Goal: Task Accomplishment & Management: Manage account settings

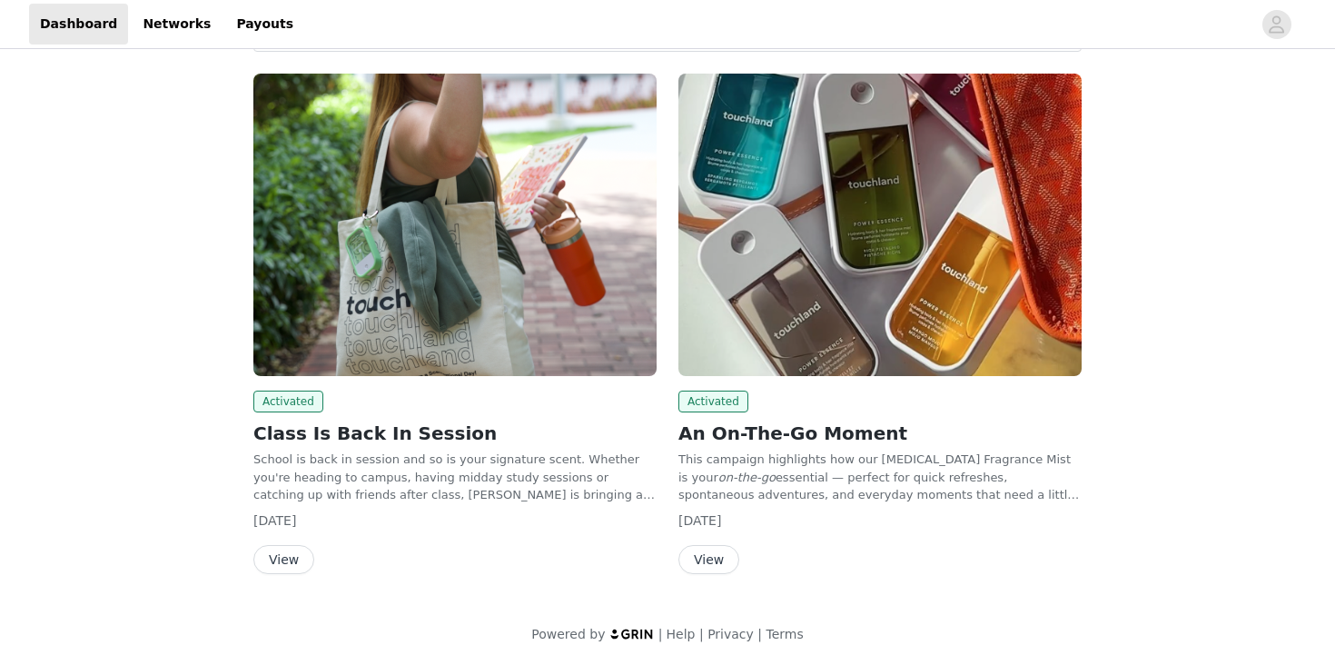
scroll to position [86, 0]
click at [933, 339] on img at bounding box center [879, 225] width 403 height 302
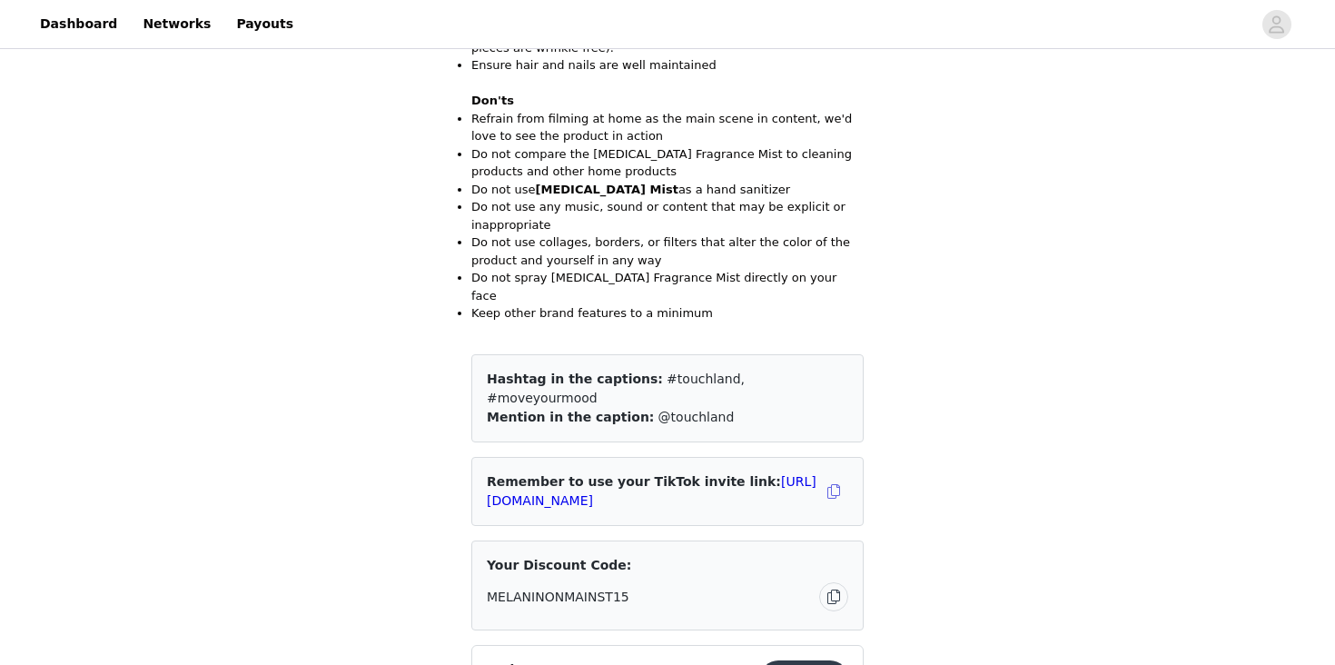
scroll to position [1632, 0]
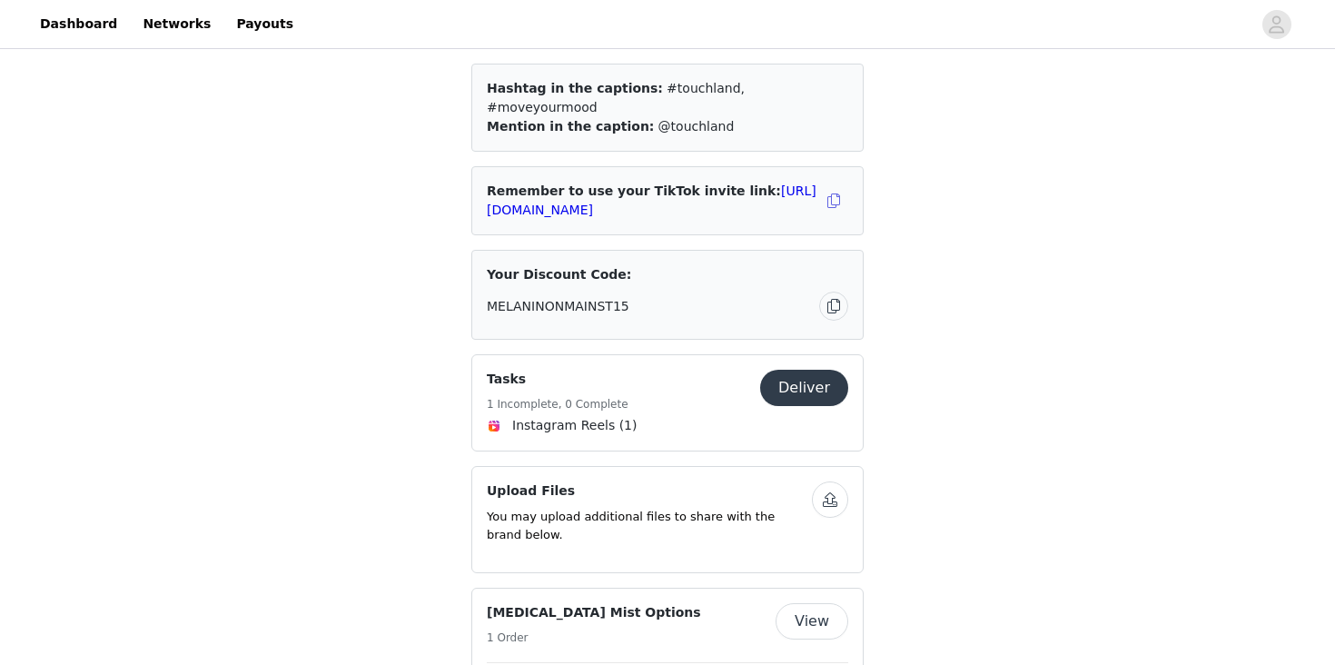
click at [837, 369] on button "Deliver" at bounding box center [804, 387] width 88 height 36
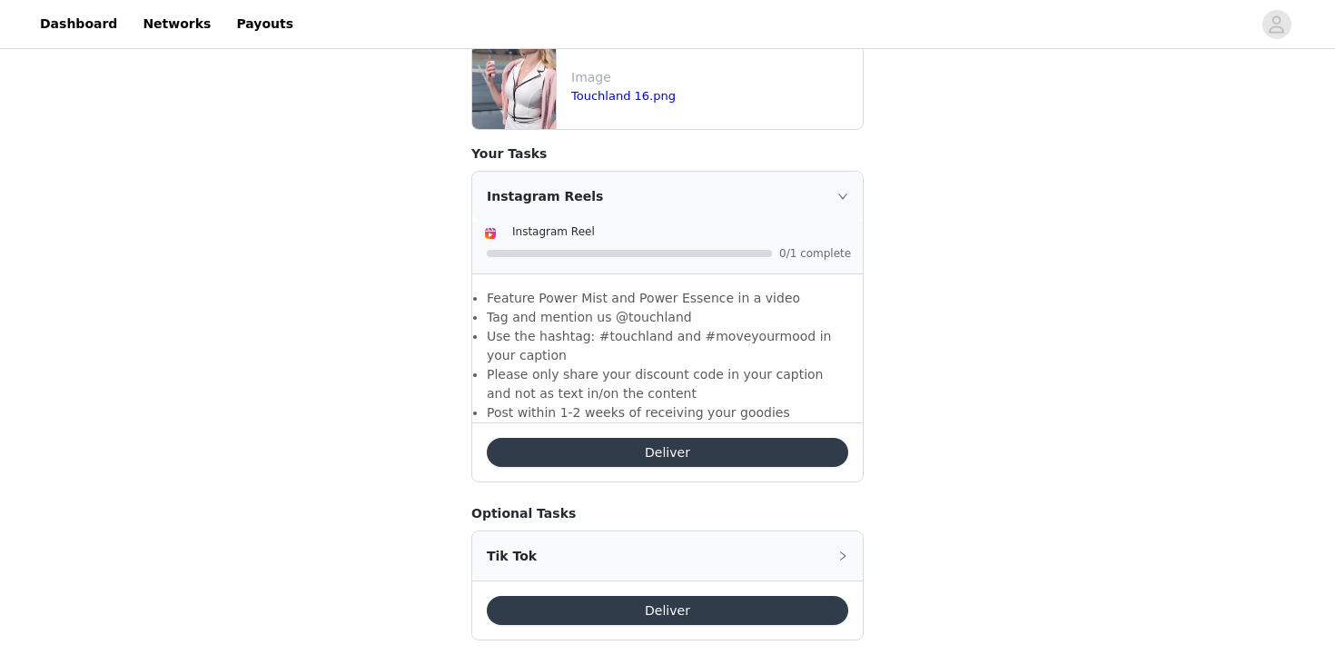
scroll to position [757, 0]
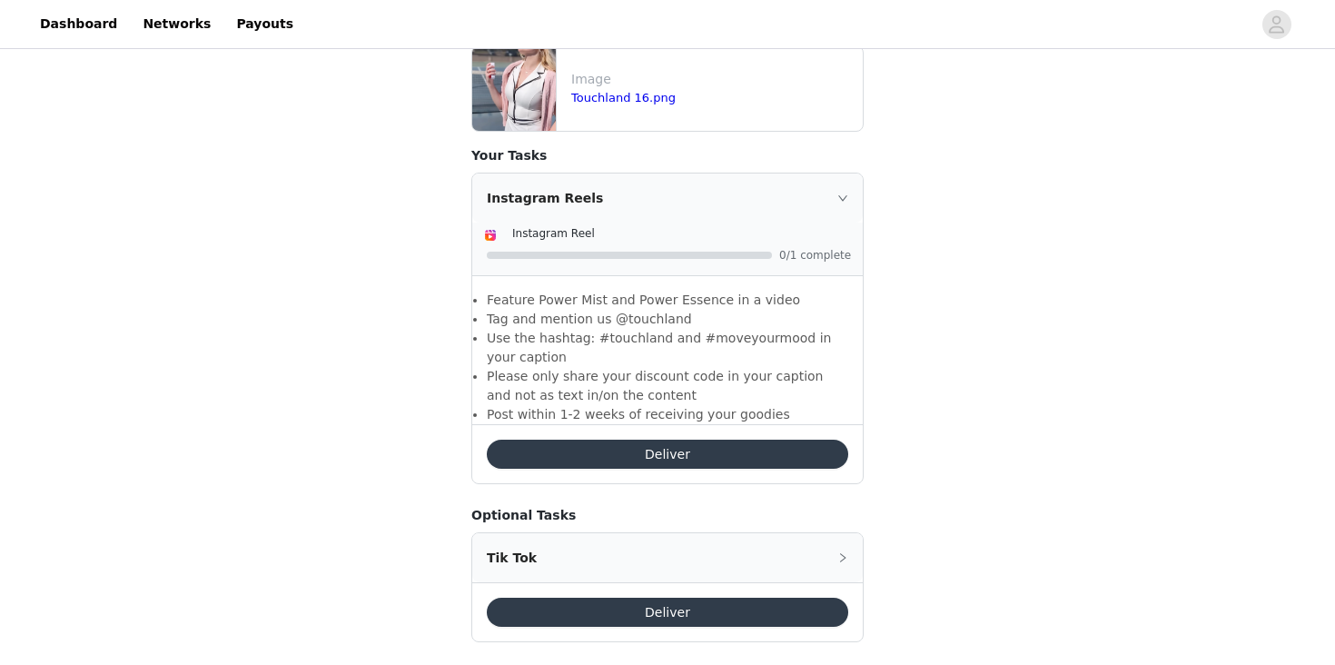
click at [778, 439] on button "Deliver" at bounding box center [667, 453] width 361 height 29
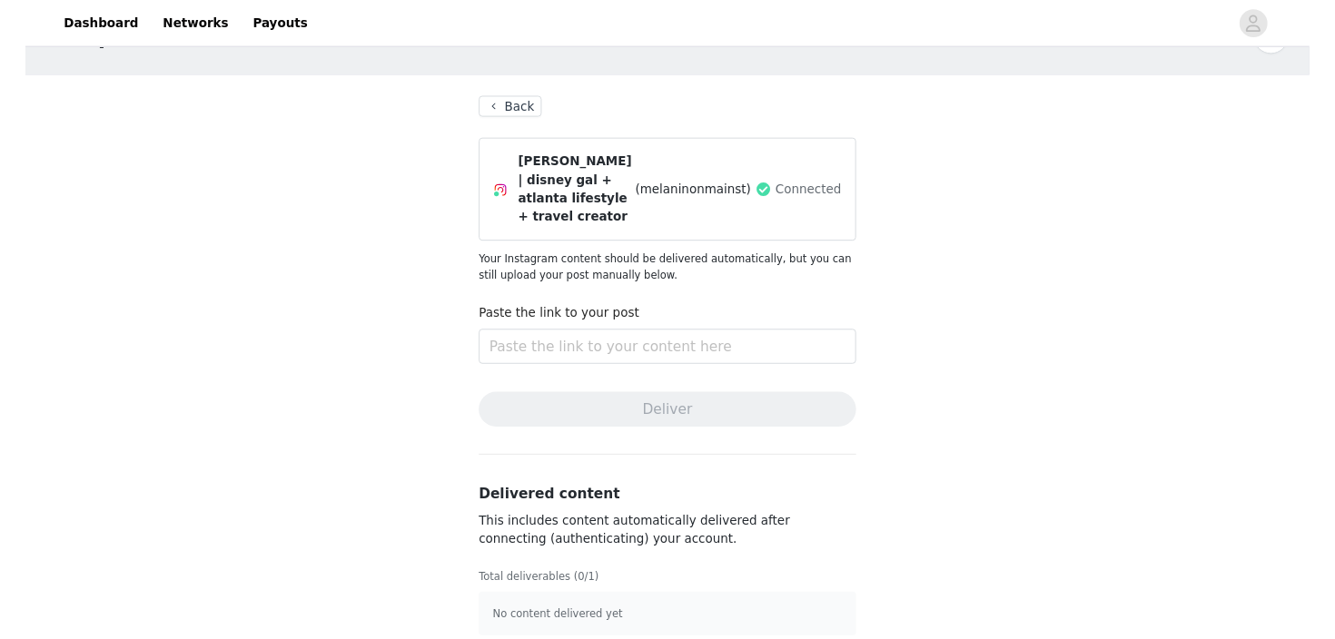
scroll to position [54, 0]
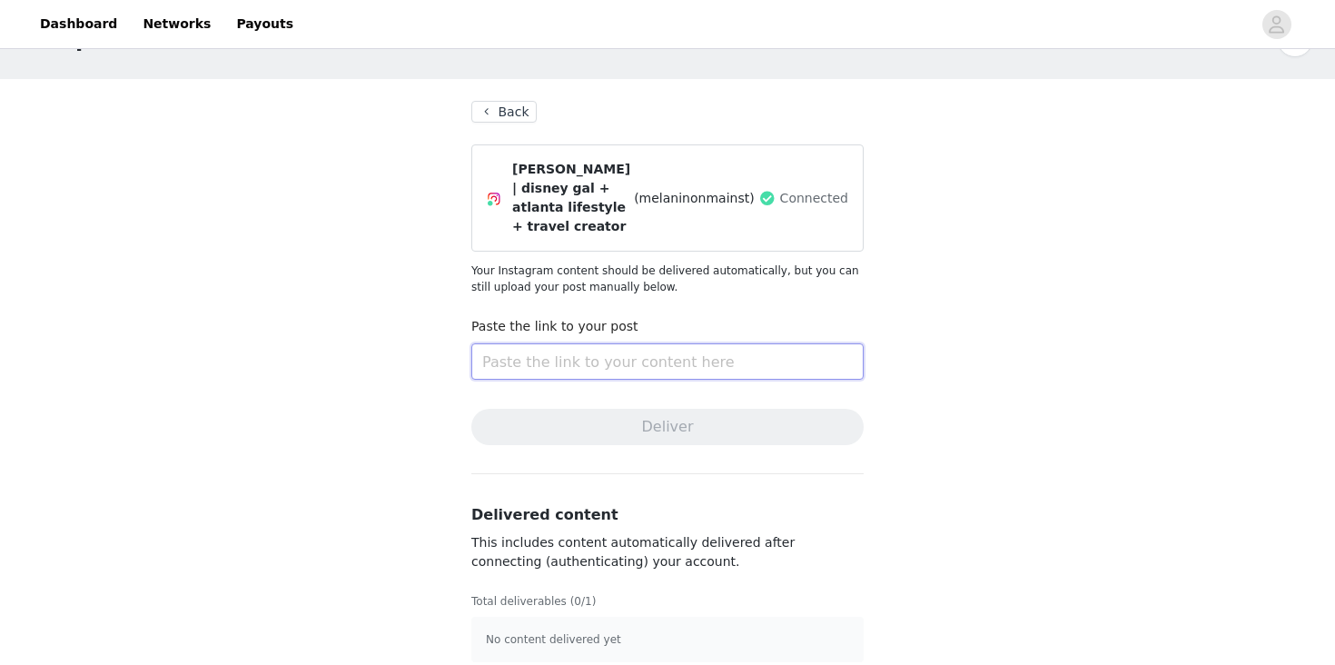
click at [688, 344] on input "text" at bounding box center [667, 361] width 392 height 36
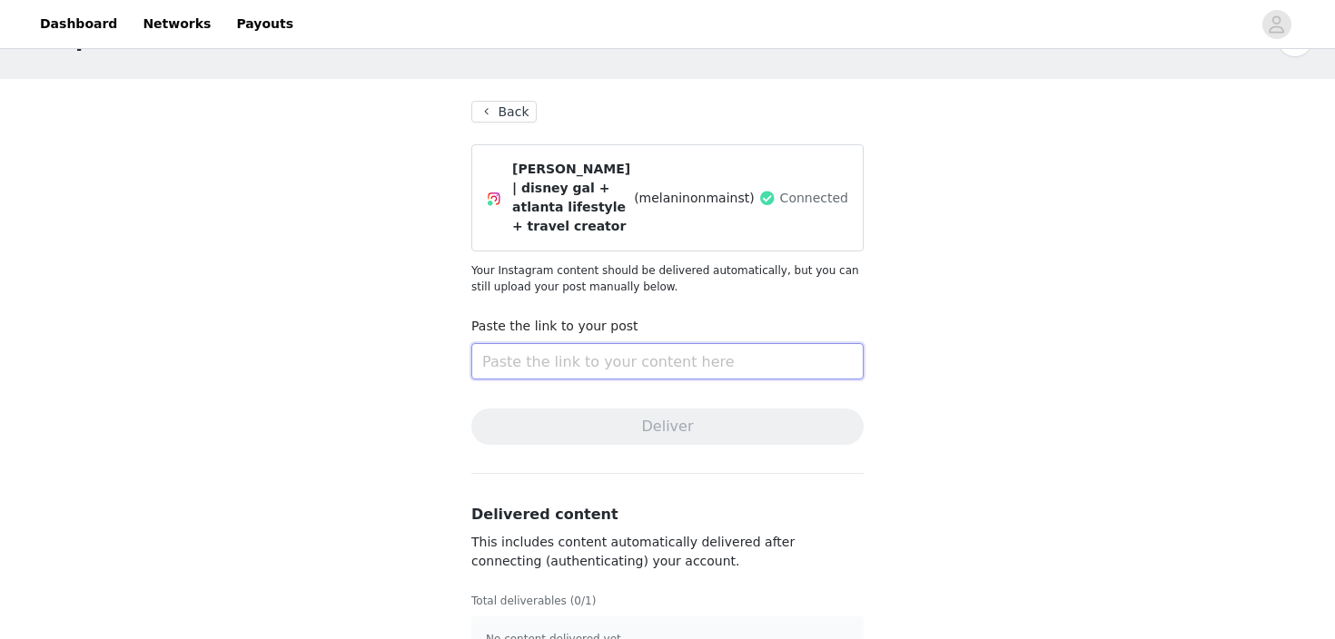
paste input "[URL][DOMAIN_NAME]"
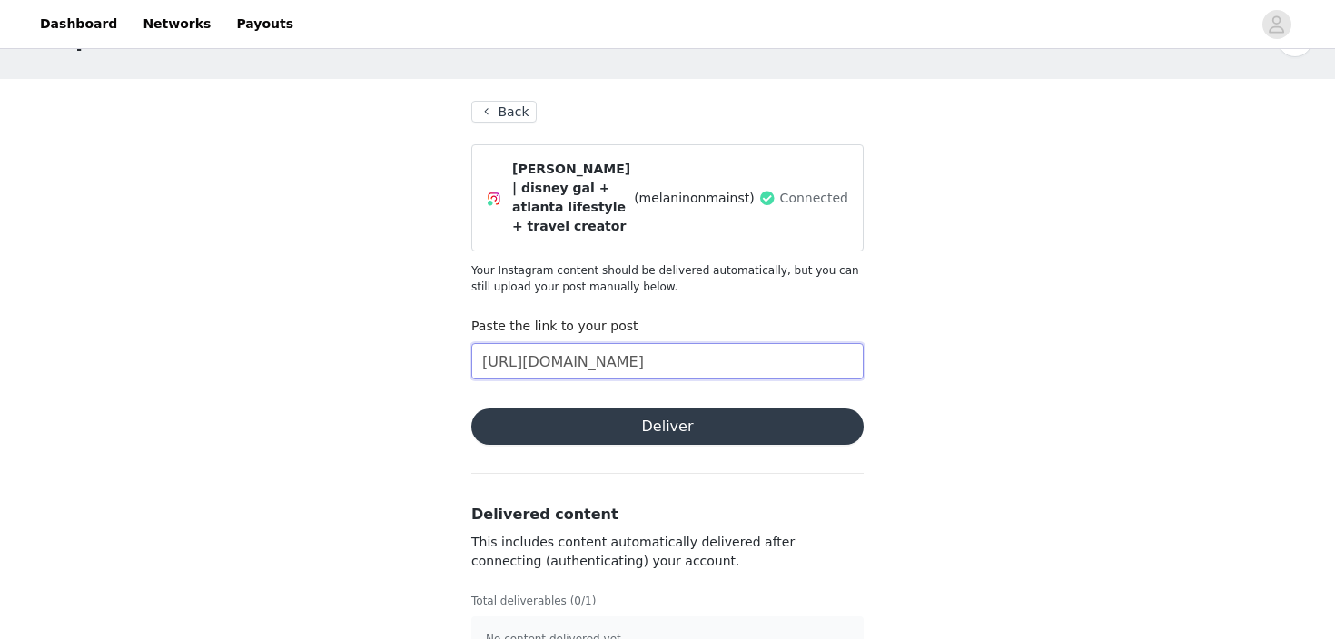
drag, startPoint x: 524, startPoint y: 342, endPoint x: 915, endPoint y: 351, distance: 391.4
click at [915, 351] on div "Complete Task Back [PERSON_NAME] | disney gal + atlanta lifestyle + travel crea…" at bounding box center [667, 341] width 1335 height 685
drag, startPoint x: 789, startPoint y: 342, endPoint x: 907, endPoint y: 340, distance: 118.0
click at [907, 340] on div "Complete Task Back [PERSON_NAME] | disney gal + atlanta lifestyle + travel crea…" at bounding box center [667, 341] width 1335 height 685
type input "[URL][DOMAIN_NAME]"
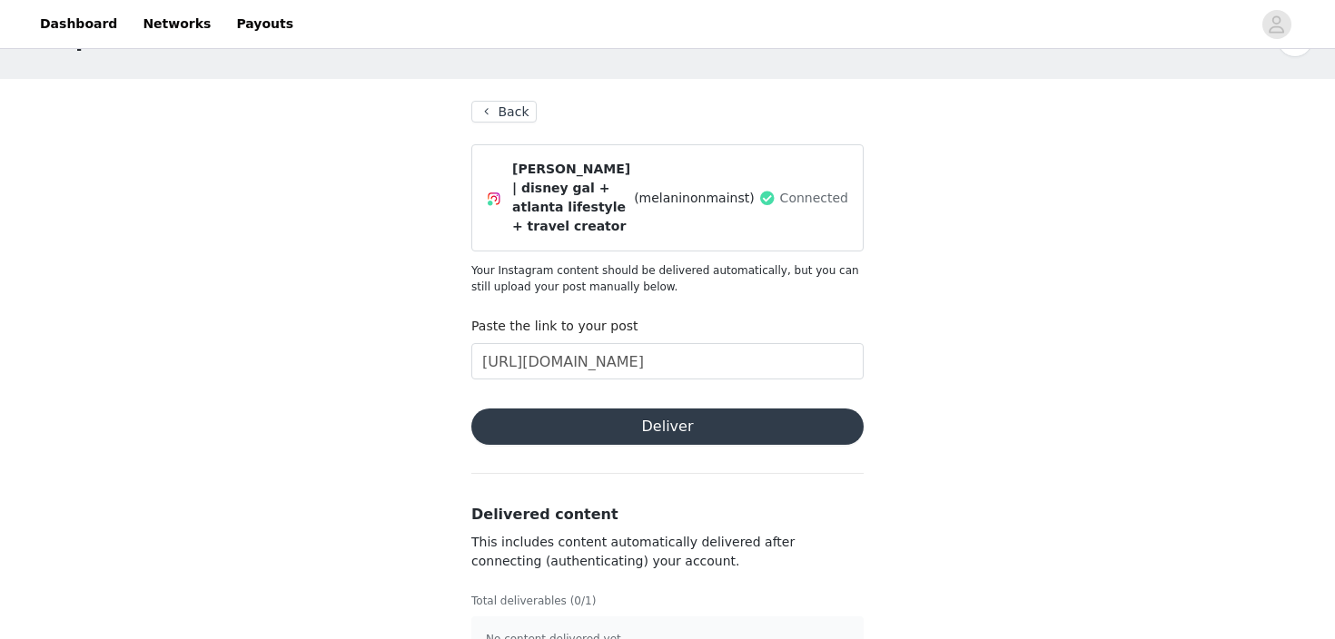
click at [787, 410] on button "Deliver" at bounding box center [667, 427] width 392 height 36
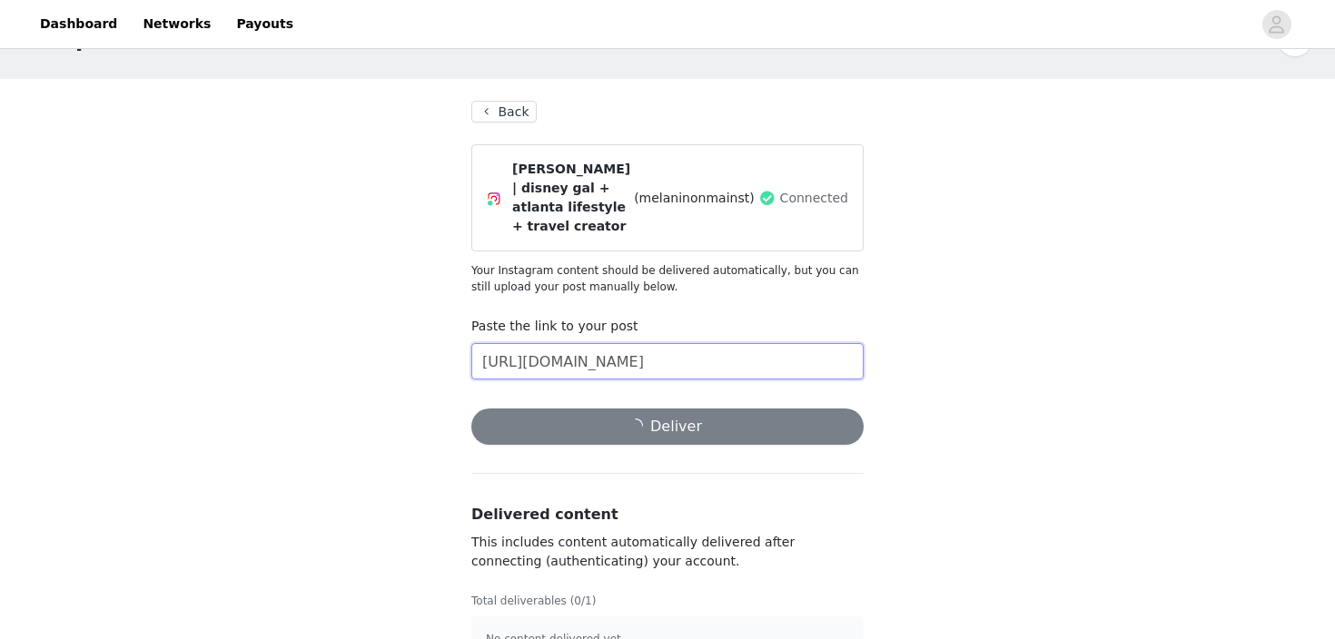
click at [800, 343] on input "[URL][DOMAIN_NAME]" at bounding box center [667, 361] width 392 height 36
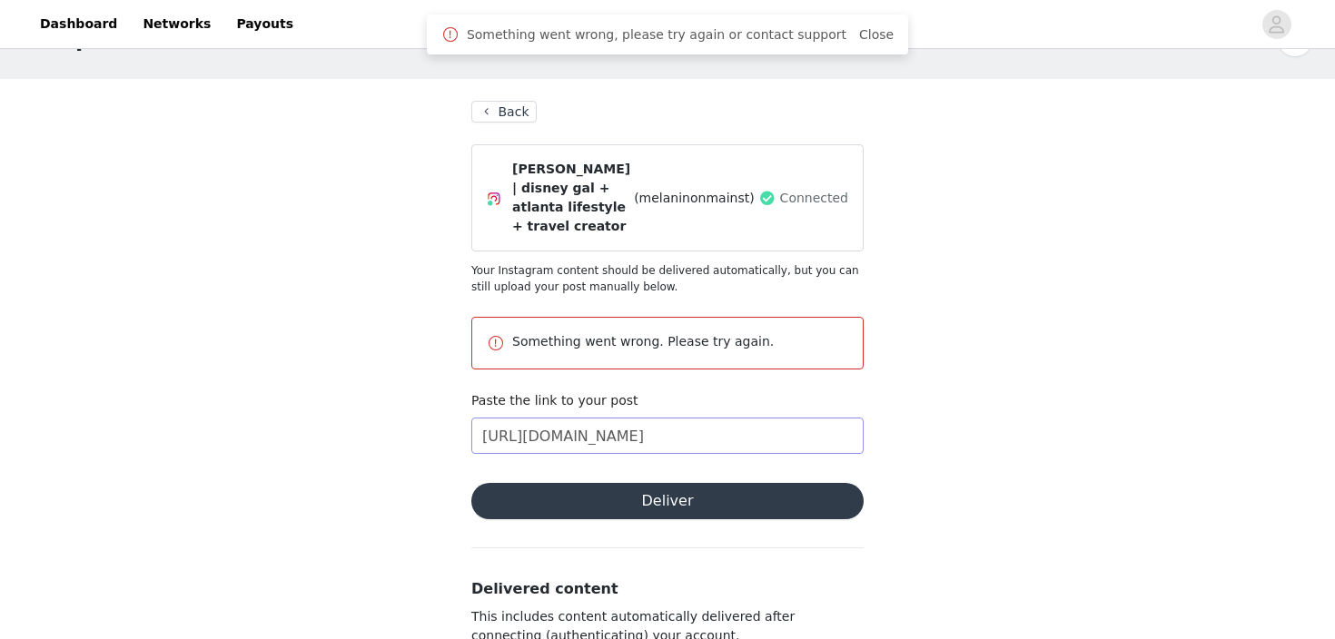
click at [800, 336] on div "Something went wrong. Please try again." at bounding box center [667, 343] width 392 height 53
click at [919, 312] on div "Complete Task Back [PERSON_NAME] | disney gal + atlanta lifestyle + travel crea…" at bounding box center [667, 378] width 1335 height 759
click at [921, 239] on div "Complete Task Back [PERSON_NAME] | disney gal + atlanta lifestyle + travel crea…" at bounding box center [667, 378] width 1335 height 759
click at [701, 419] on input "[URL][DOMAIN_NAME]" at bounding box center [667, 436] width 392 height 36
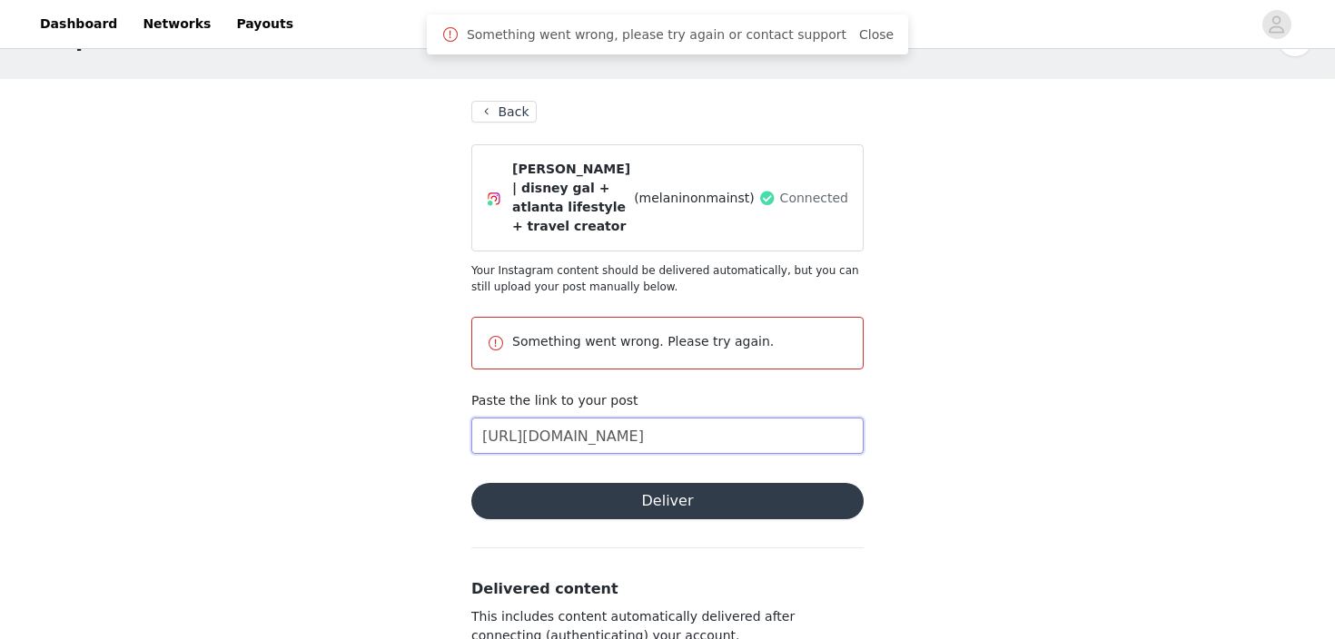
click at [701, 419] on input "[URL][DOMAIN_NAME]" at bounding box center [667, 436] width 392 height 36
click at [964, 371] on div "Complete Task Back [PERSON_NAME] | disney gal + atlanta lifestyle + travel crea…" at bounding box center [667, 378] width 1335 height 759
click at [690, 483] on button "Deliver" at bounding box center [667, 501] width 392 height 36
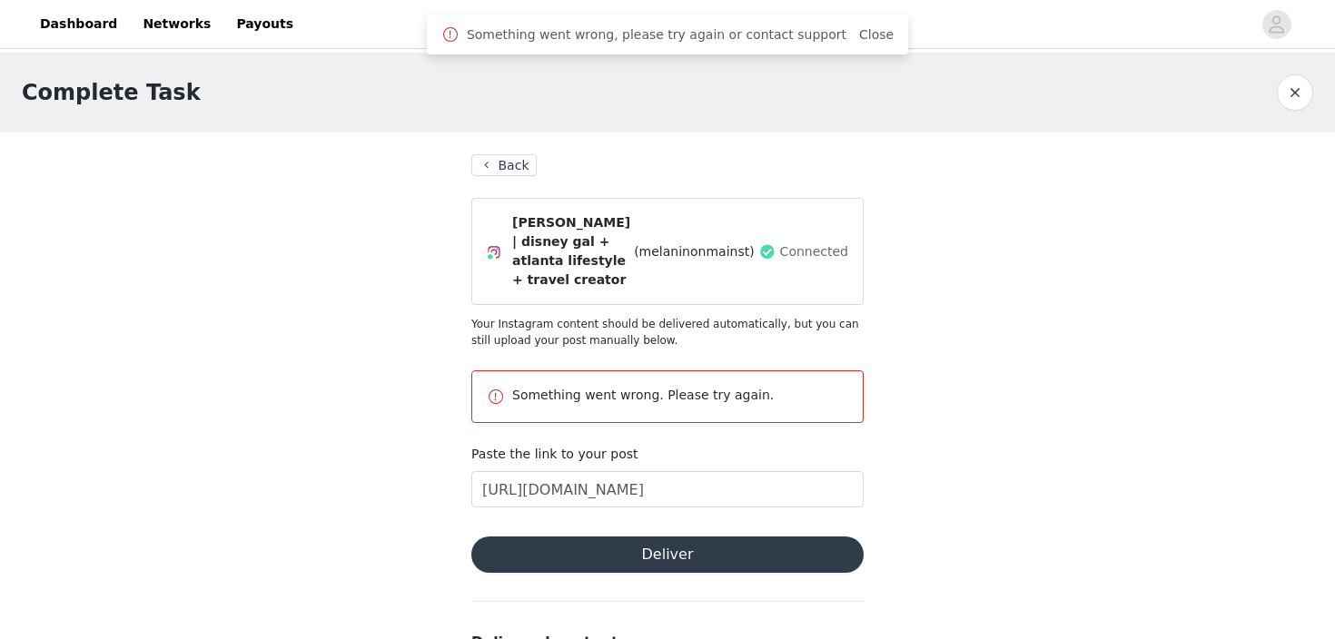
scroll to position [0, 0]
click at [483, 166] on button "Back" at bounding box center [503, 165] width 65 height 22
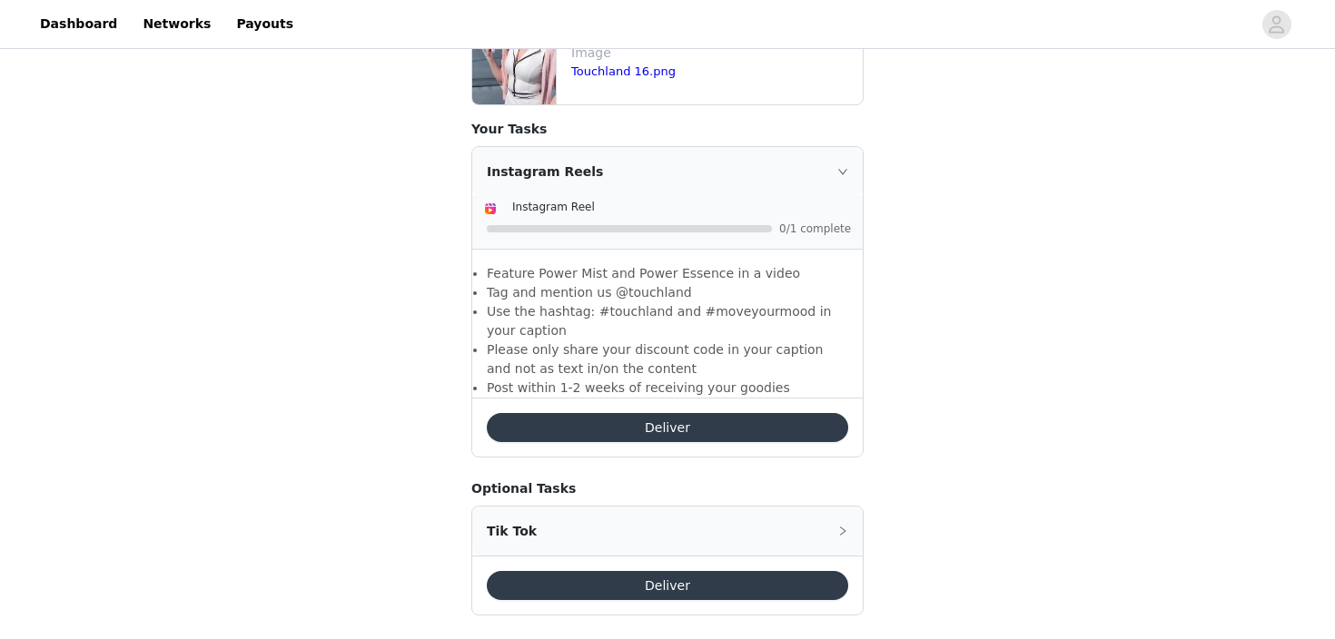
scroll to position [783, 0]
click at [693, 414] on button "Deliver" at bounding box center [667, 428] width 361 height 29
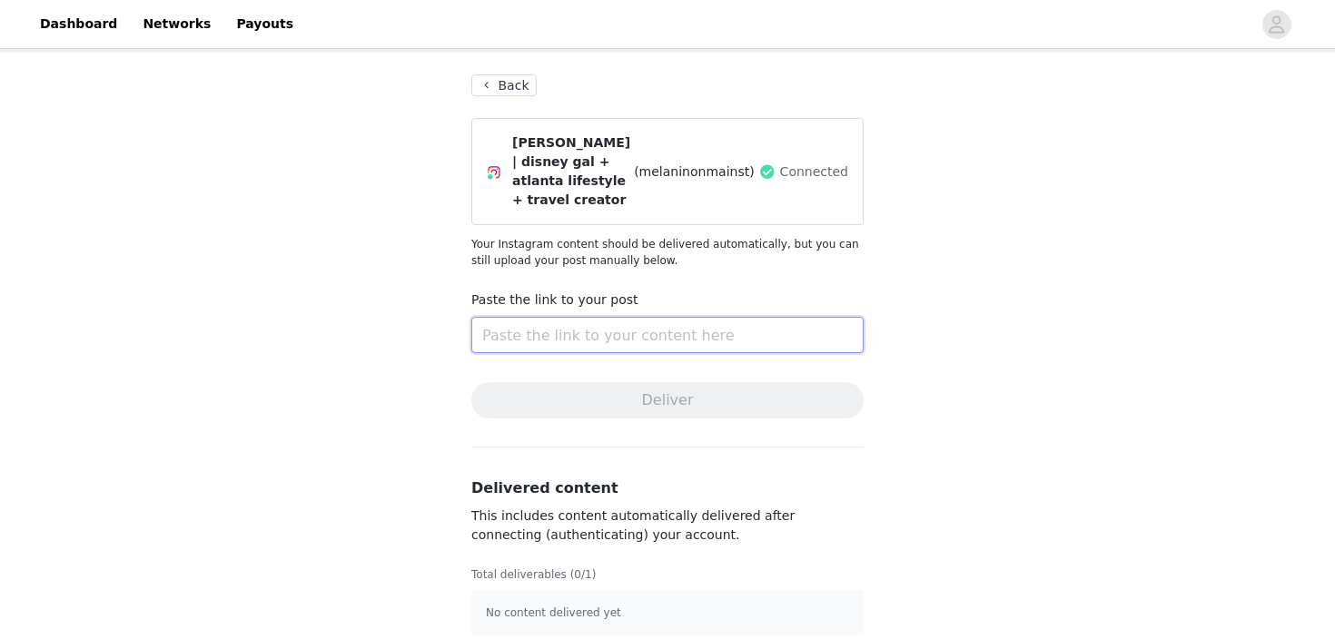
scroll to position [79, 0]
click at [667, 318] on input "text" at bounding box center [667, 336] width 392 height 36
paste input "[URL][DOMAIN_NAME]"
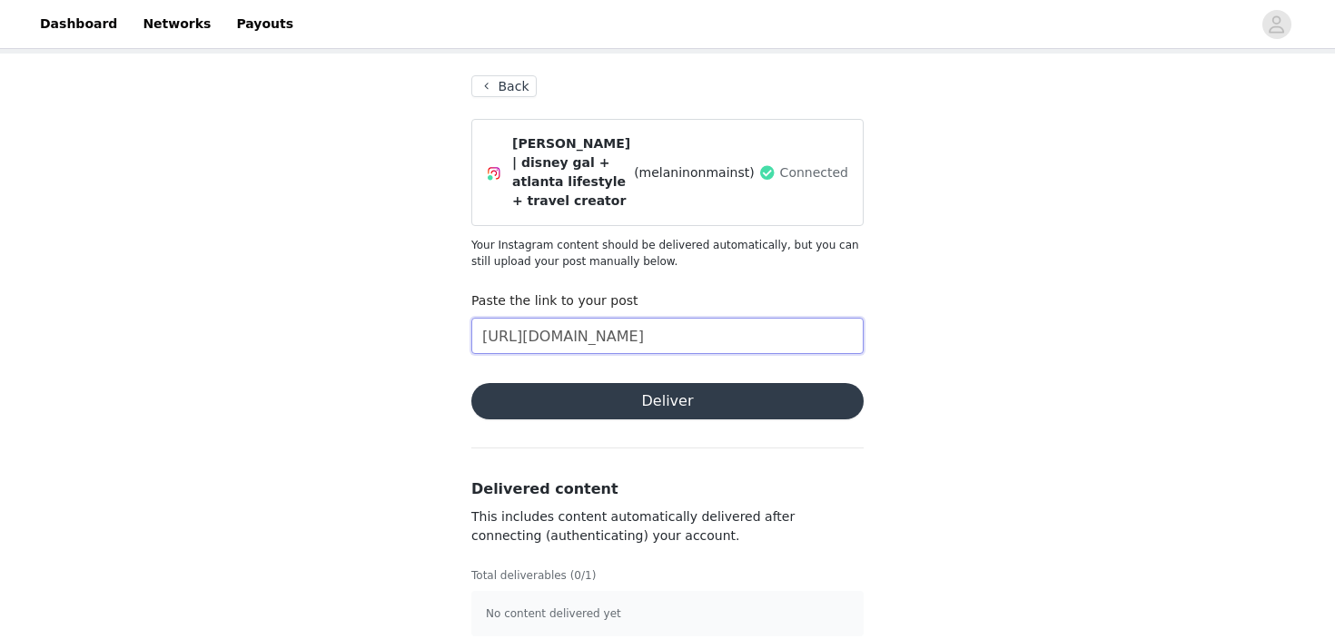
type input "[URL][DOMAIN_NAME]"
click at [705, 383] on button "Deliver" at bounding box center [667, 401] width 392 height 36
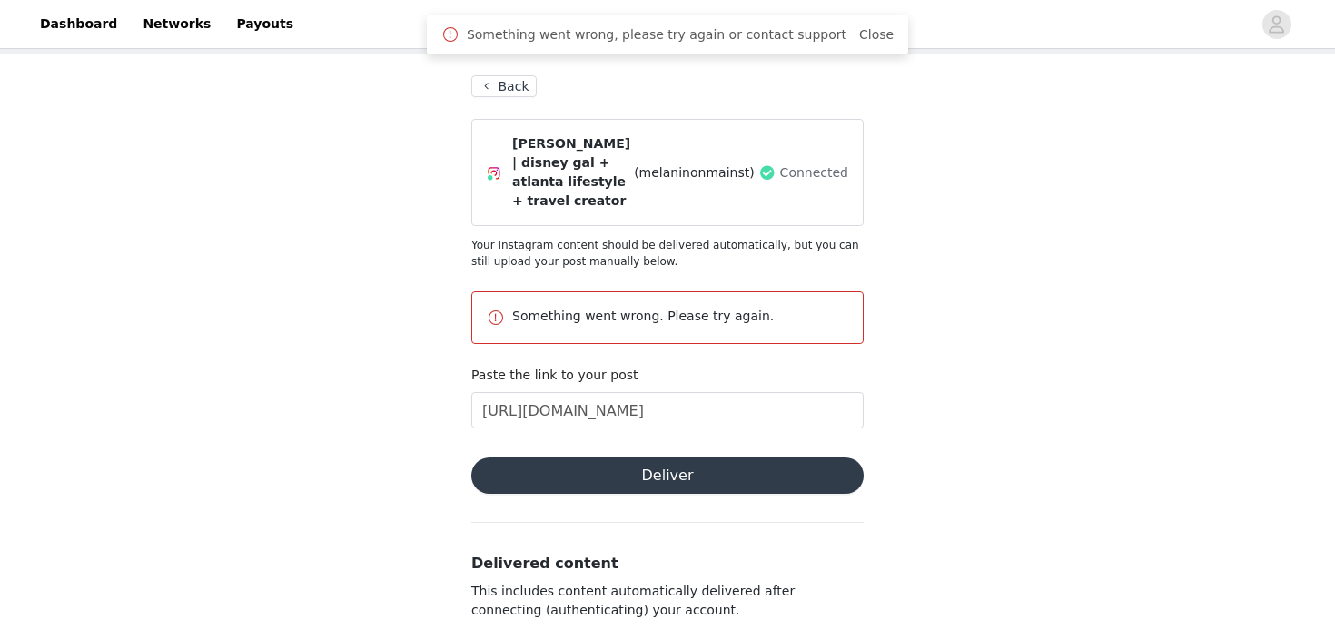
click at [681, 459] on button "Deliver" at bounding box center [667, 476] width 392 height 36
click at [685, 458] on button "Deliver" at bounding box center [667, 476] width 392 height 36
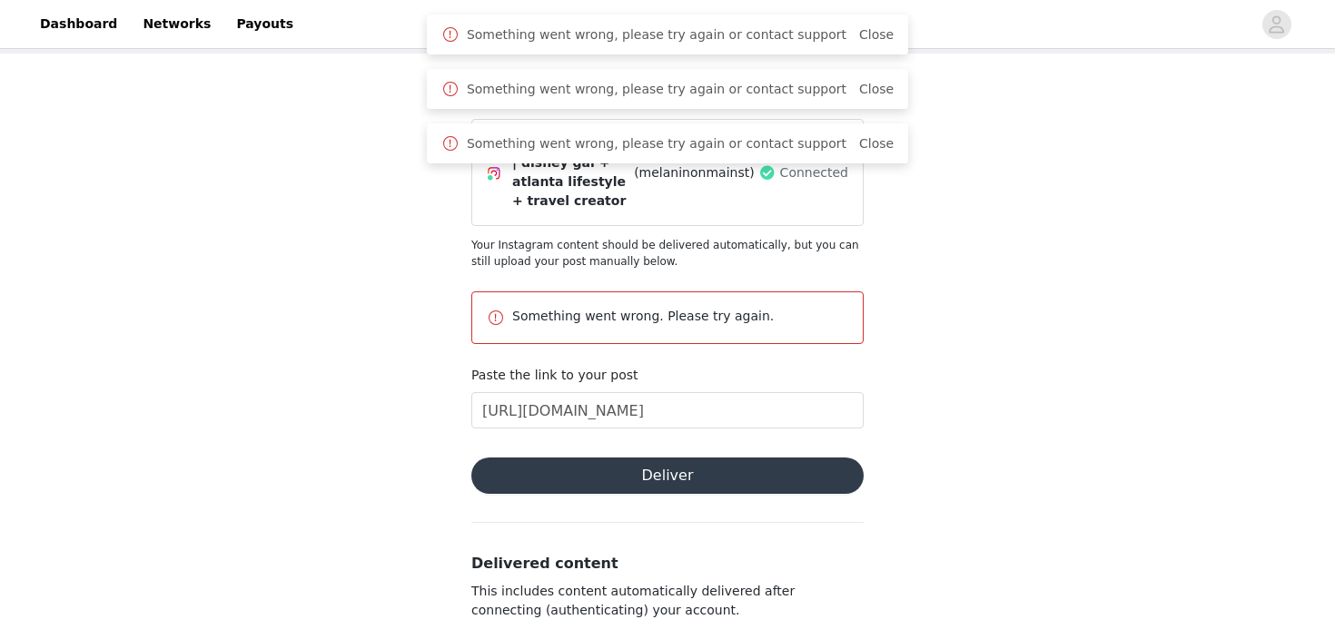
click at [685, 458] on button "Deliver" at bounding box center [667, 476] width 392 height 36
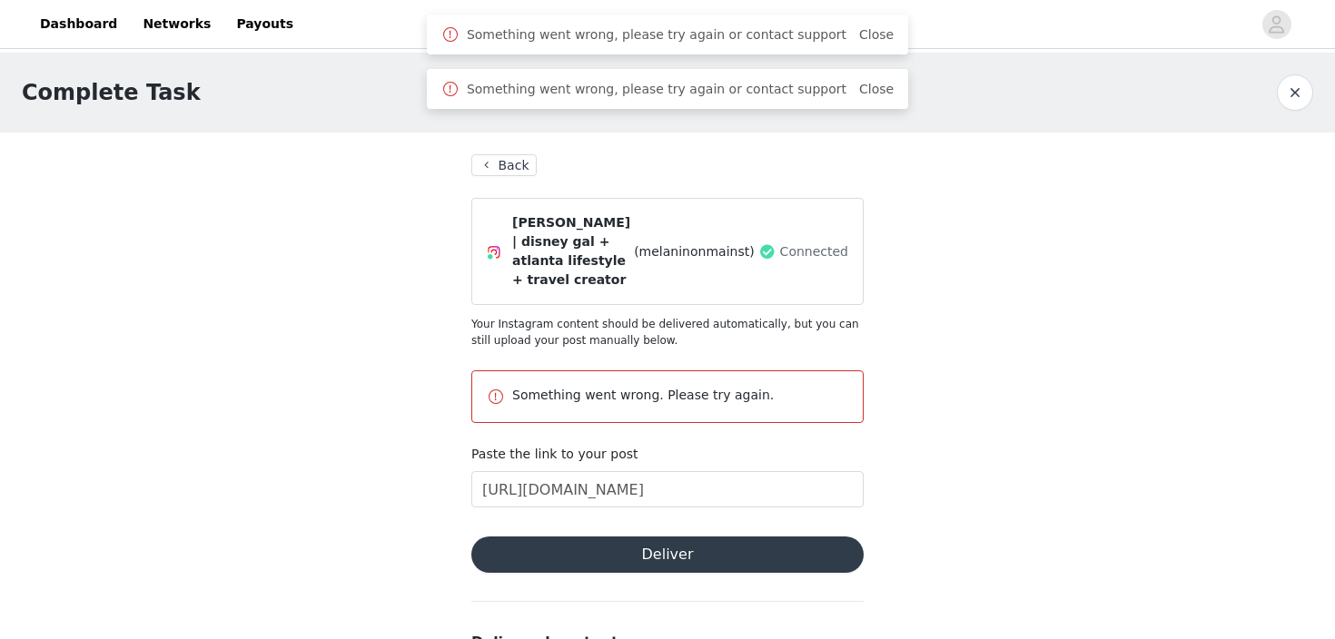
scroll to position [0, 0]
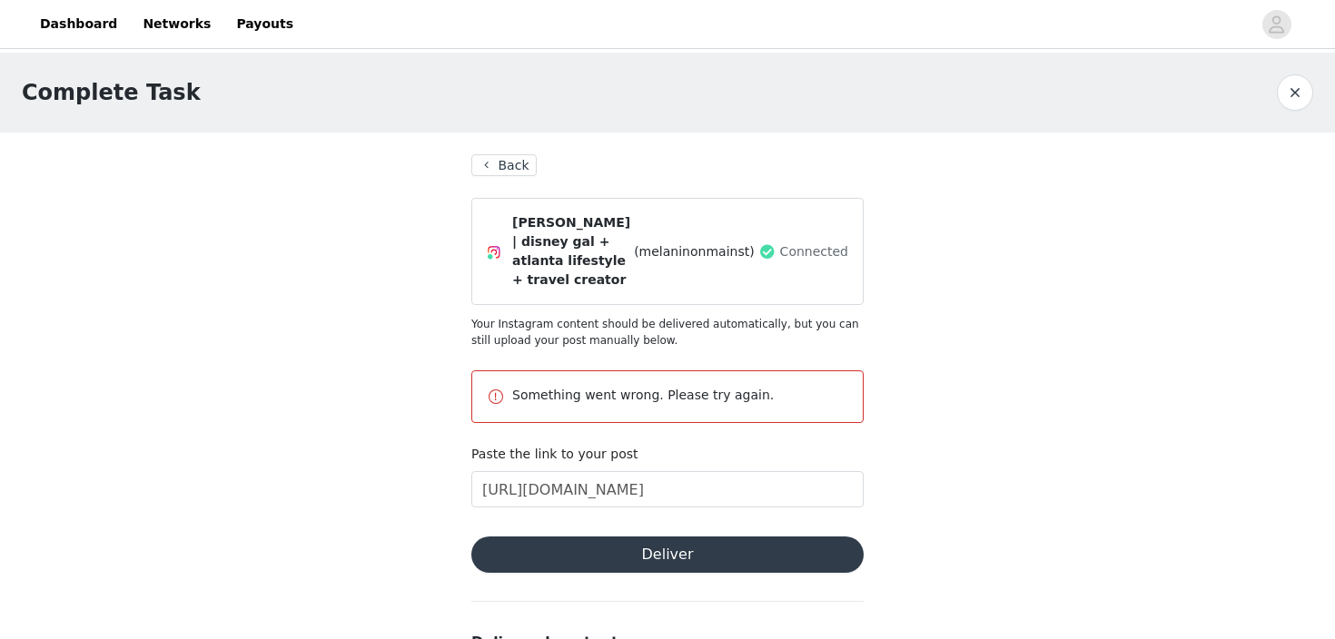
click at [515, 160] on button "Back" at bounding box center [503, 165] width 65 height 22
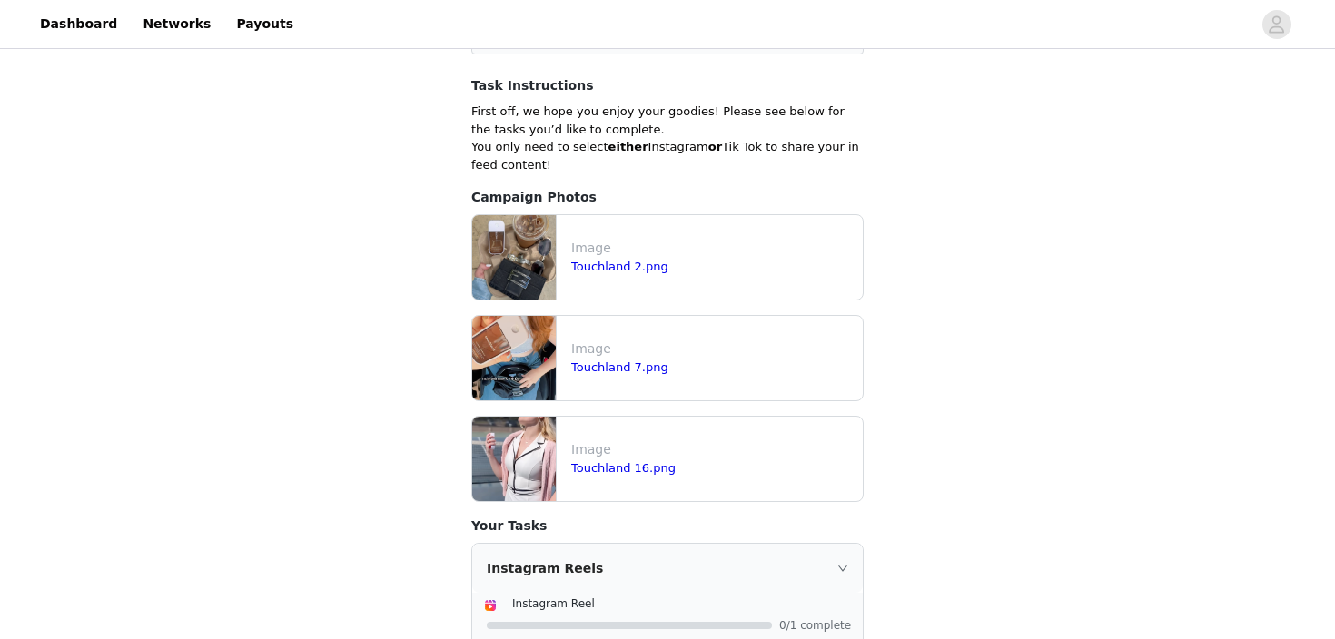
scroll to position [389, 0]
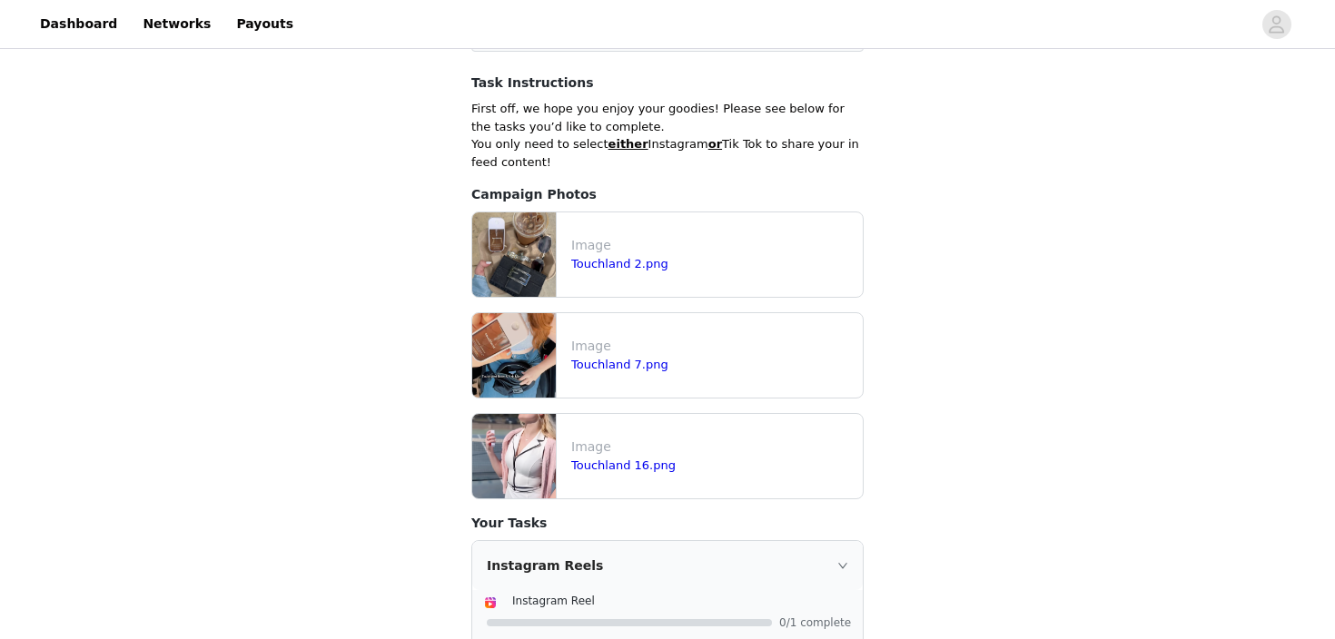
click at [617, 236] on p "Image" at bounding box center [713, 245] width 284 height 19
click at [612, 257] on link "Touchland 2.png" at bounding box center [619, 264] width 97 height 14
click at [603, 458] on link "Touchland 16.png" at bounding box center [623, 465] width 104 height 14
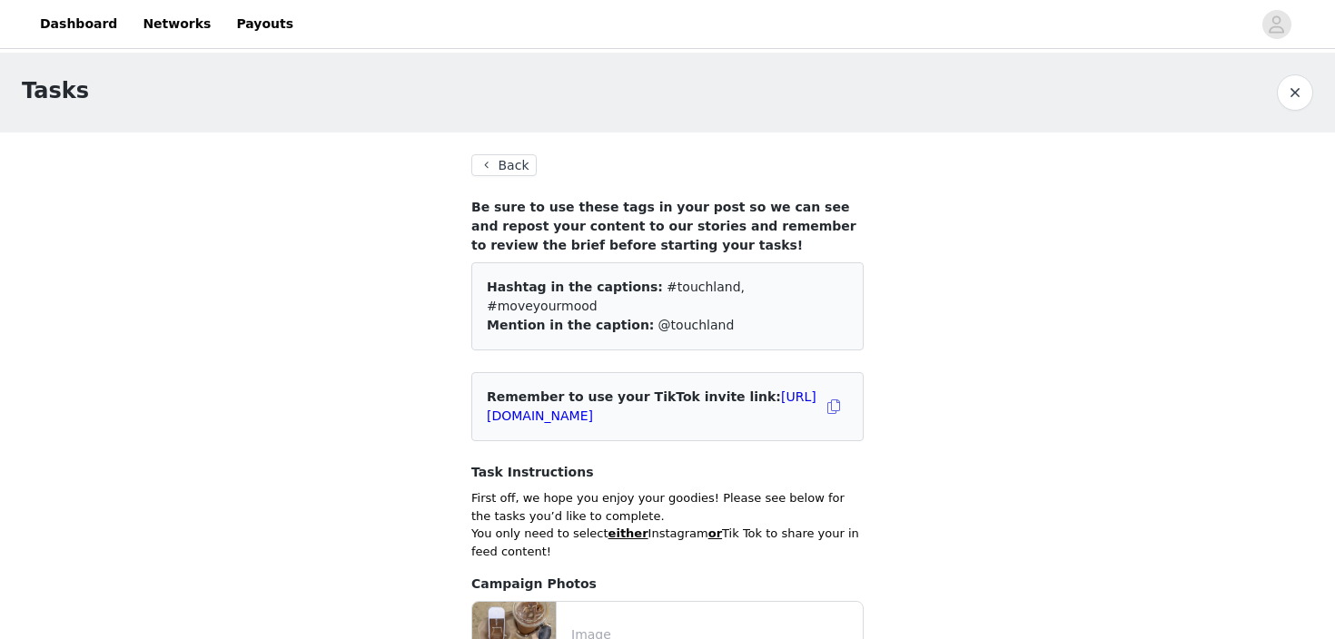
scroll to position [0, 0]
click at [493, 156] on button "Back" at bounding box center [503, 165] width 65 height 22
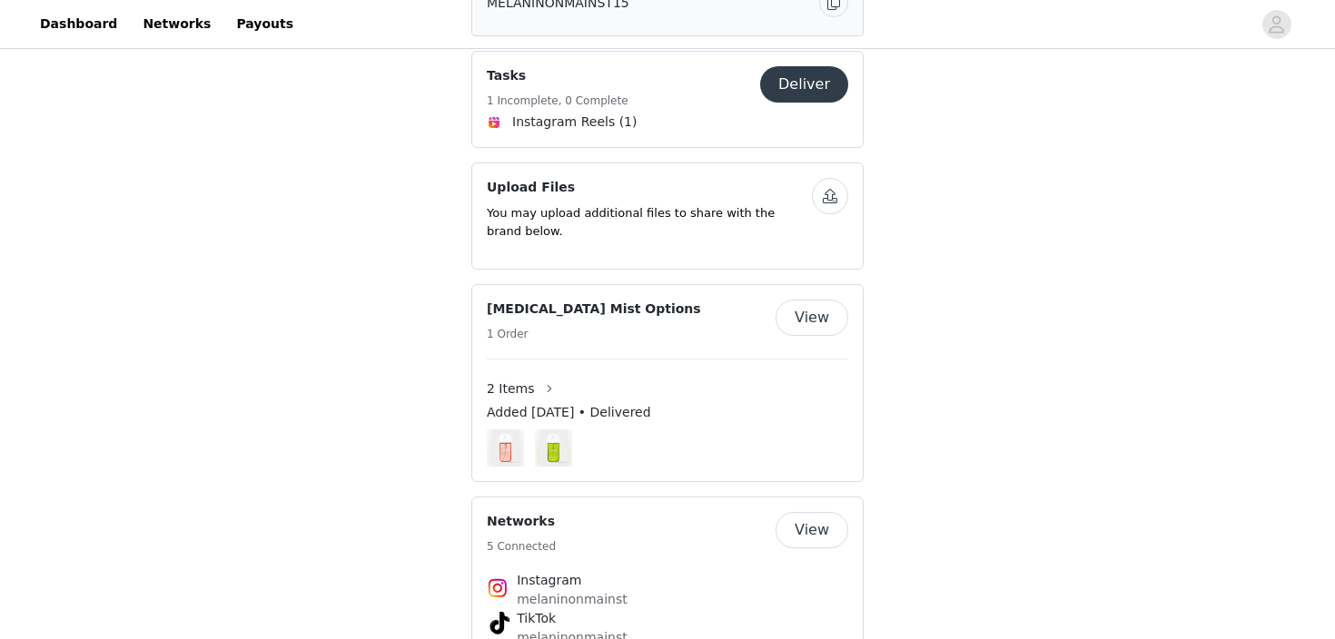
scroll to position [1847, 0]
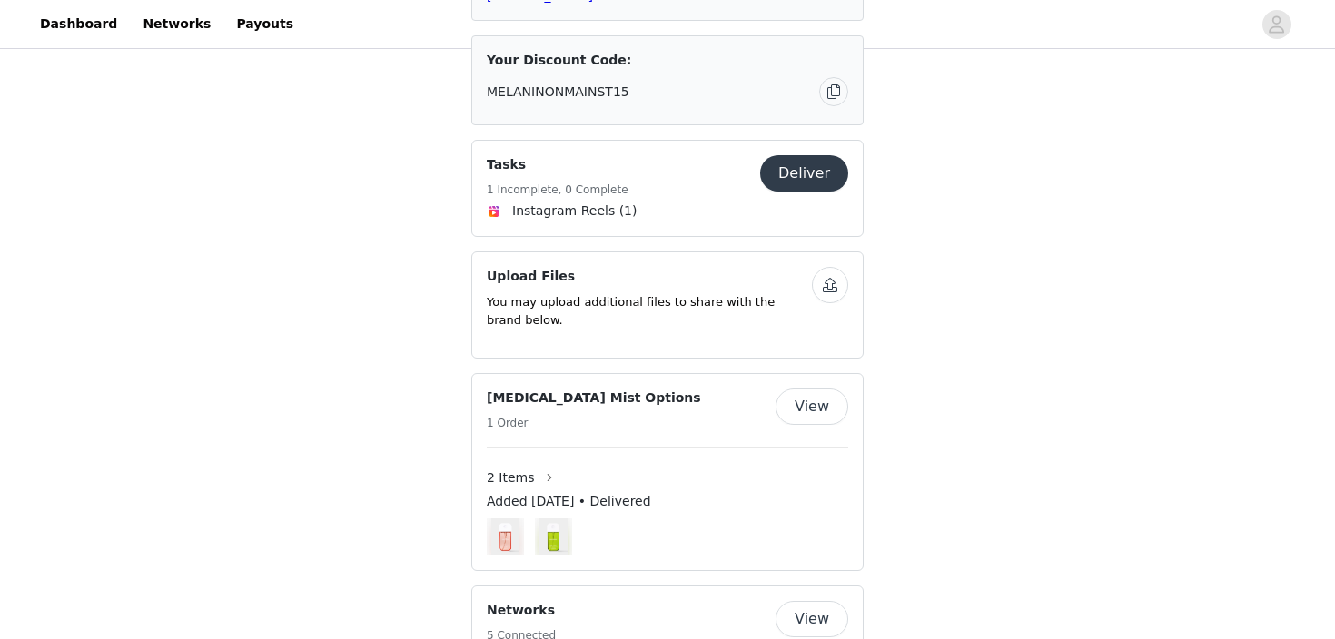
click at [822, 601] on button "View" at bounding box center [811, 619] width 73 height 36
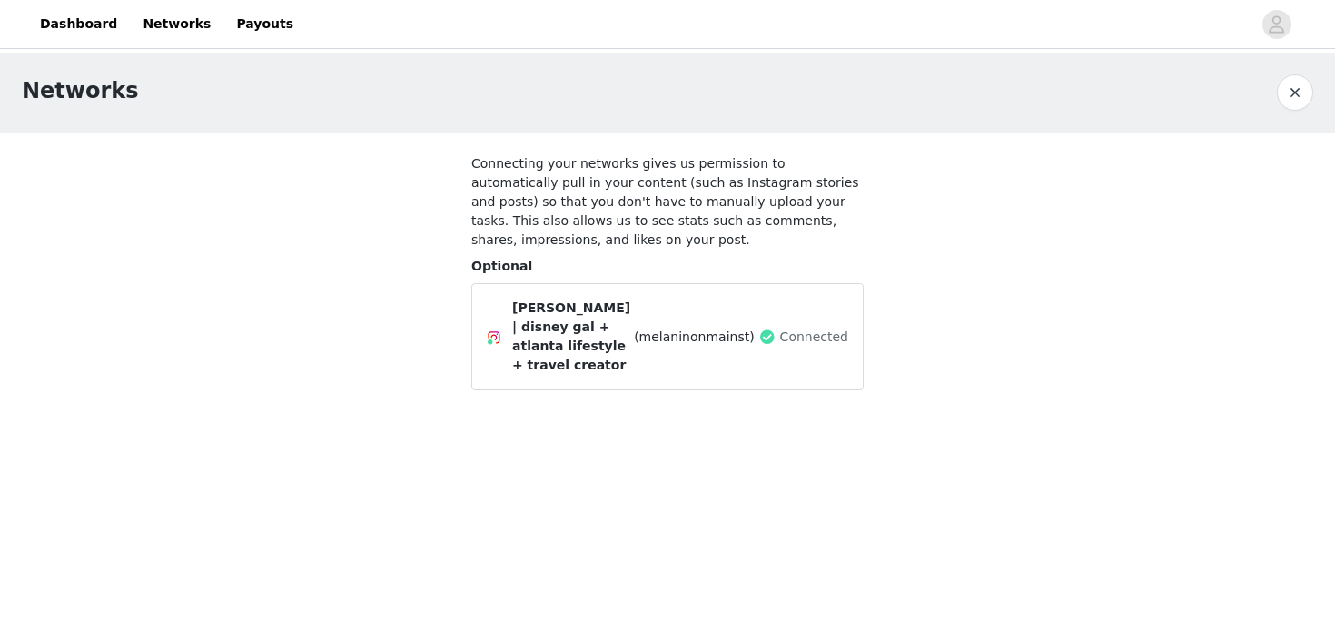
click at [1296, 92] on button "button" at bounding box center [1294, 92] width 36 height 36
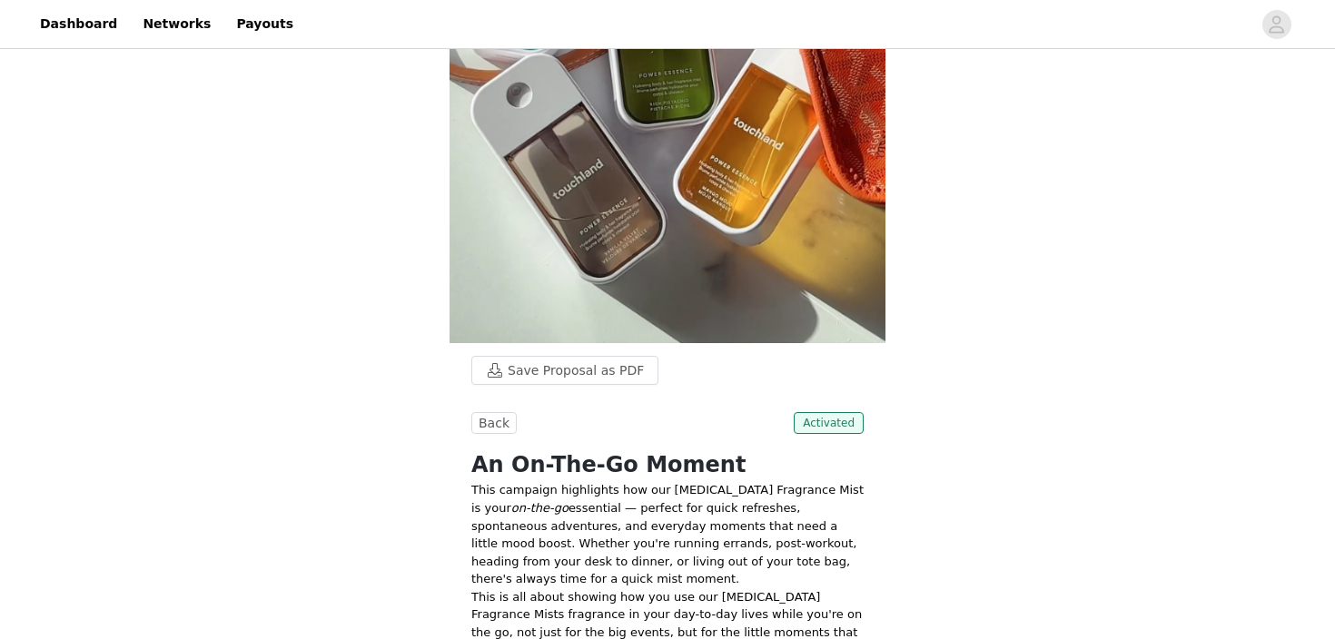
scroll to position [74, 0]
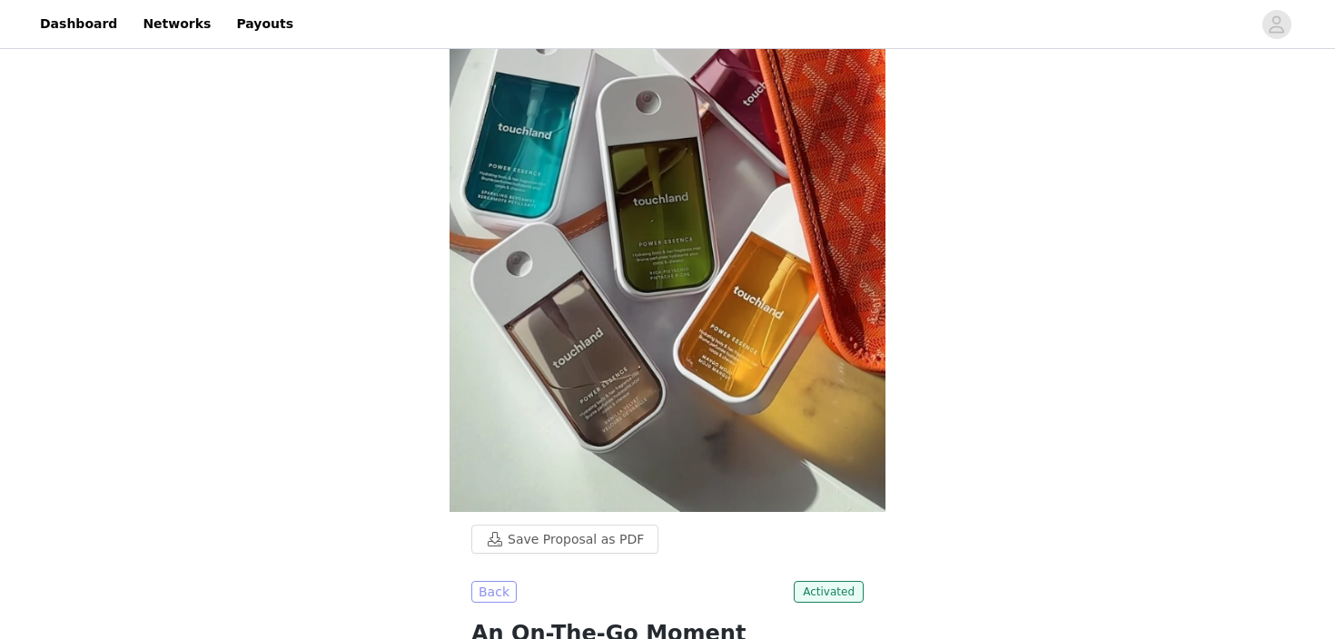
click at [479, 581] on button "Back" at bounding box center [493, 592] width 45 height 22
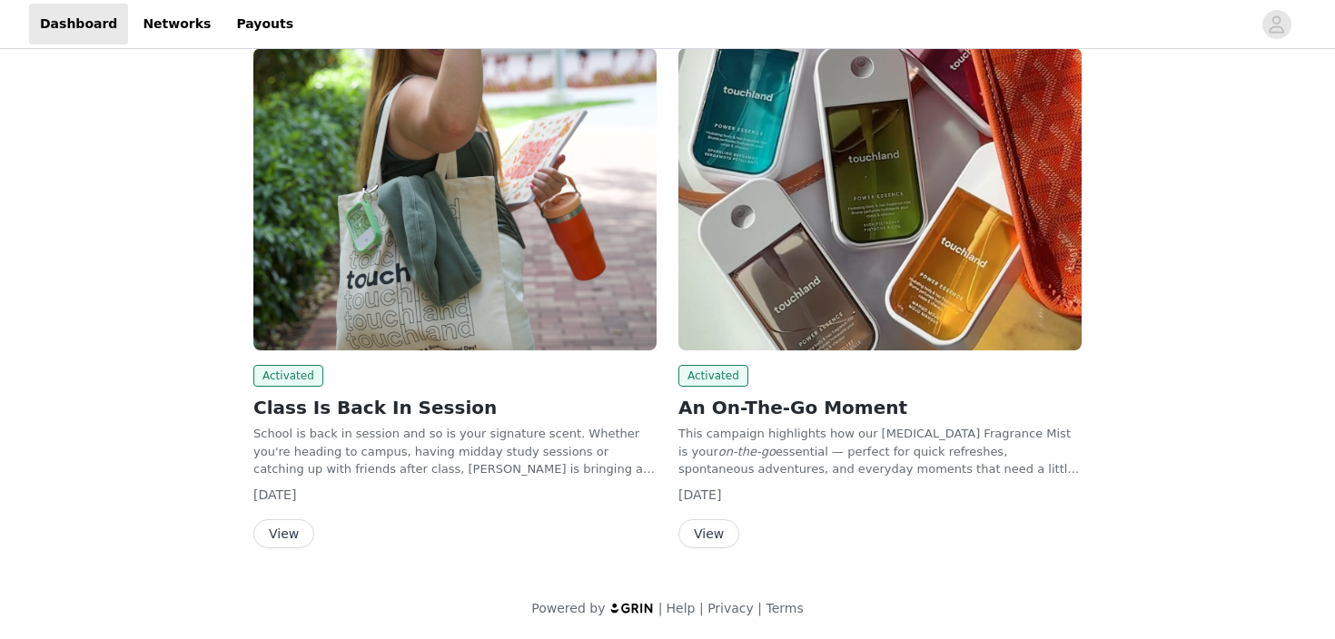
scroll to position [112, 0]
click at [704, 535] on button "View" at bounding box center [708, 534] width 61 height 29
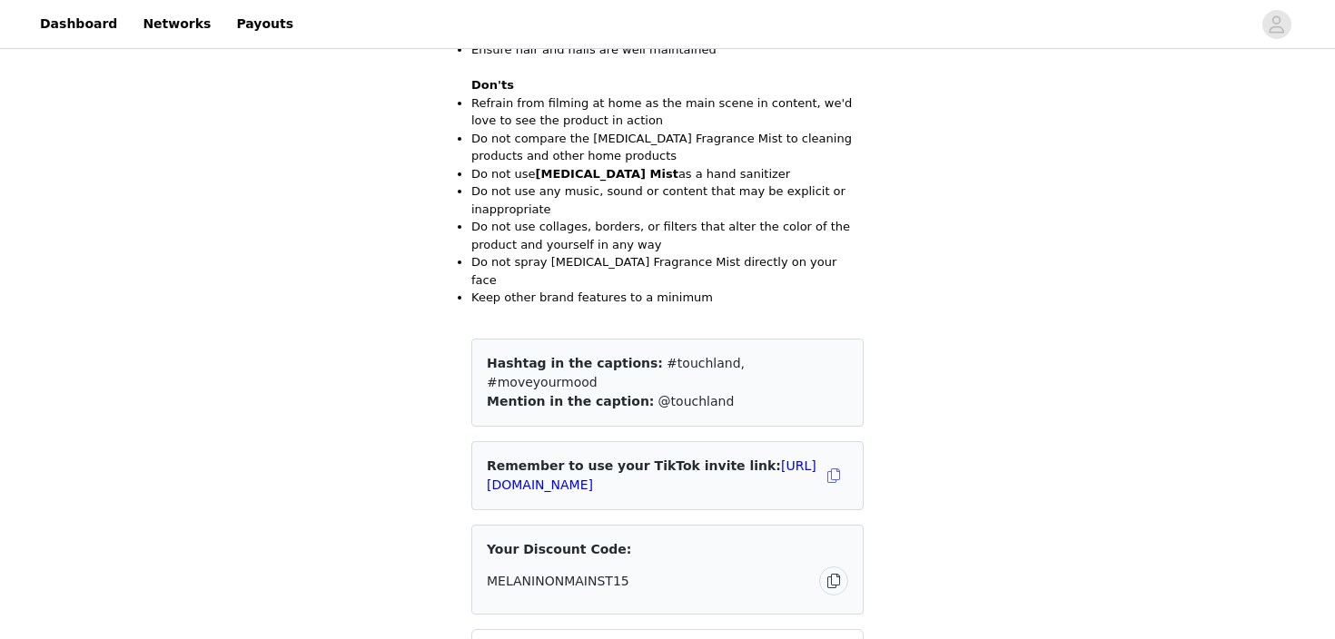
scroll to position [1386, 0]
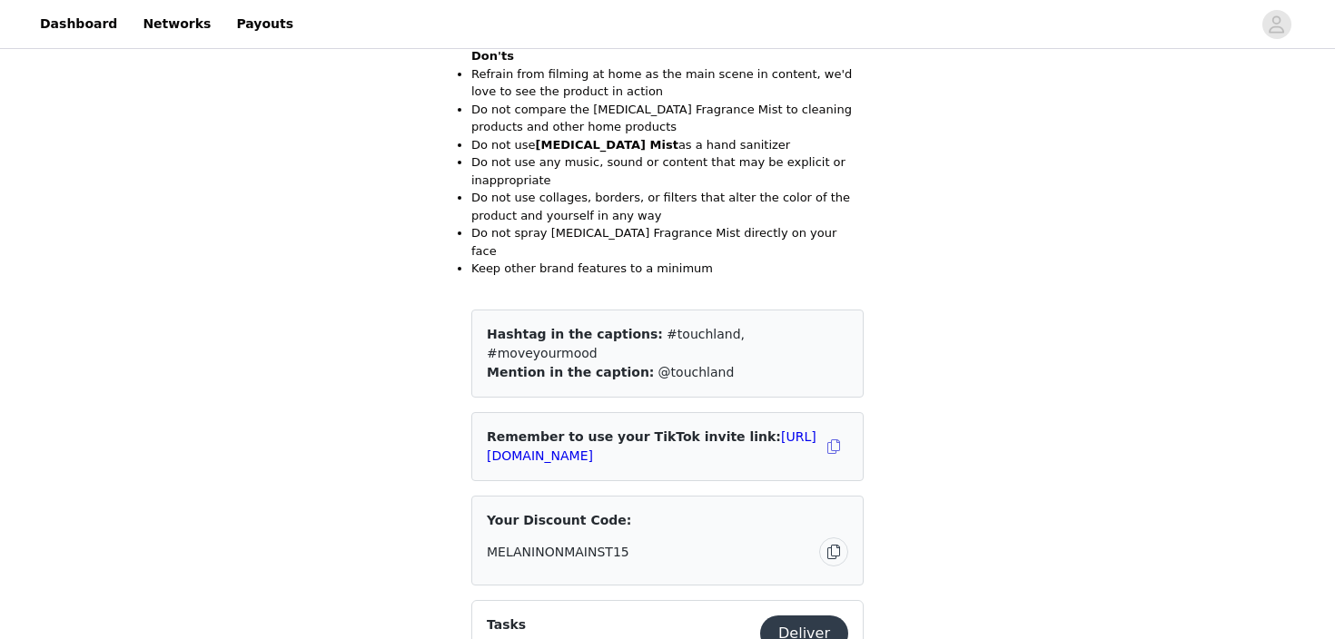
click at [794, 616] on button "Deliver" at bounding box center [804, 634] width 88 height 36
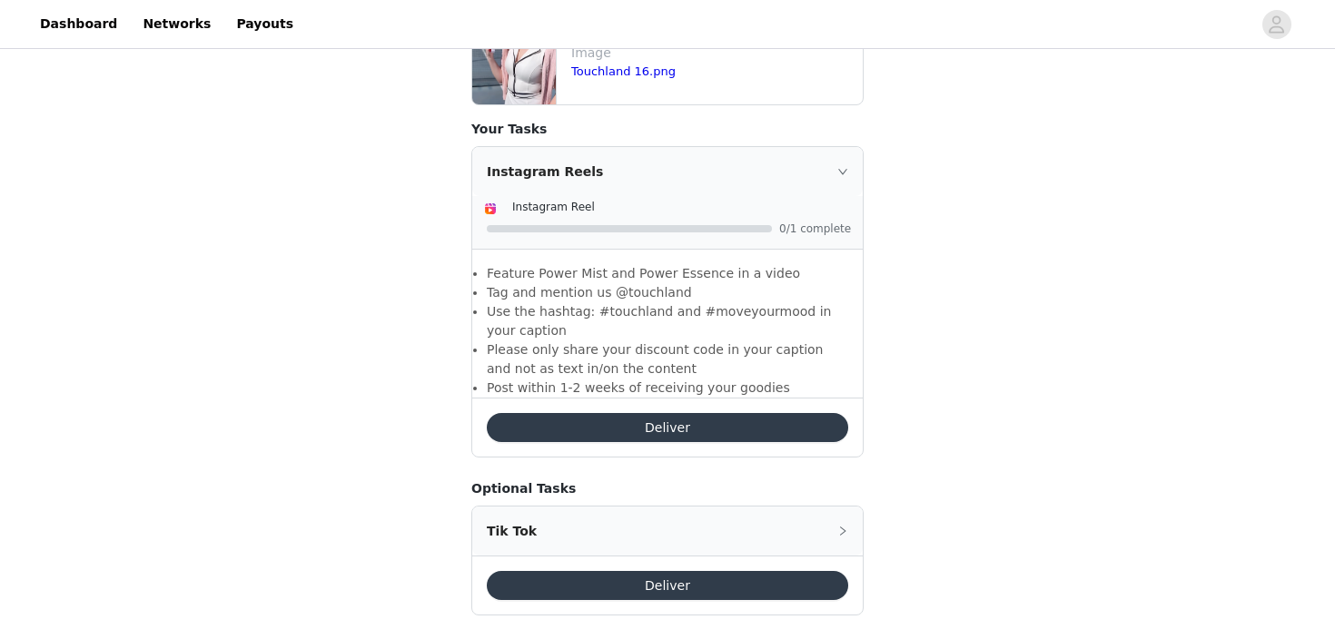
scroll to position [783, 0]
click at [737, 414] on button "Deliver" at bounding box center [667, 428] width 361 height 29
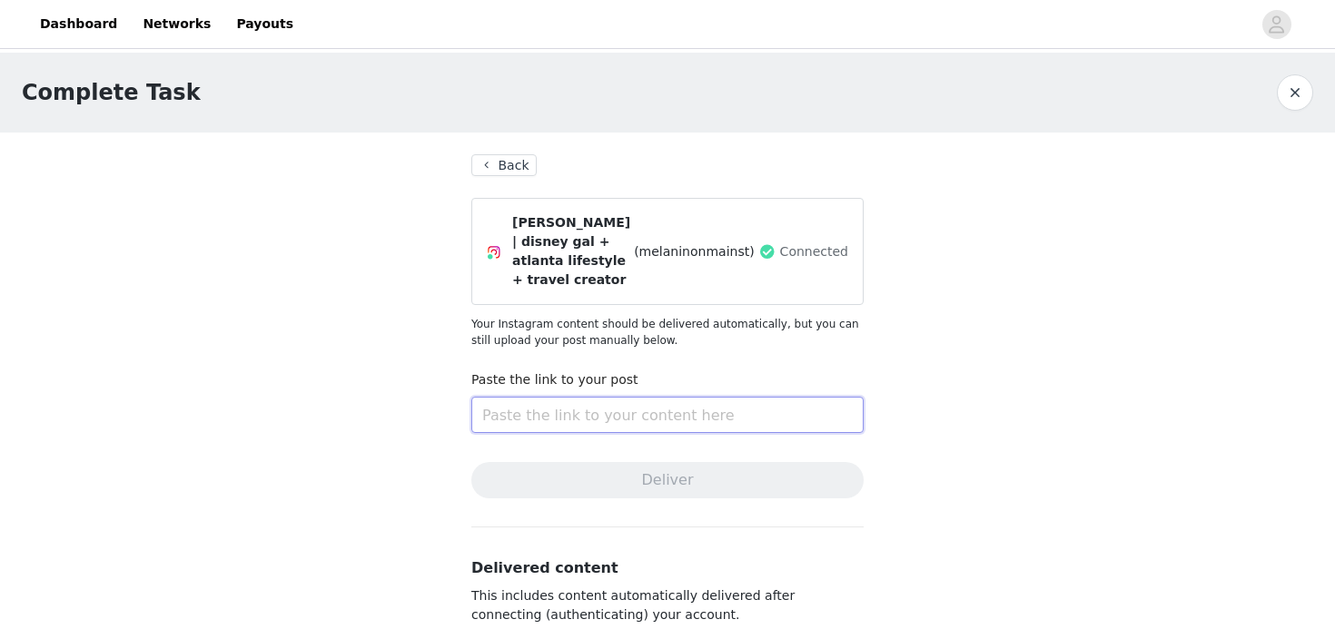
click at [718, 406] on input "text" at bounding box center [667, 415] width 392 height 36
paste input "[URL][DOMAIN_NAME]"
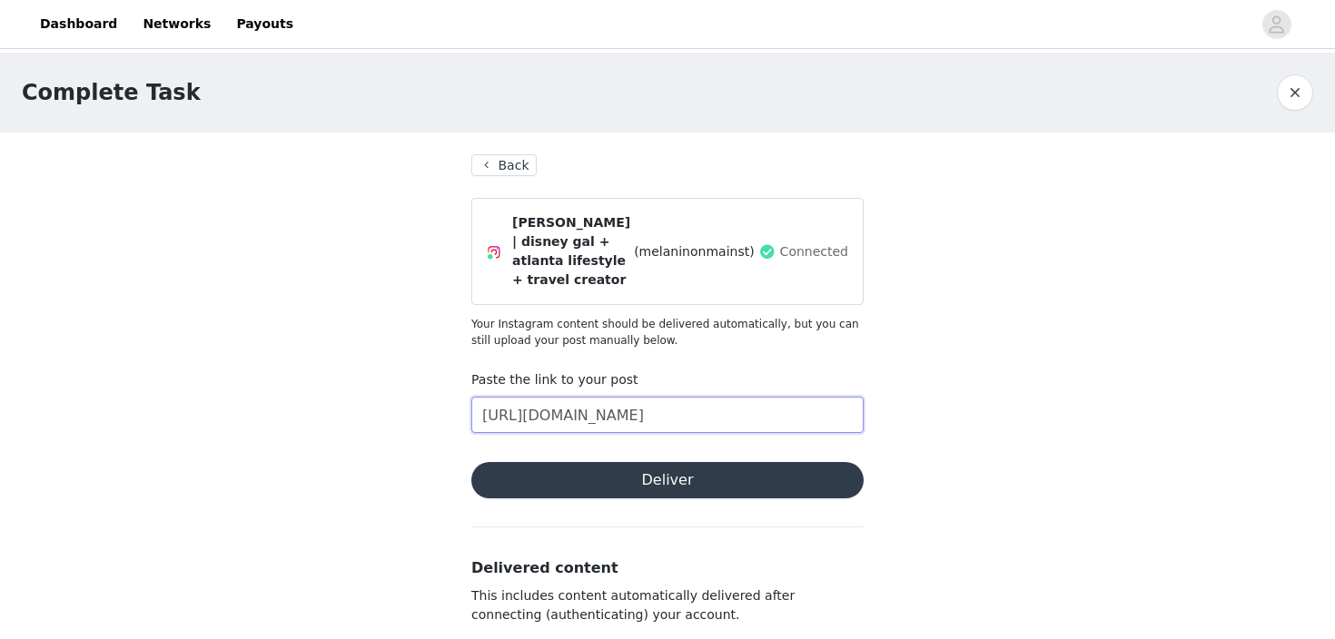
click at [666, 397] on input "[URL][DOMAIN_NAME]" at bounding box center [667, 415] width 392 height 36
click at [665, 468] on button "Deliver" at bounding box center [667, 480] width 392 height 36
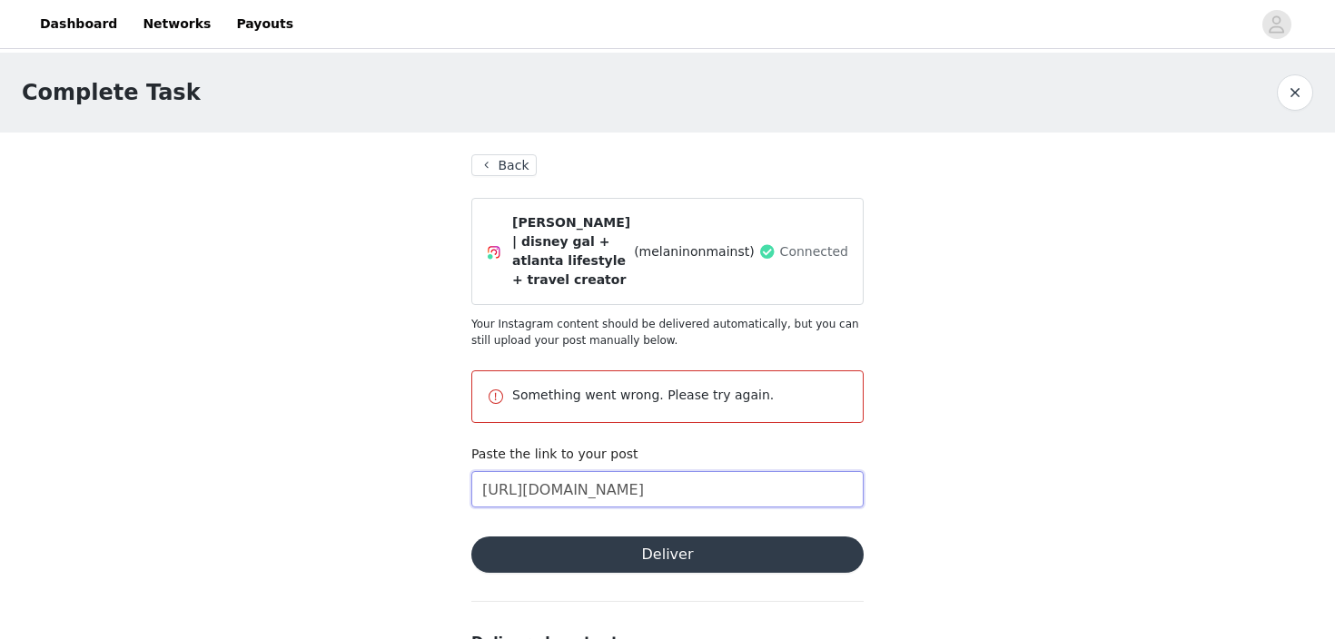
click at [627, 471] on input "[URL][DOMAIN_NAME]" at bounding box center [667, 489] width 392 height 36
click at [626, 471] on input "[URL][DOMAIN_NAME]" at bounding box center [667, 489] width 392 height 36
paste input "?utm_source=ig_web_copy_link&igsh=bzlzb2U0bng3djd6"
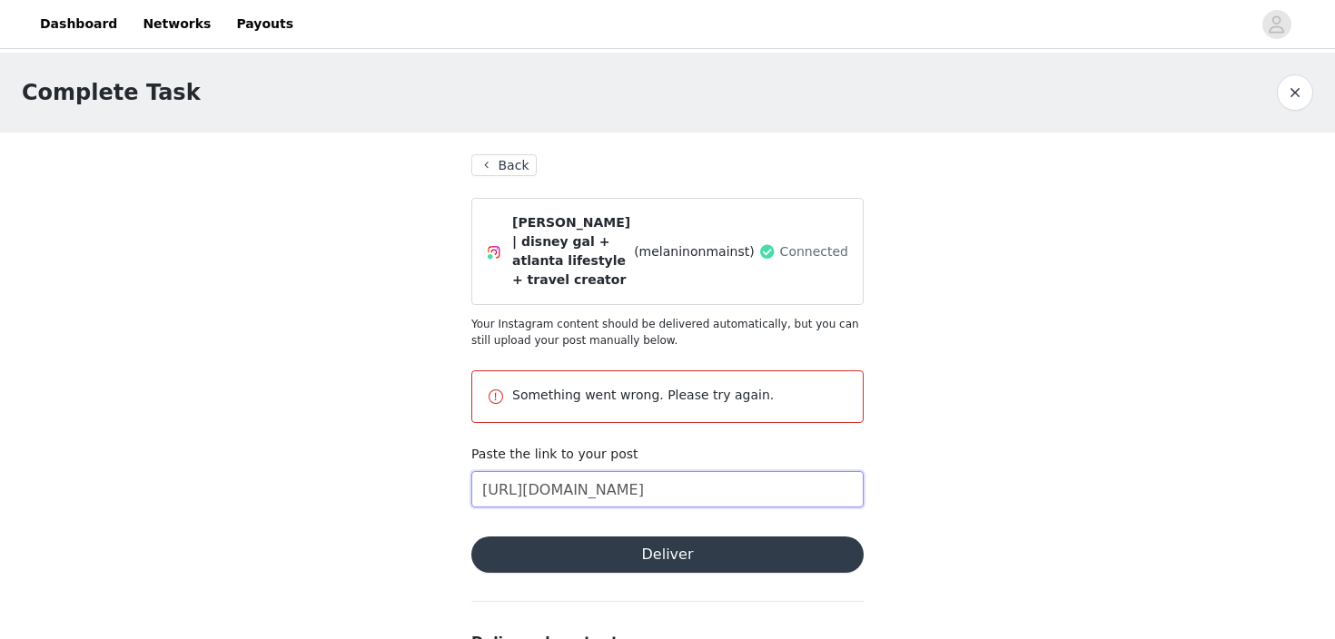
type input "[URL][DOMAIN_NAME]"
click at [731, 537] on button "Deliver" at bounding box center [667, 555] width 392 height 36
drag, startPoint x: 781, startPoint y: 471, endPoint x: 930, endPoint y: 488, distance: 149.8
click at [930, 488] on div "Complete Task Back [PERSON_NAME] | disney gal + atlanta lifestyle + travel crea…" at bounding box center [667, 432] width 1335 height 759
click at [639, 483] on input "[URL][DOMAIN_NAME]" at bounding box center [667, 489] width 392 height 36
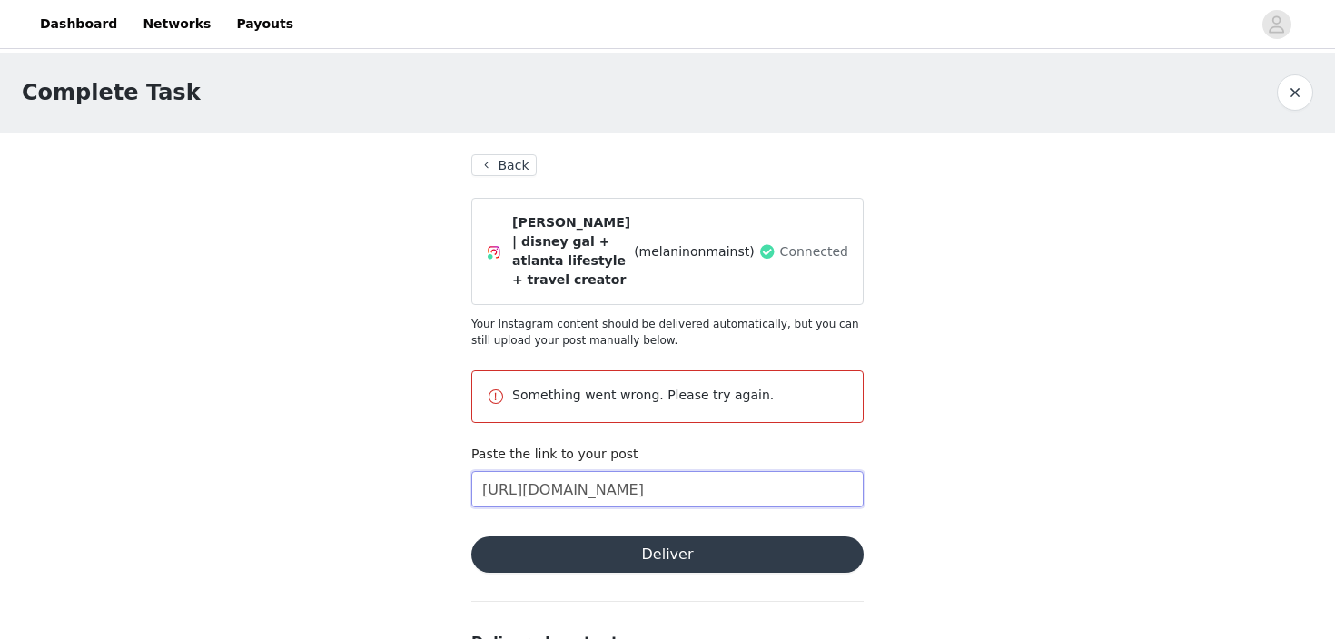
click at [639, 483] on input "[URL][DOMAIN_NAME]" at bounding box center [667, 489] width 392 height 36
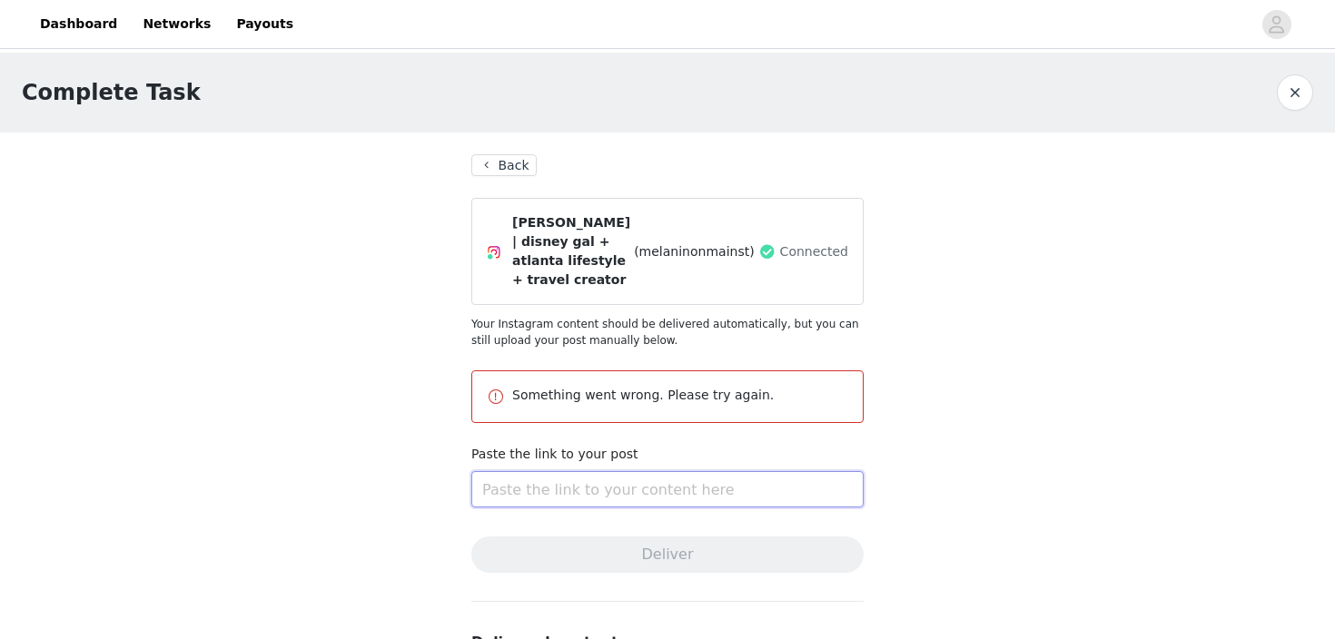
paste input "[URL][DOMAIN_NAME]"
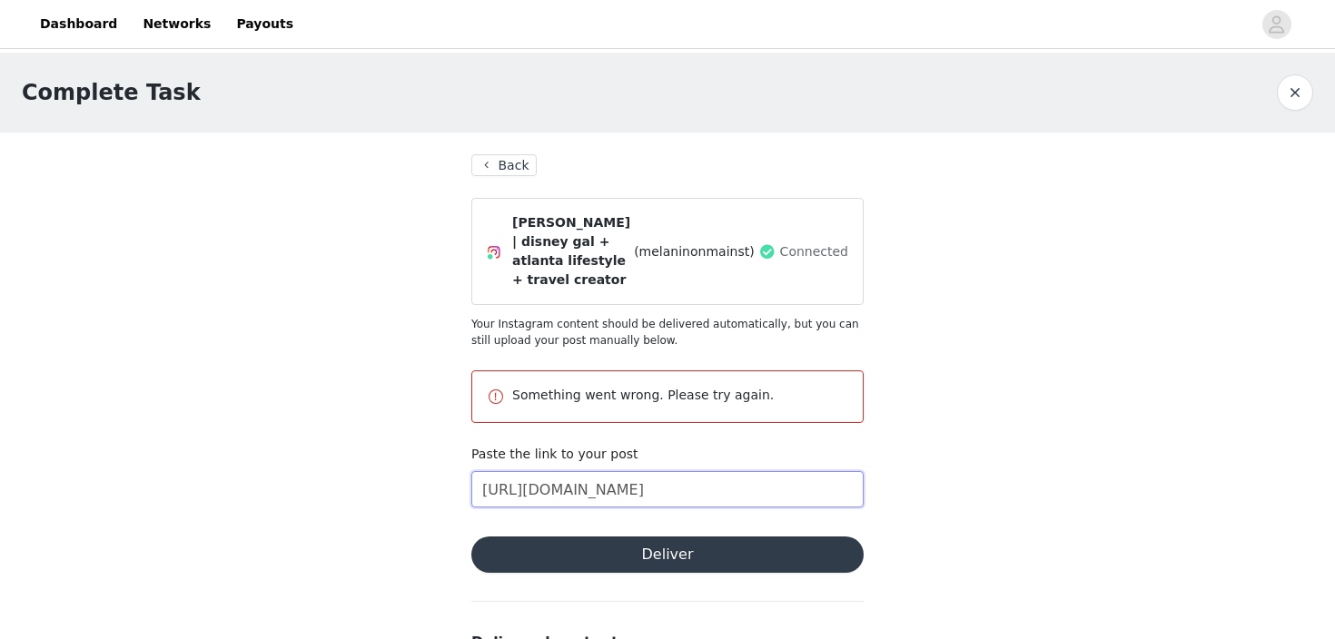
type input "[URL][DOMAIN_NAME]"
click at [646, 545] on button "Deliver" at bounding box center [667, 555] width 392 height 36
click at [646, 541] on button "Deliver" at bounding box center [667, 555] width 392 height 36
click at [810, 244] on span "Connected" at bounding box center [814, 251] width 68 height 19
click at [488, 245] on img at bounding box center [494, 252] width 15 height 15
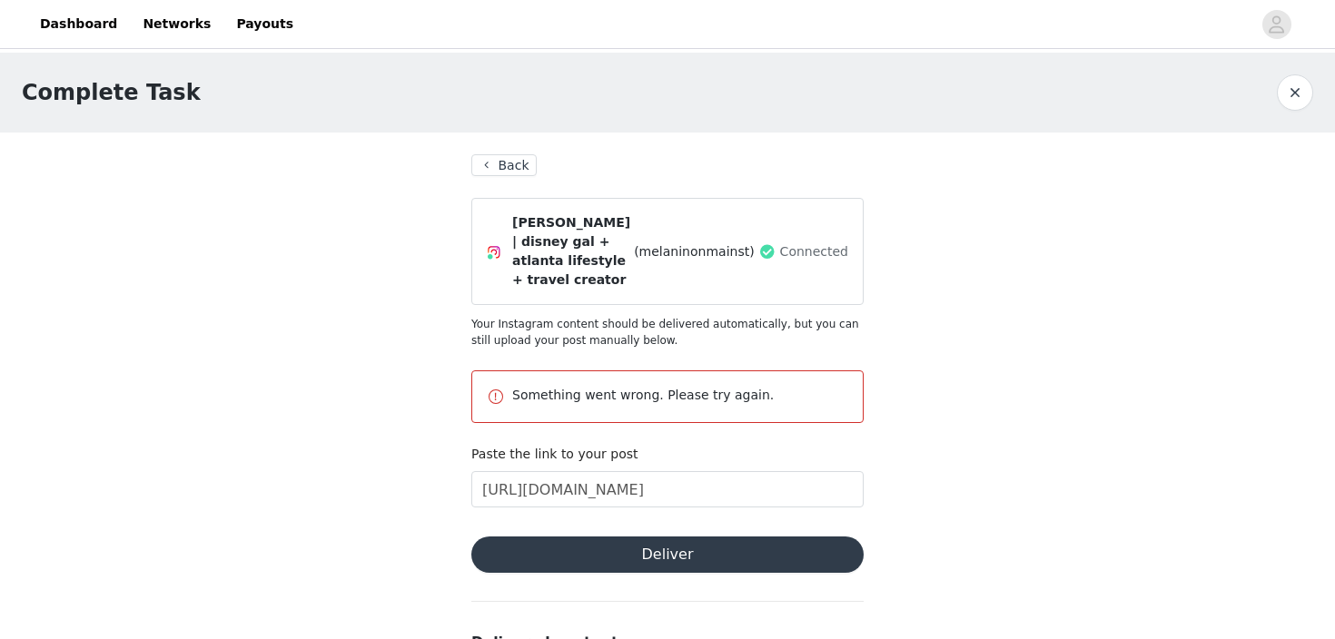
click at [522, 168] on button "Back" at bounding box center [503, 165] width 65 height 22
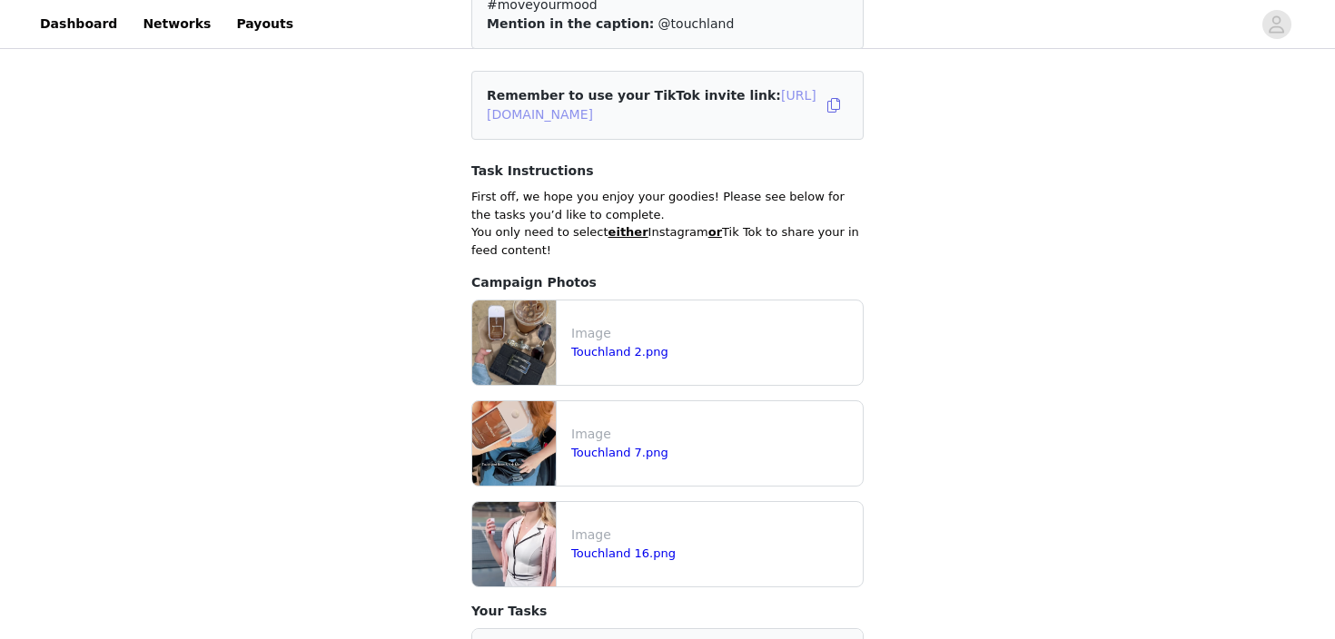
scroll to position [674, 0]
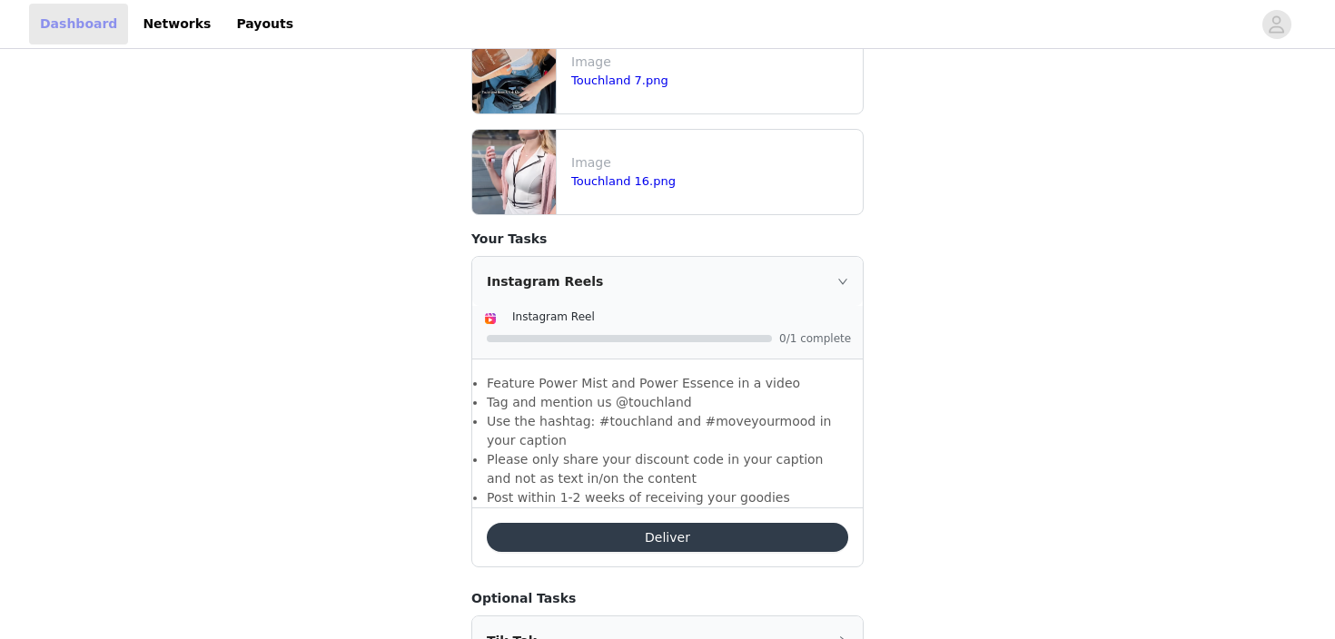
click at [95, 15] on link "Dashboard" at bounding box center [78, 24] width 99 height 41
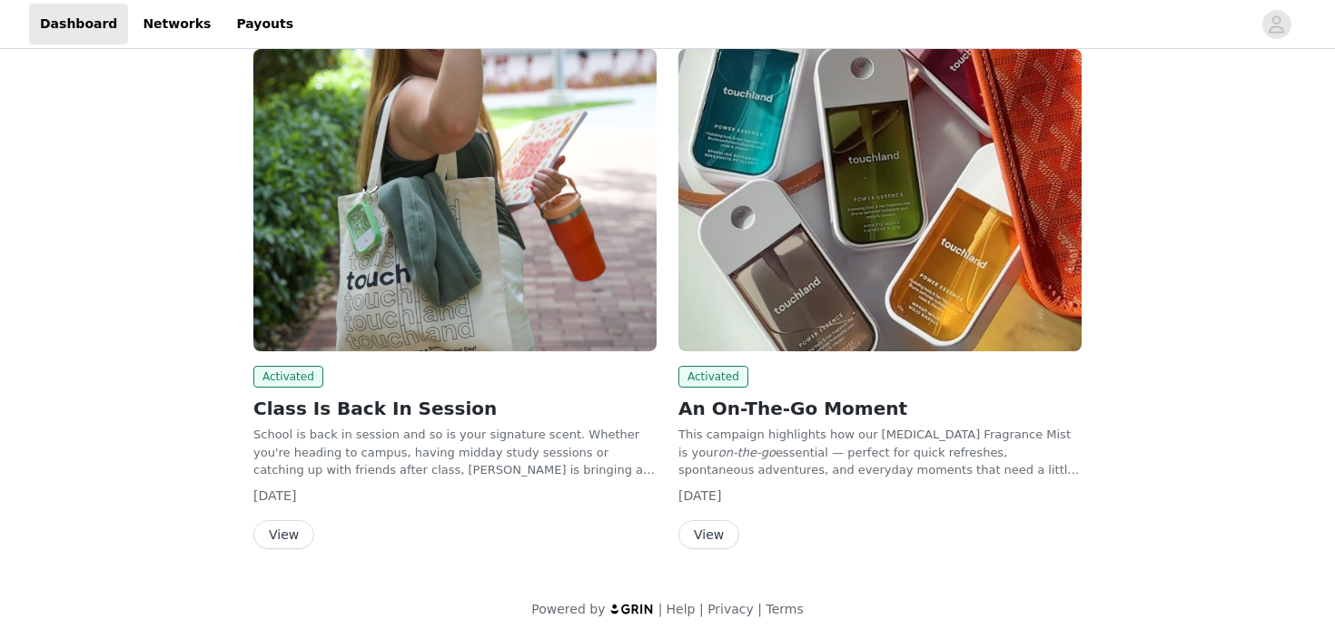
click at [471, 227] on img at bounding box center [454, 200] width 403 height 302
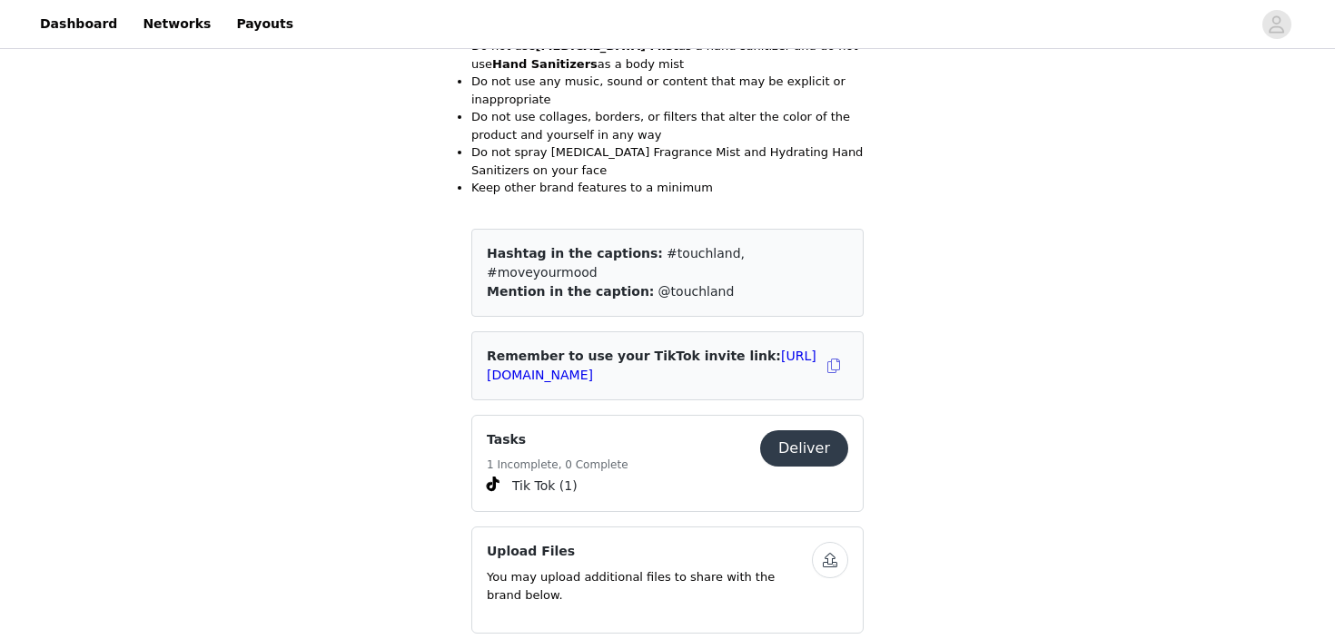
scroll to position [2044, 0]
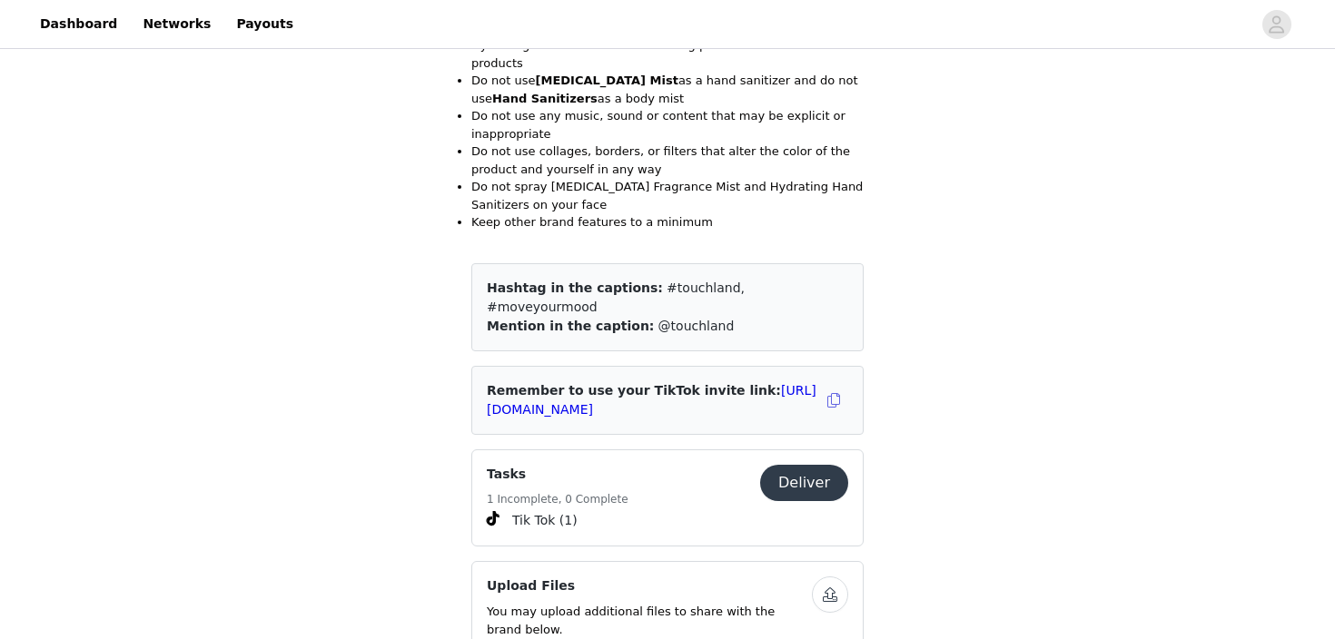
click at [814, 465] on button "Deliver" at bounding box center [804, 483] width 88 height 36
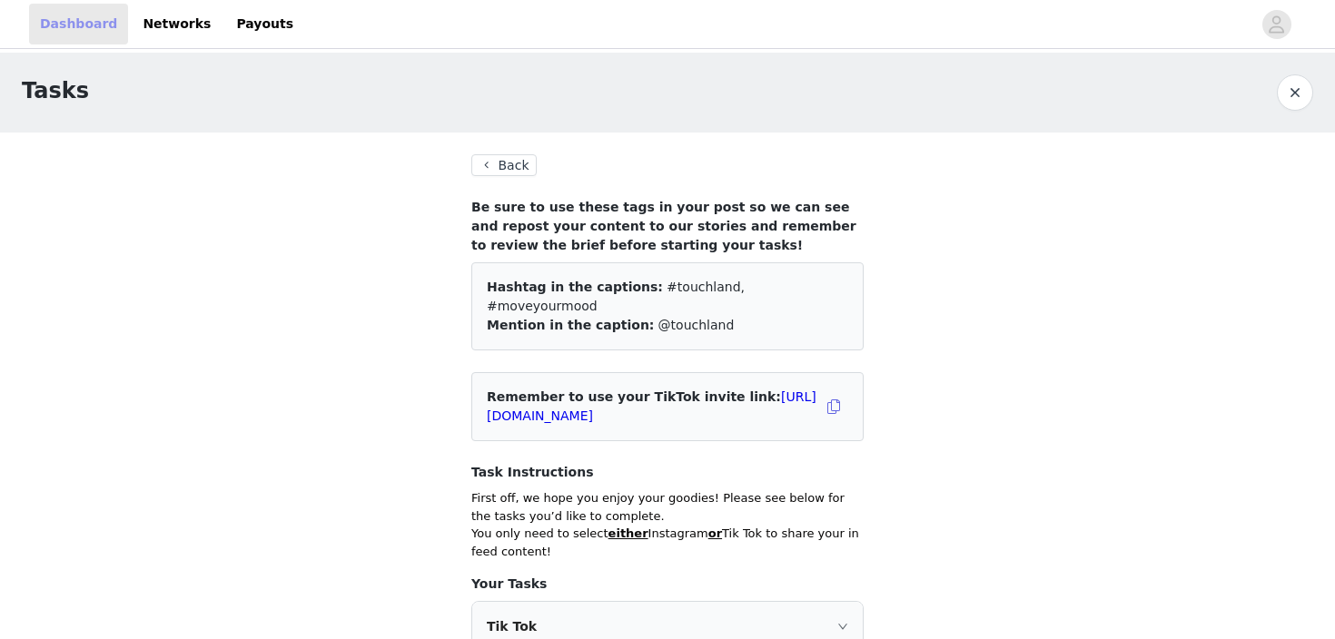
click at [93, 31] on link "Dashboard" at bounding box center [78, 24] width 99 height 41
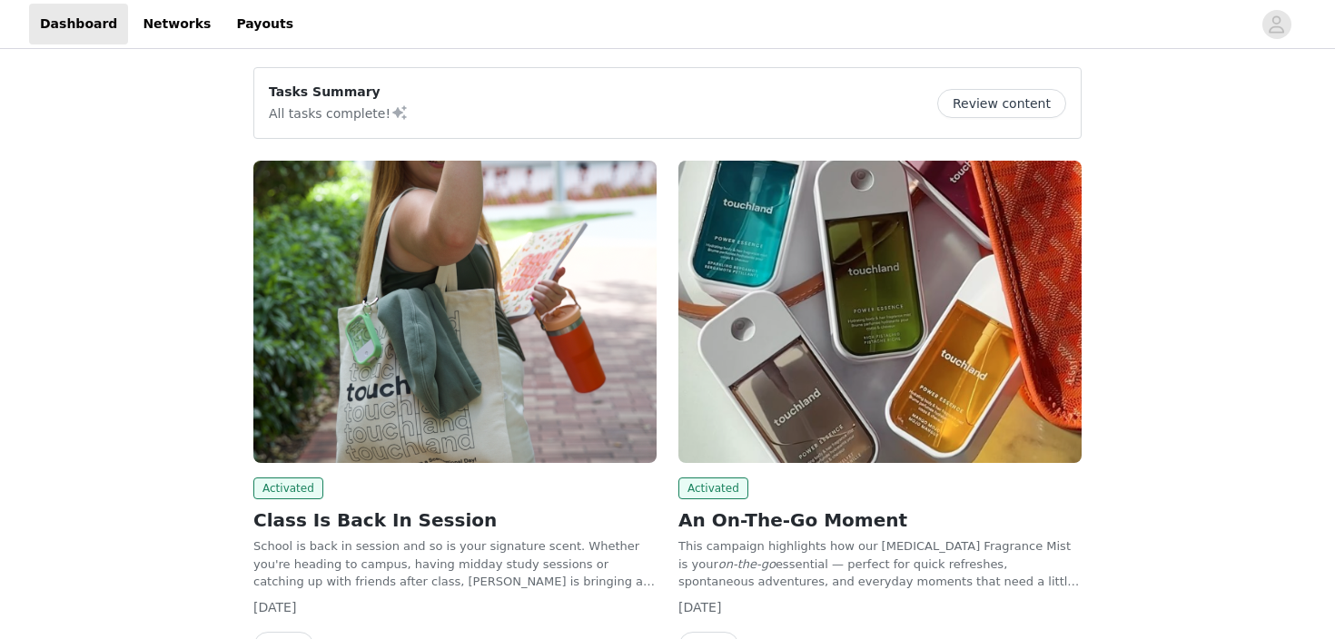
click at [880, 350] on img at bounding box center [879, 312] width 403 height 302
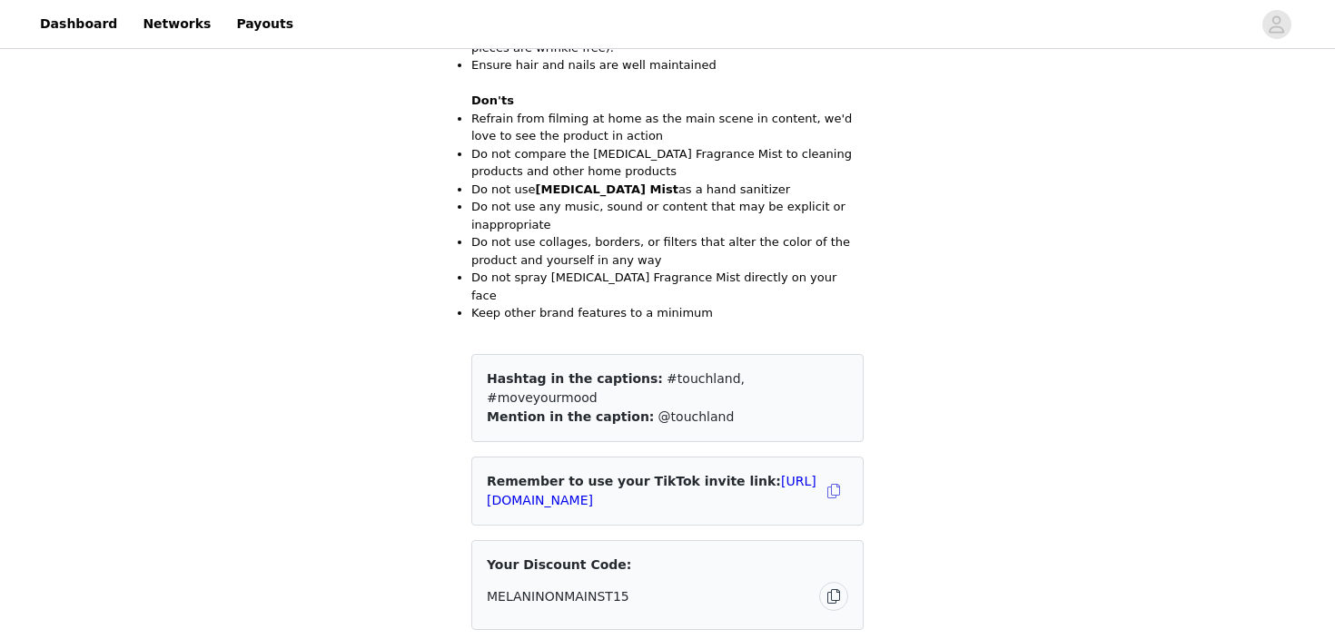
scroll to position [1527, 0]
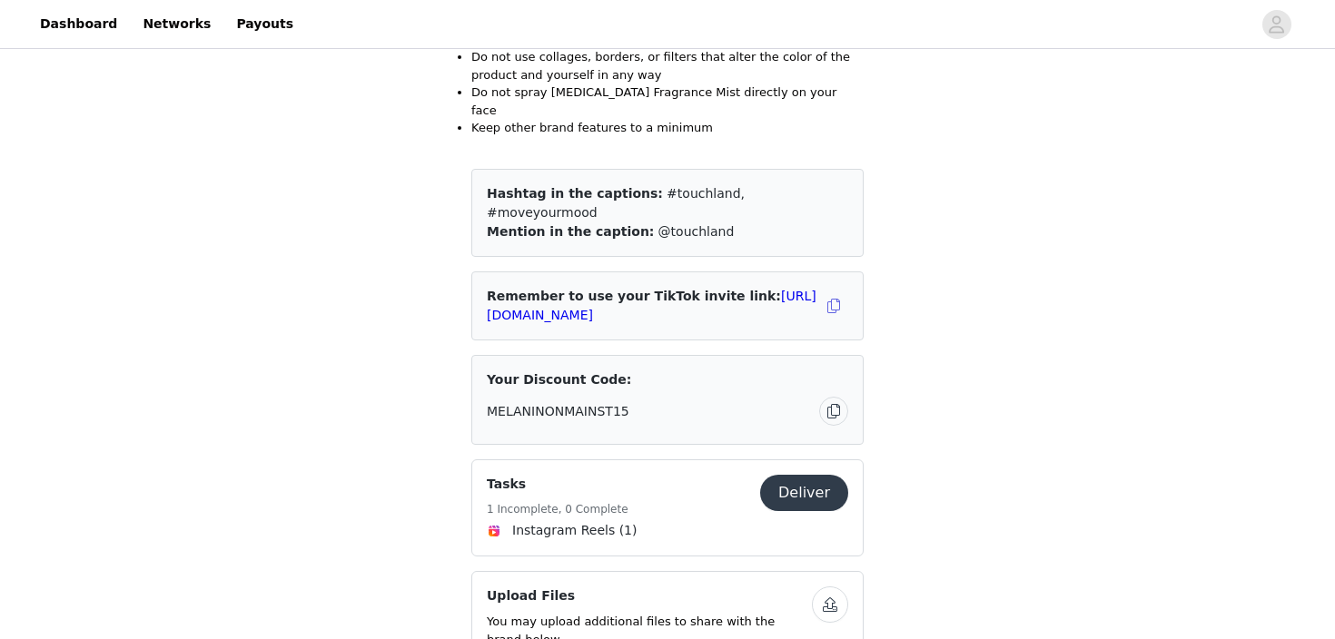
click at [805, 475] on button "Deliver" at bounding box center [804, 493] width 88 height 36
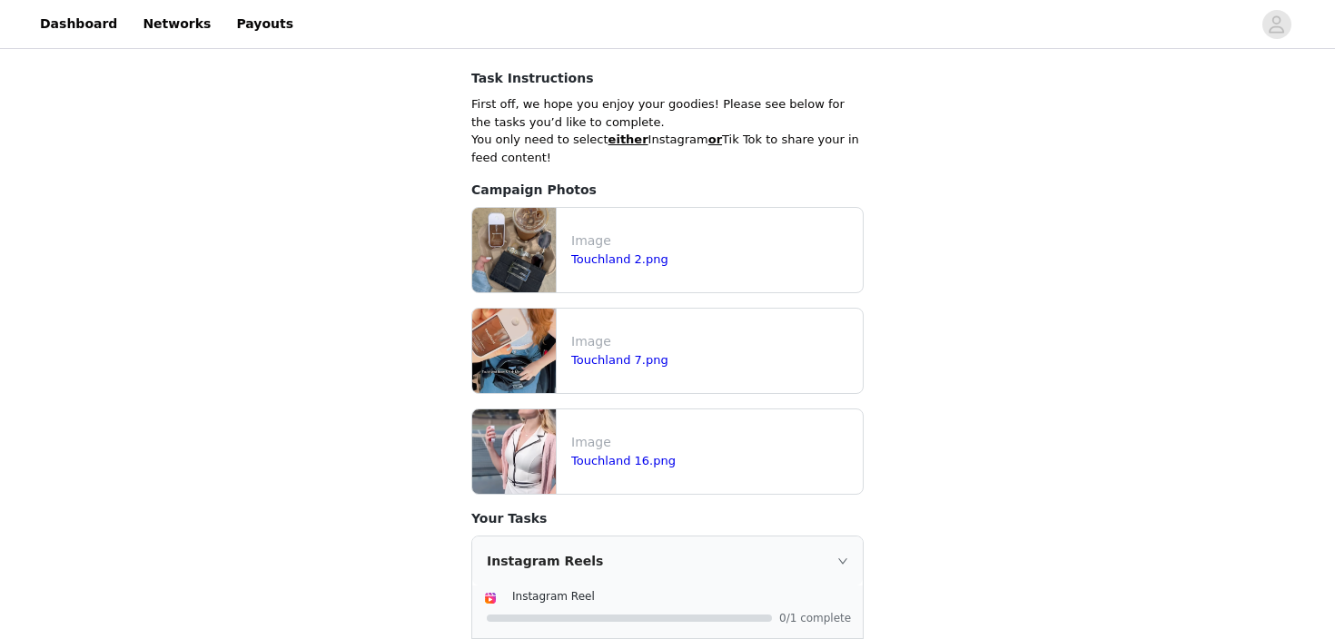
scroll to position [611, 0]
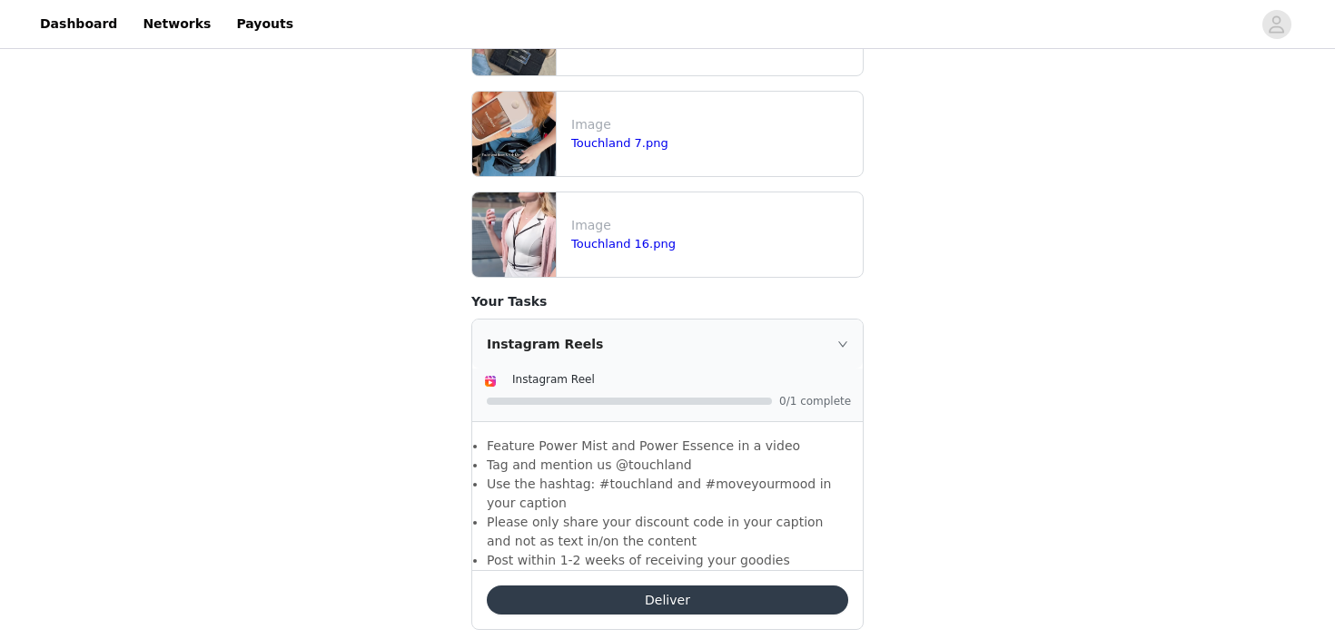
click at [698, 570] on div "Deliver" at bounding box center [667, 599] width 390 height 59
click at [707, 590] on button "Deliver" at bounding box center [667, 600] width 361 height 29
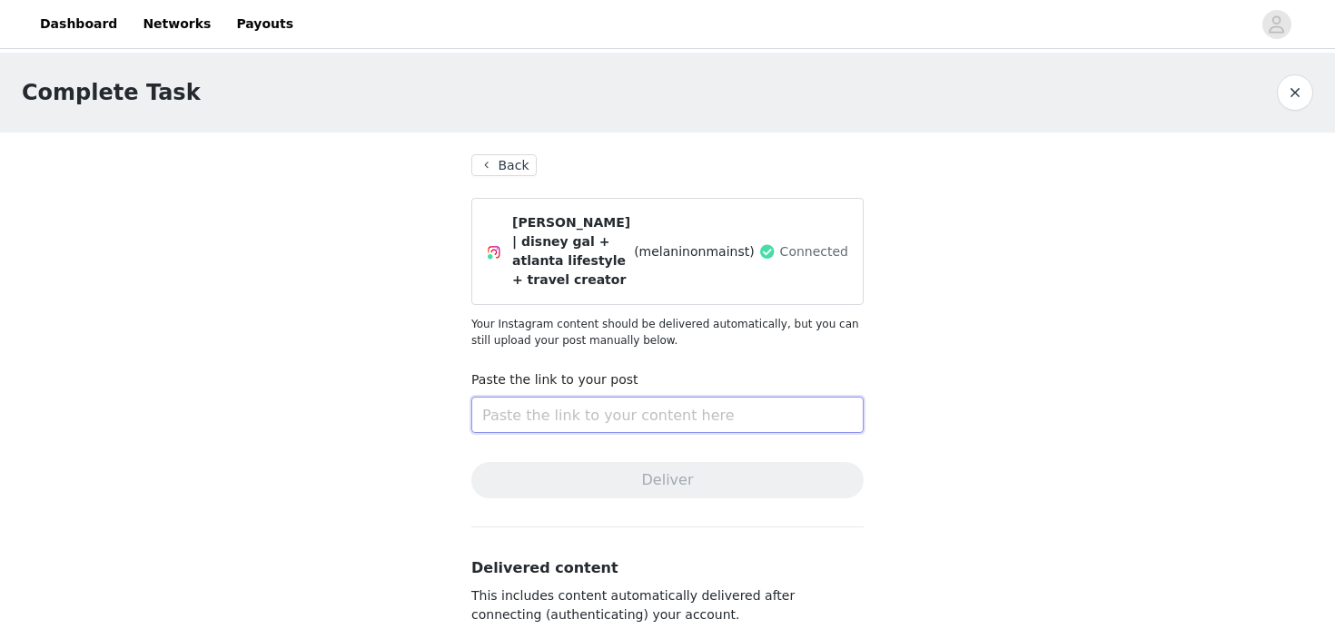
click at [668, 401] on input "text" at bounding box center [667, 415] width 392 height 36
paste input "[URL][DOMAIN_NAME]"
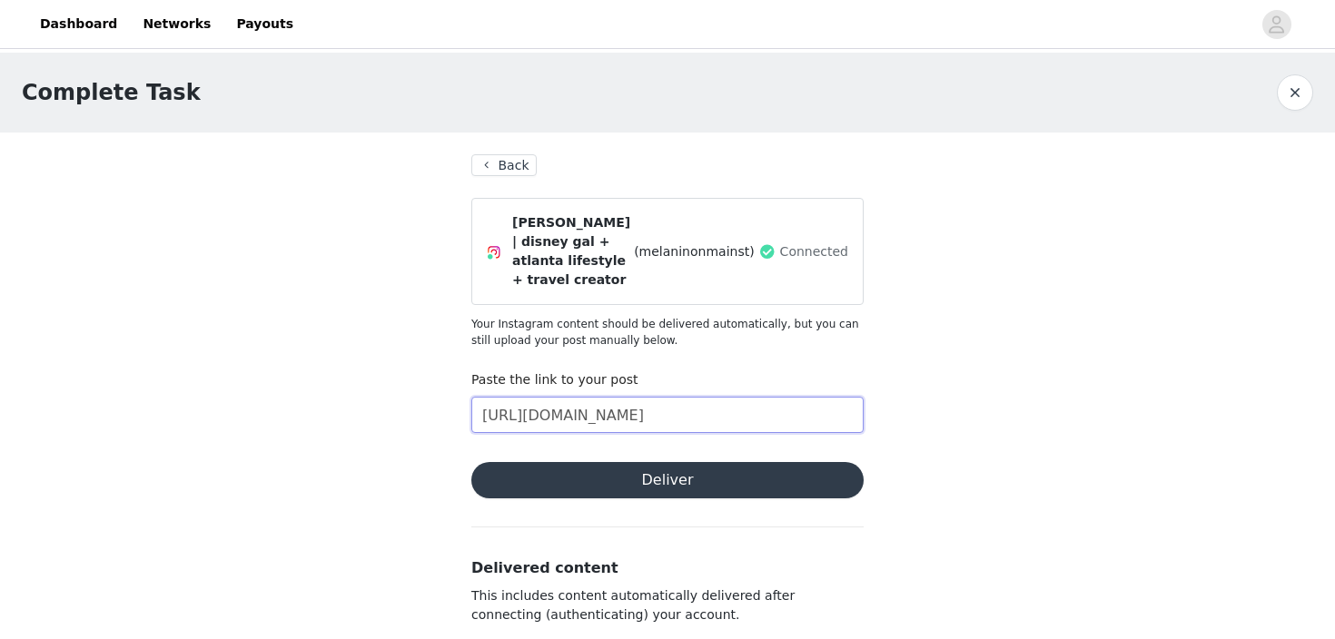
type input "[URL][DOMAIN_NAME]"
click at [667, 462] on button "Deliver" at bounding box center [667, 480] width 392 height 36
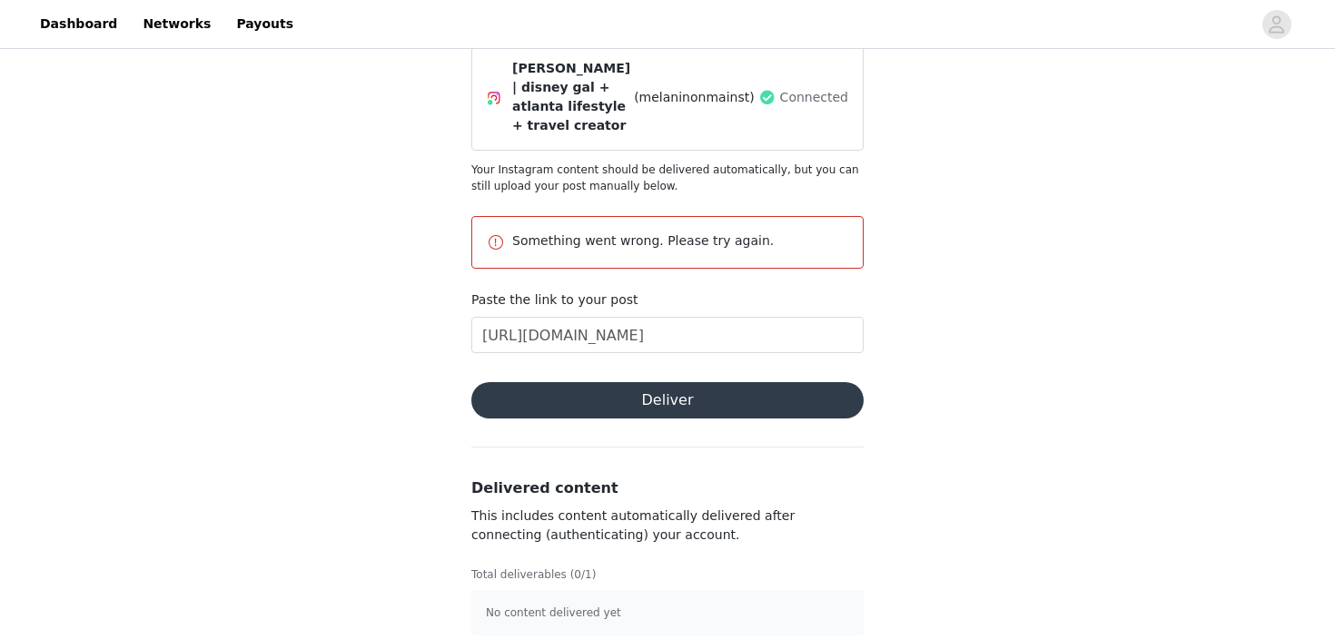
scroll to position [153, 0]
click at [840, 318] on input "[URL][DOMAIN_NAME]" at bounding box center [667, 336] width 392 height 36
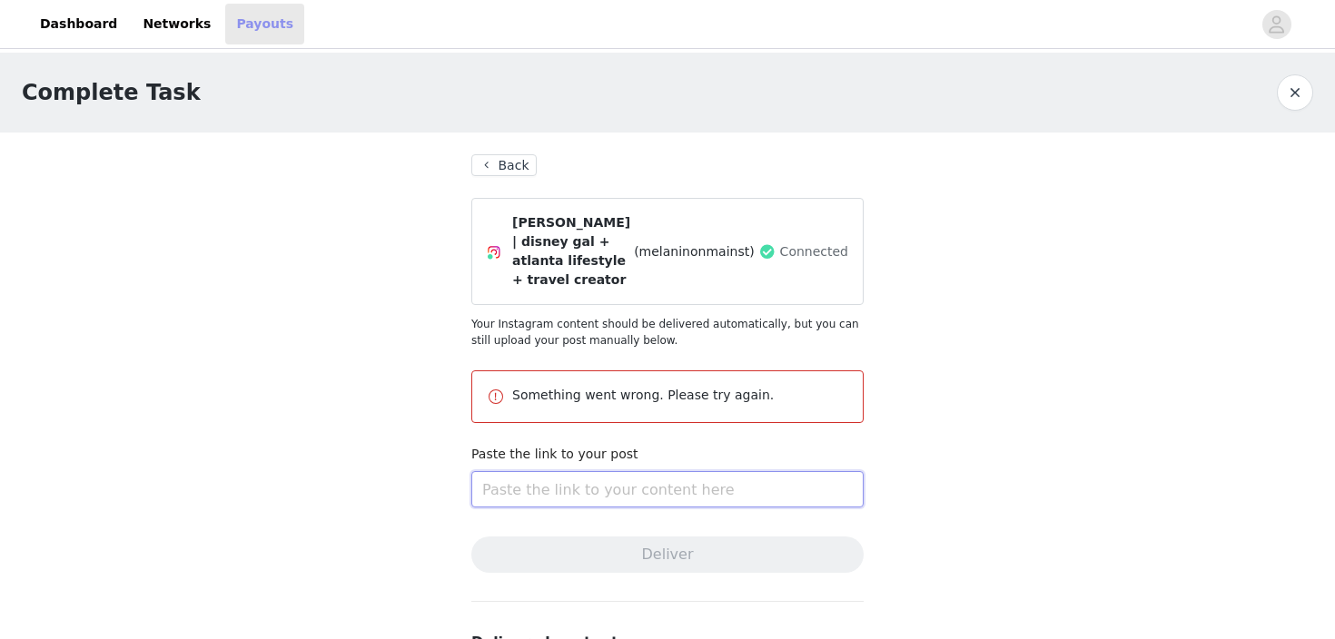
scroll to position [0, 0]
click at [67, 19] on link "Dashboard" at bounding box center [78, 24] width 99 height 41
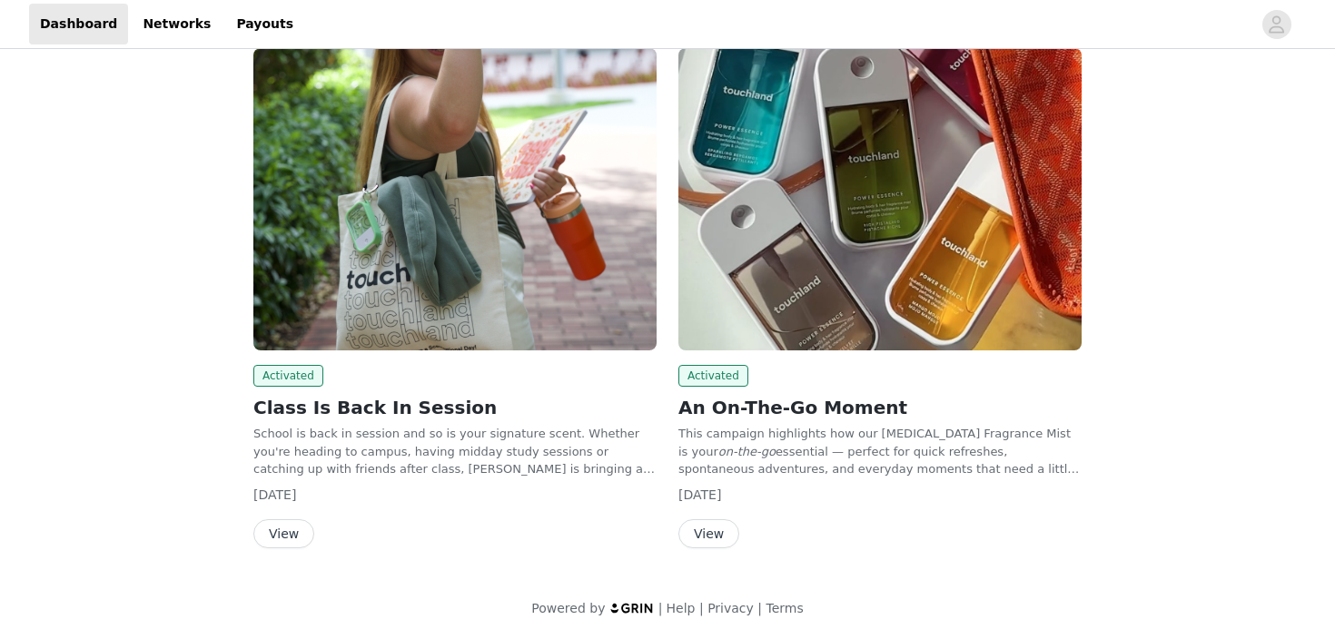
scroll to position [112, 0]
click at [996, 277] on img at bounding box center [879, 200] width 403 height 302
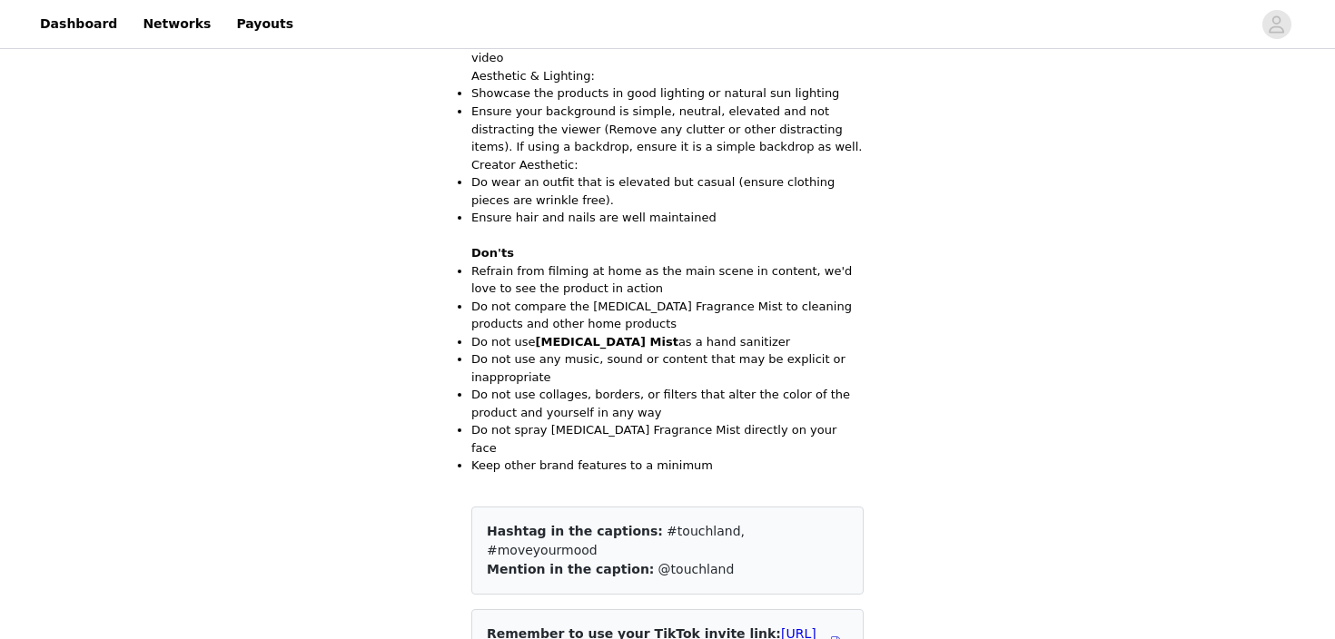
scroll to position [1457, 0]
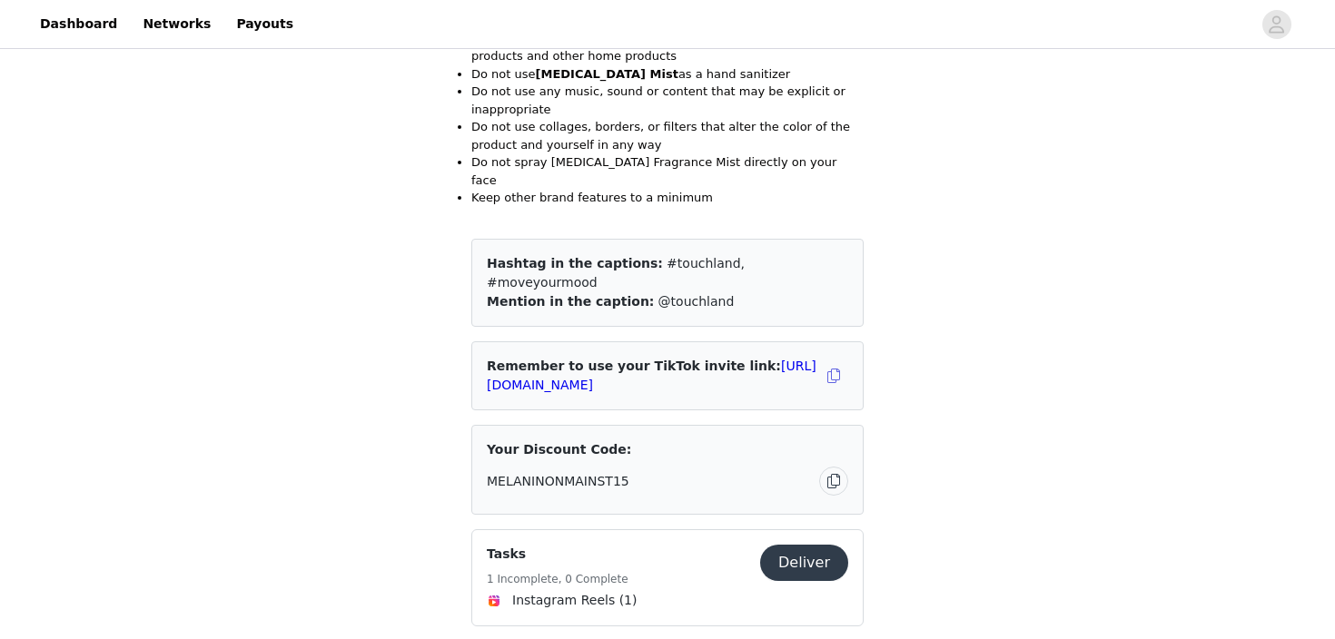
click at [798, 545] on button "Deliver" at bounding box center [804, 563] width 88 height 36
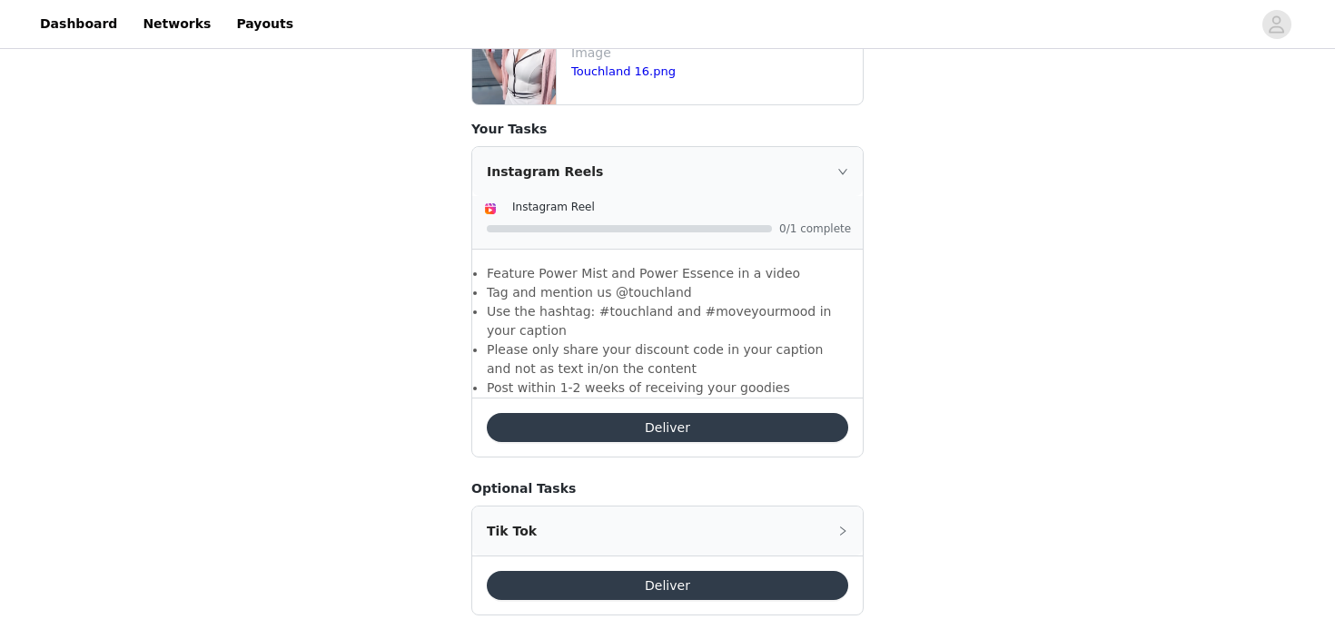
scroll to position [783, 0]
click at [775, 414] on button "Deliver" at bounding box center [667, 428] width 361 height 29
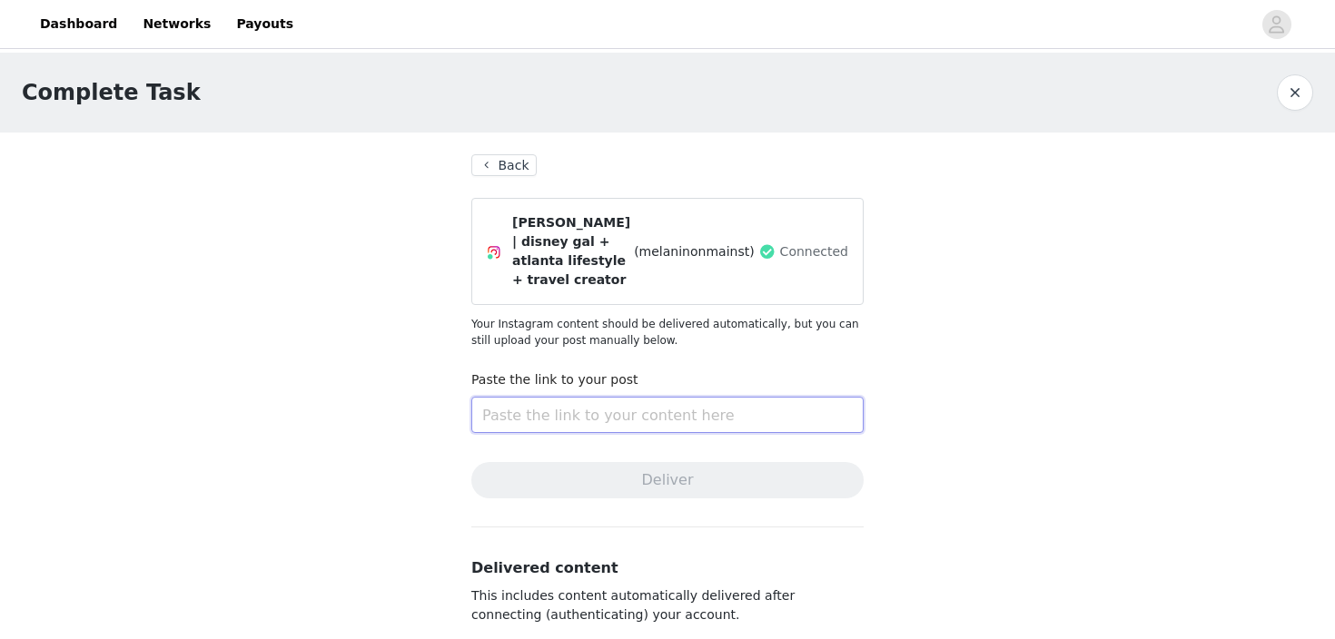
click at [746, 397] on input "text" at bounding box center [667, 415] width 392 height 36
click at [499, 156] on button "Back" at bounding box center [503, 165] width 65 height 22
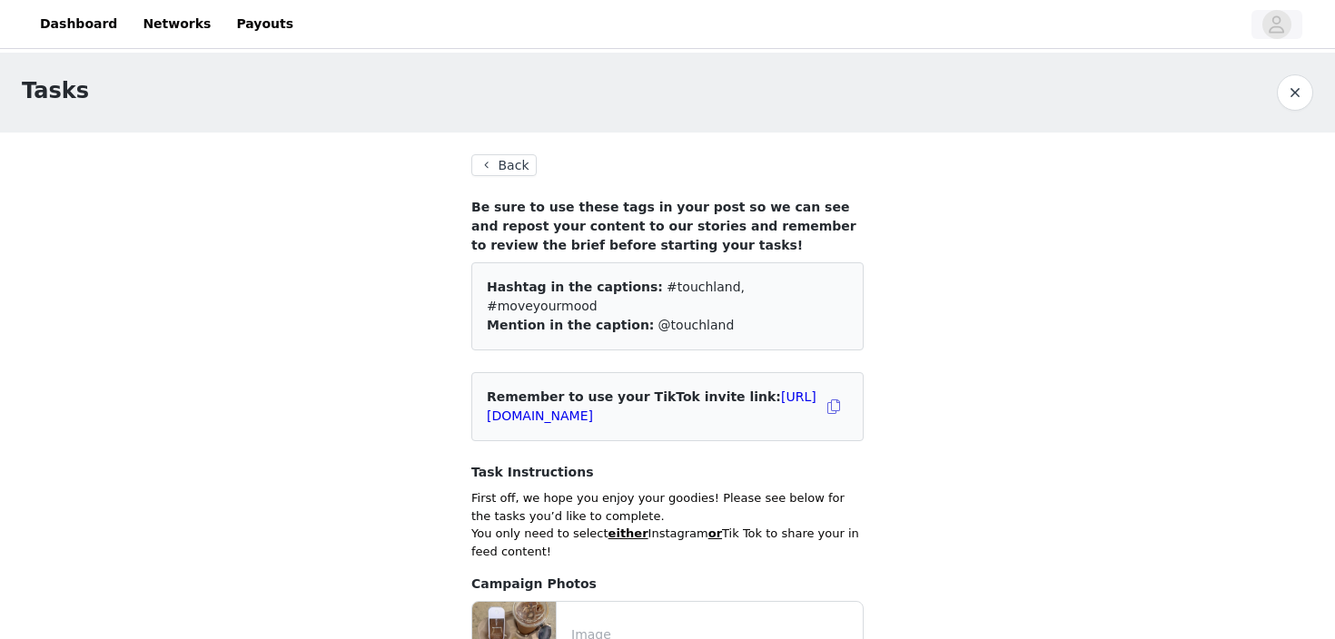
click at [1265, 21] on span "button" at bounding box center [1276, 24] width 29 height 29
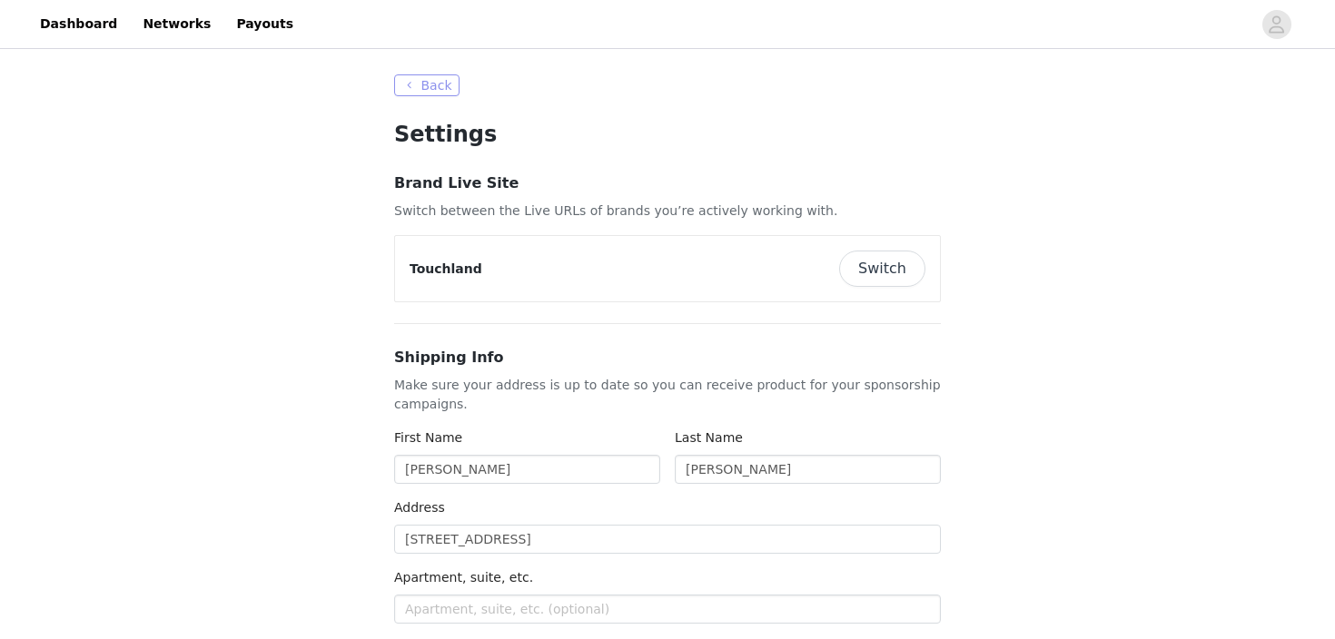
click at [437, 95] on button "Back" at bounding box center [426, 85] width 65 height 22
click at [413, 78] on button "Back" at bounding box center [426, 85] width 65 height 22
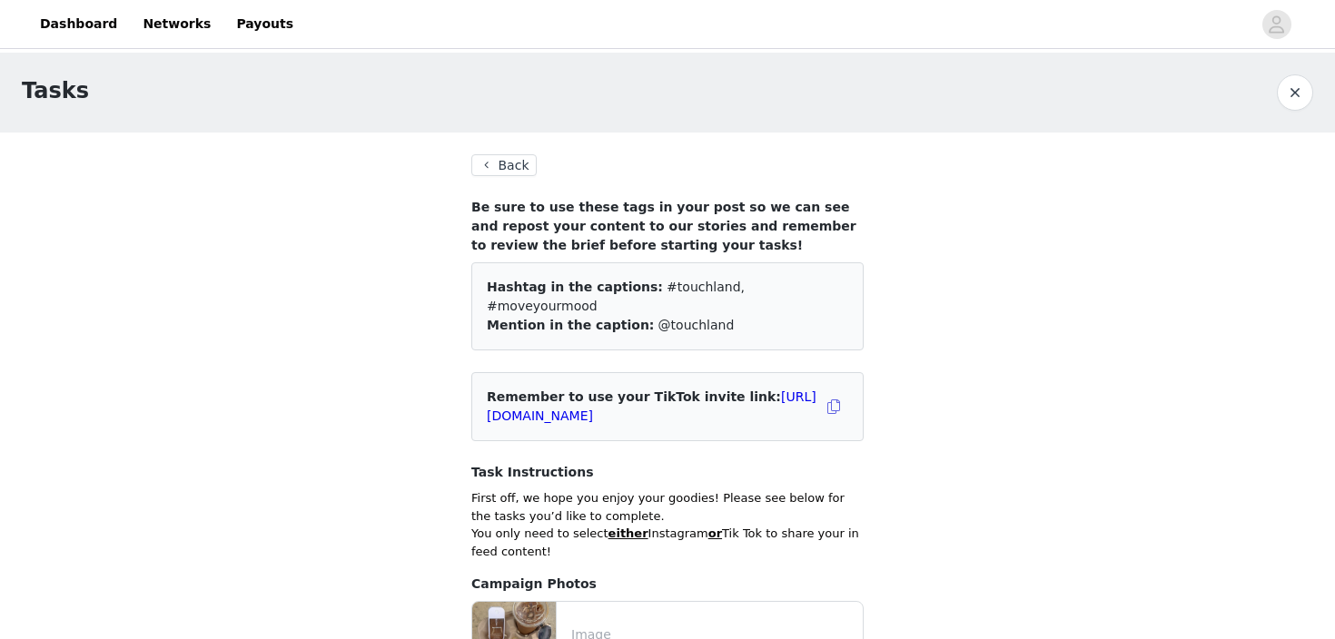
click at [508, 162] on button "Back" at bounding box center [503, 165] width 65 height 22
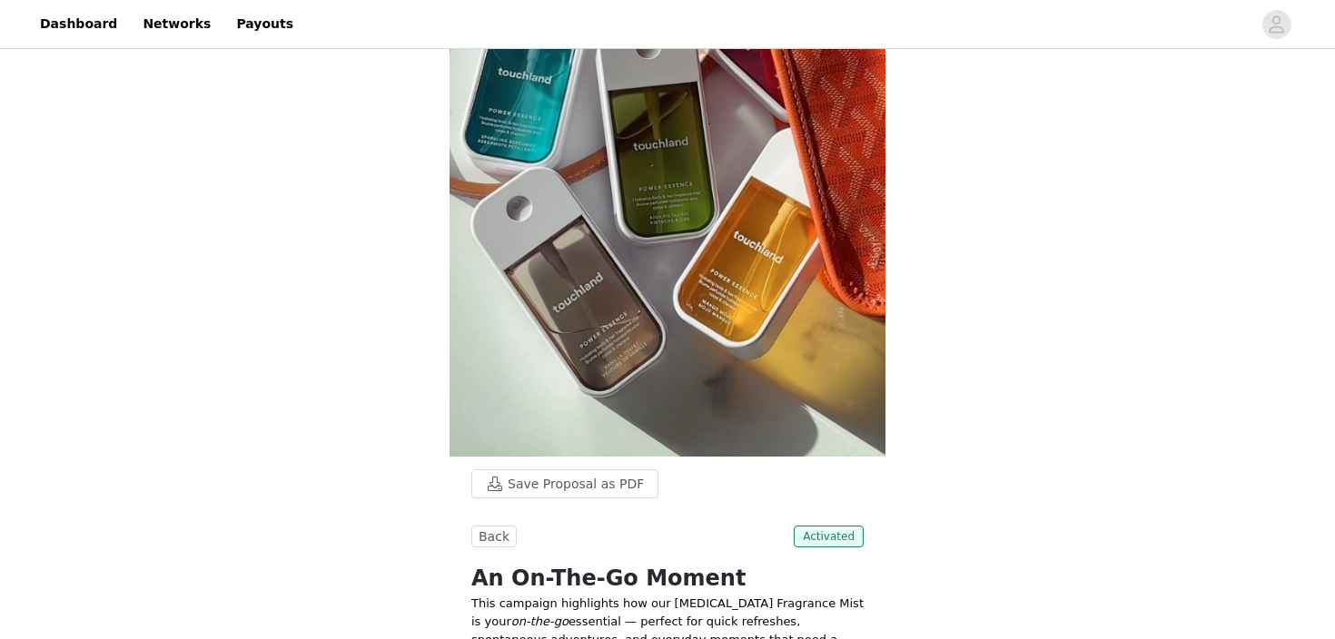
scroll to position [397, 0]
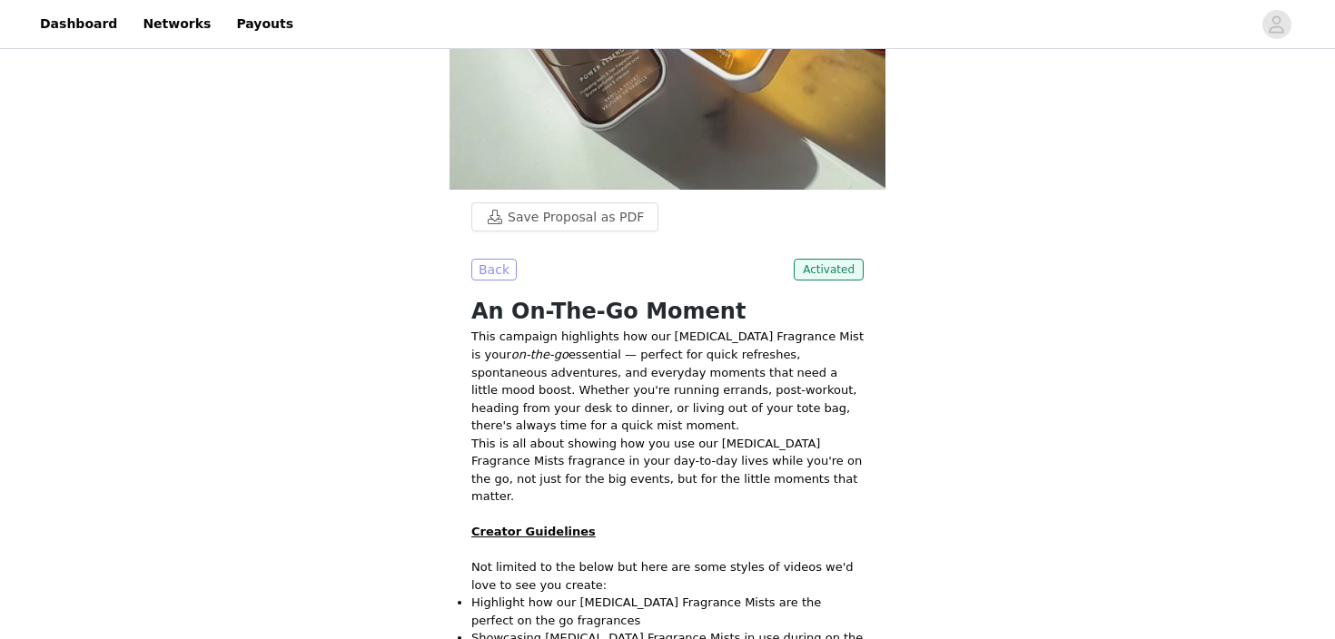
click at [496, 259] on button "Back" at bounding box center [493, 270] width 45 height 22
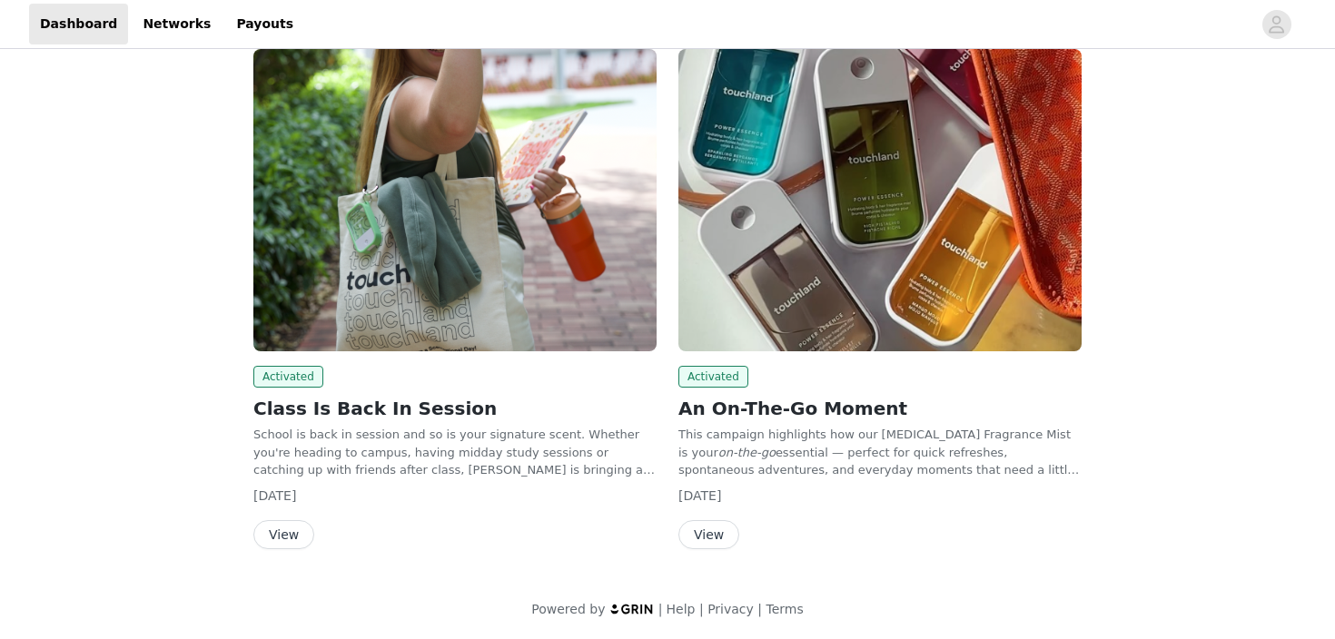
click at [578, 255] on img at bounding box center [454, 200] width 403 height 302
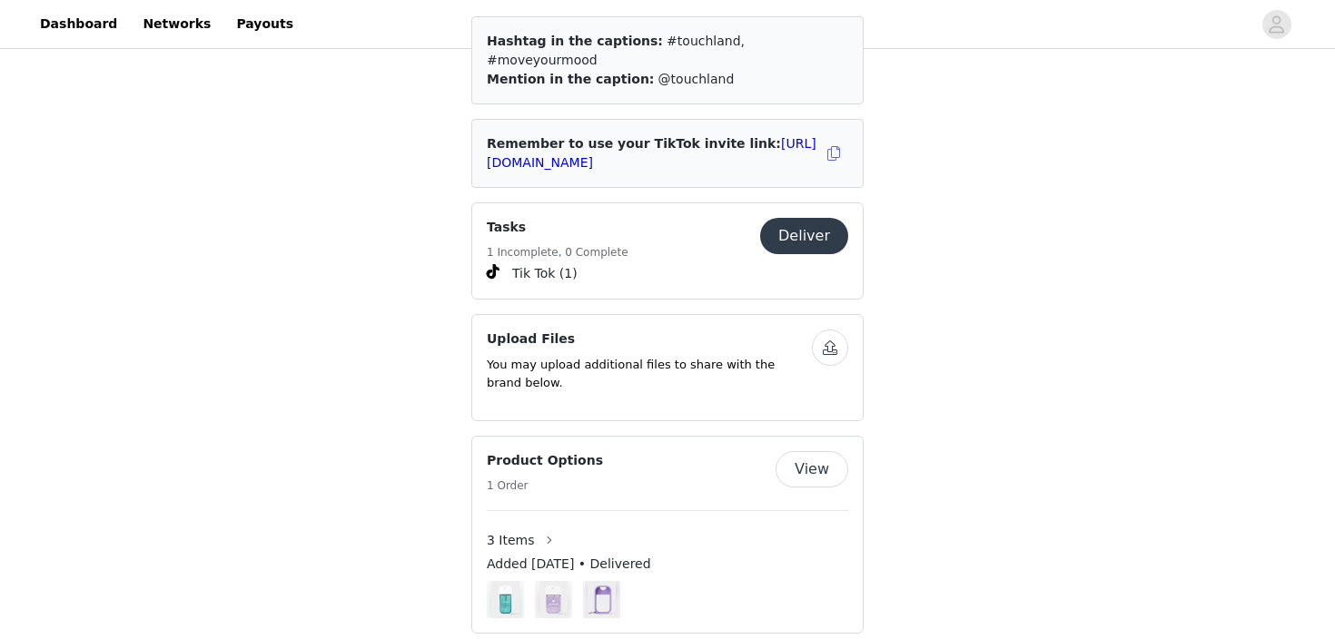
scroll to position [2124, 0]
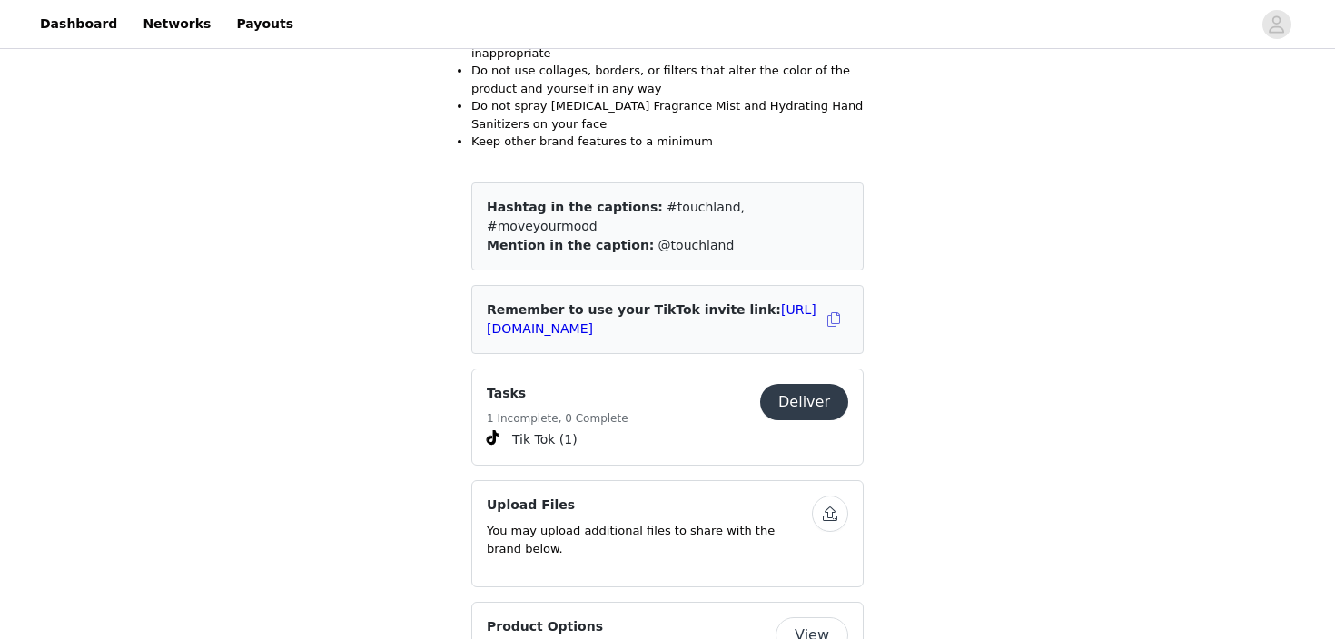
click at [807, 384] on button "Deliver" at bounding box center [804, 402] width 88 height 36
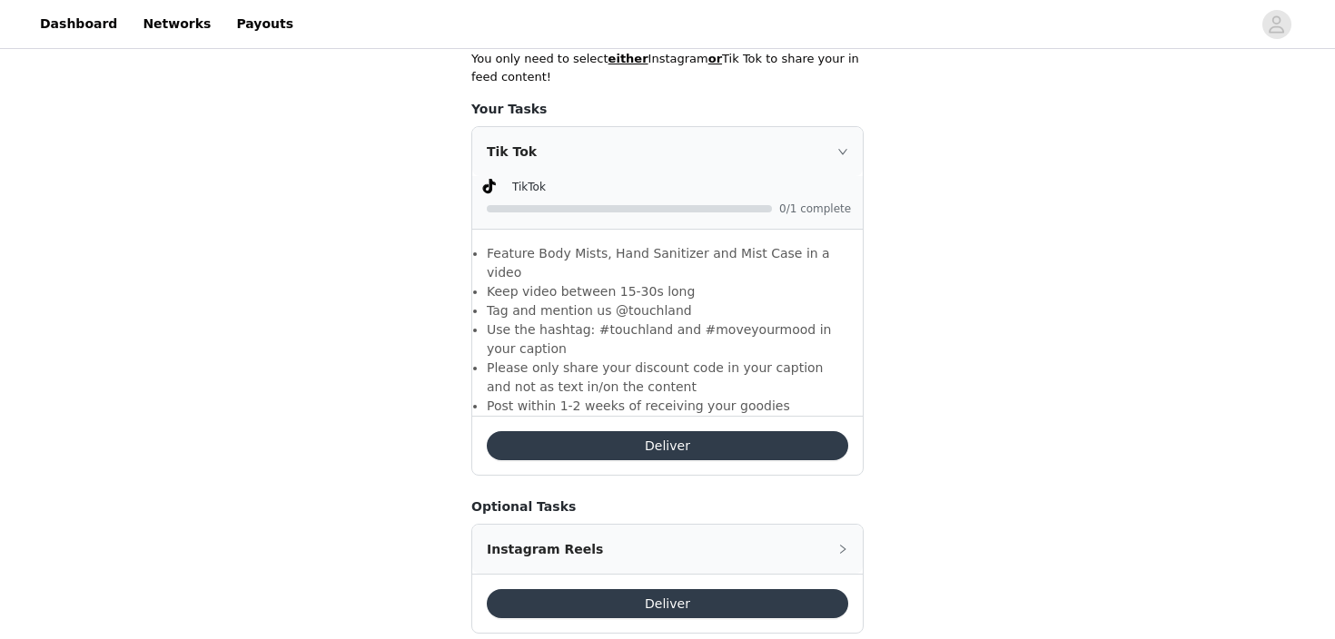
scroll to position [473, 0]
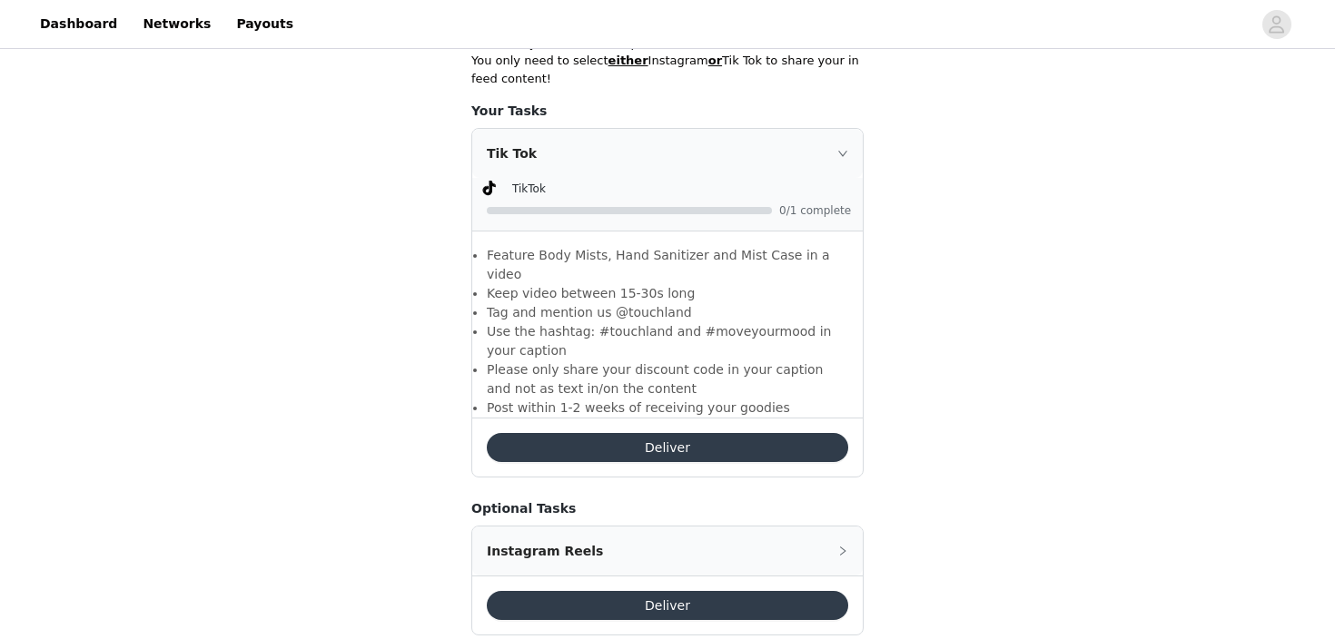
click at [764, 591] on button "Deliver" at bounding box center [667, 605] width 361 height 29
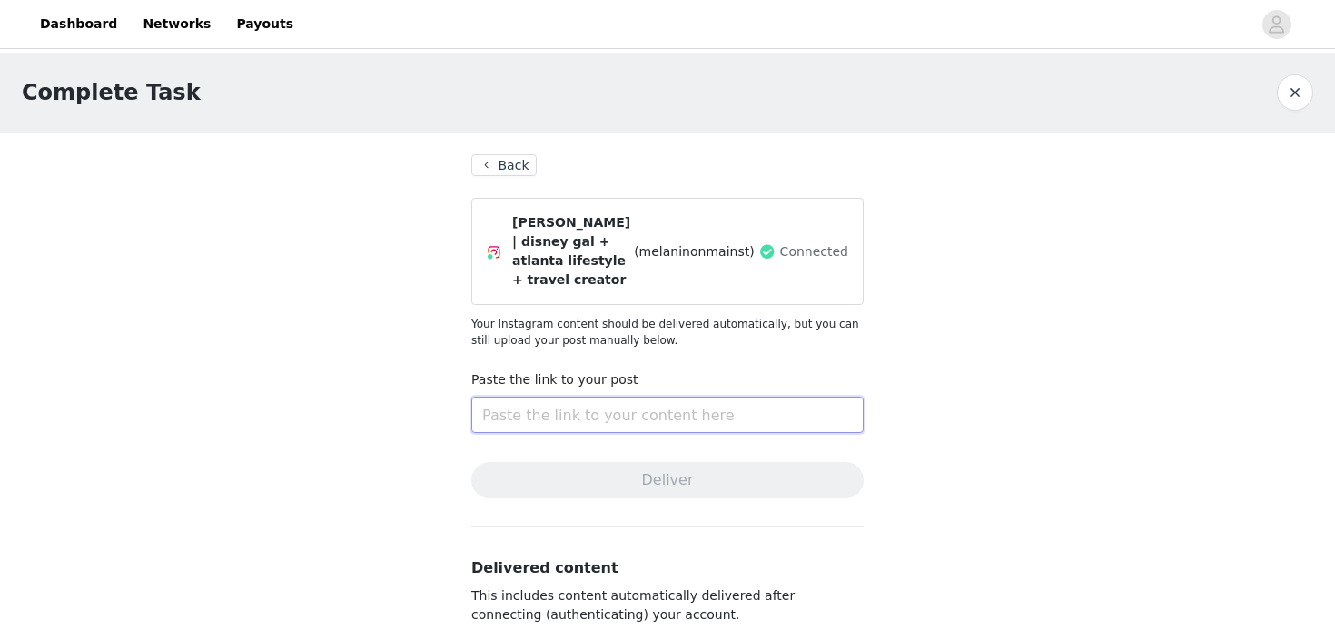
click at [648, 401] on input "text" at bounding box center [667, 415] width 392 height 36
paste input "[URL][DOMAIN_NAME]"
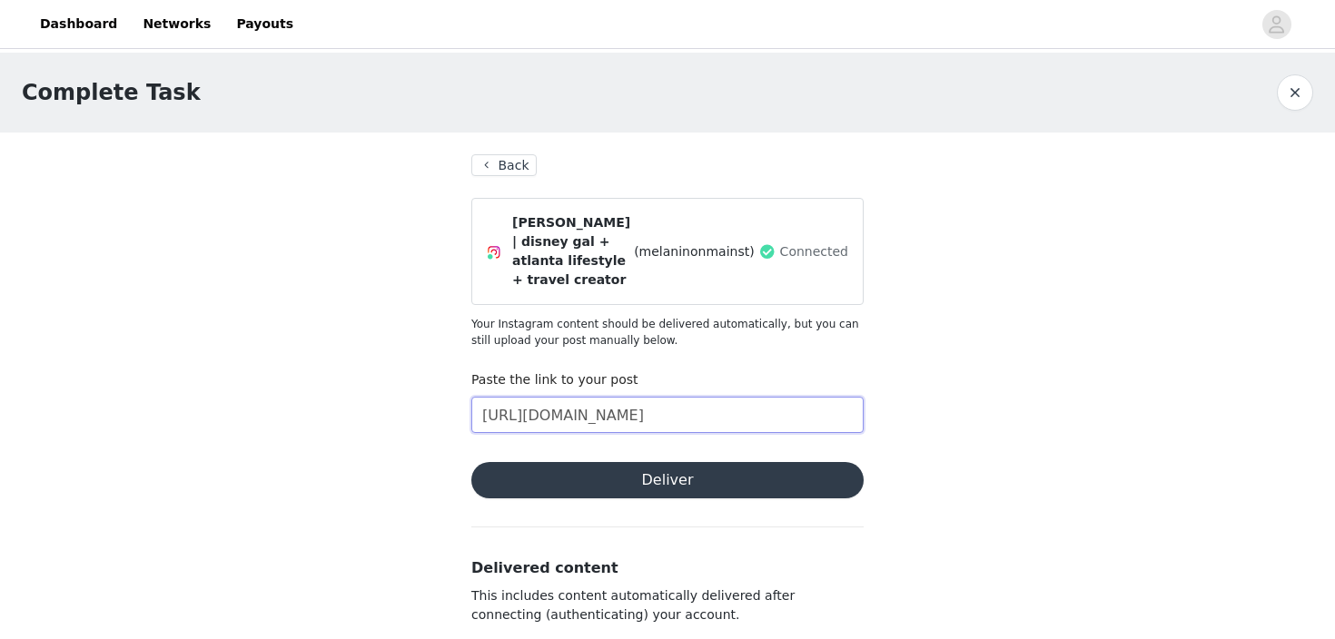
type input "[URL][DOMAIN_NAME]"
click at [671, 470] on button "Deliver" at bounding box center [667, 480] width 392 height 36
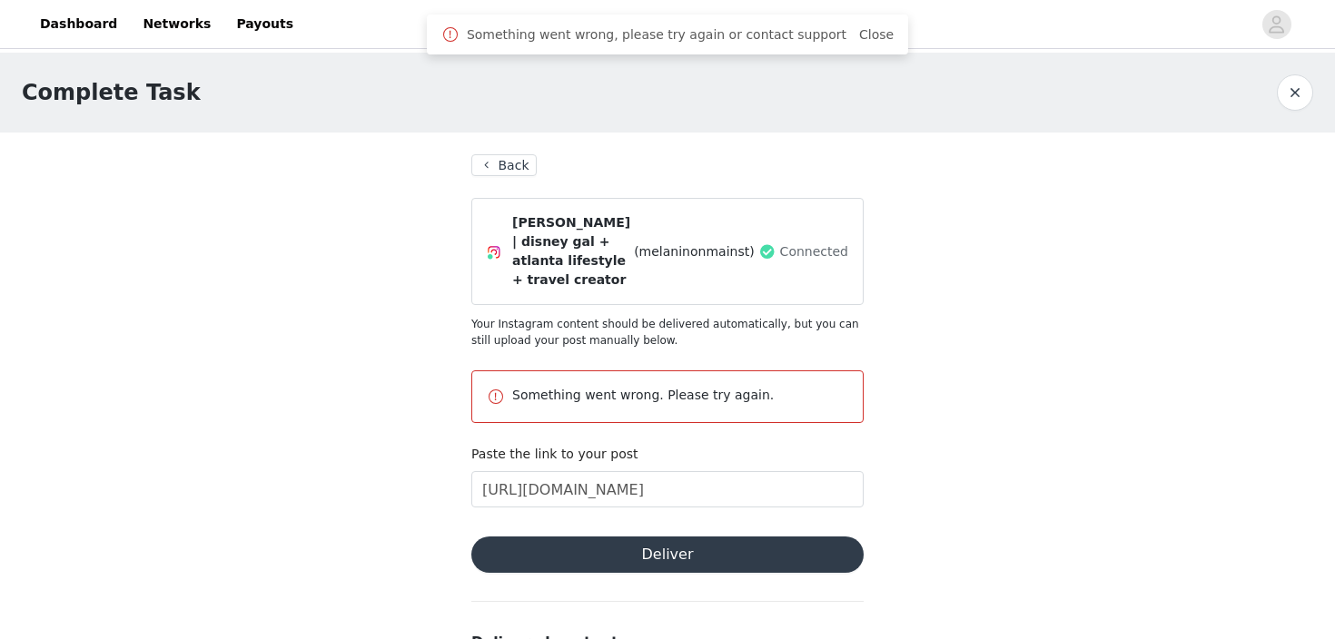
click at [484, 170] on button "Back" at bounding box center [503, 165] width 65 height 22
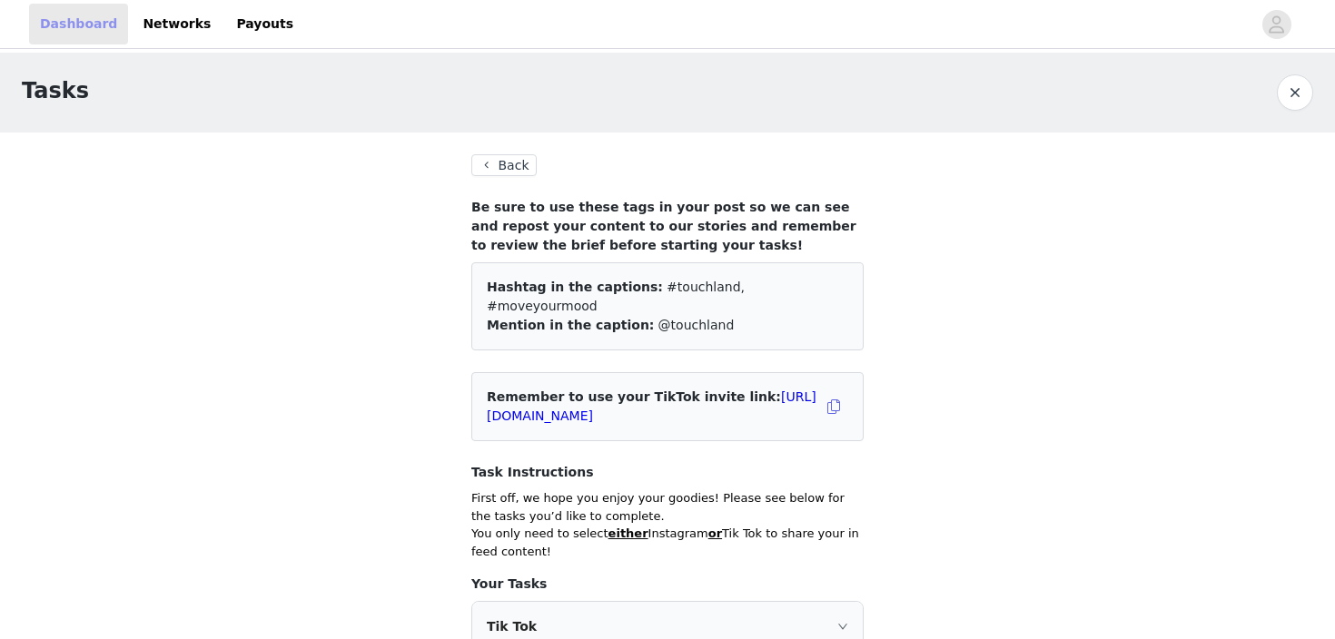
click at [92, 25] on link "Dashboard" at bounding box center [78, 24] width 99 height 41
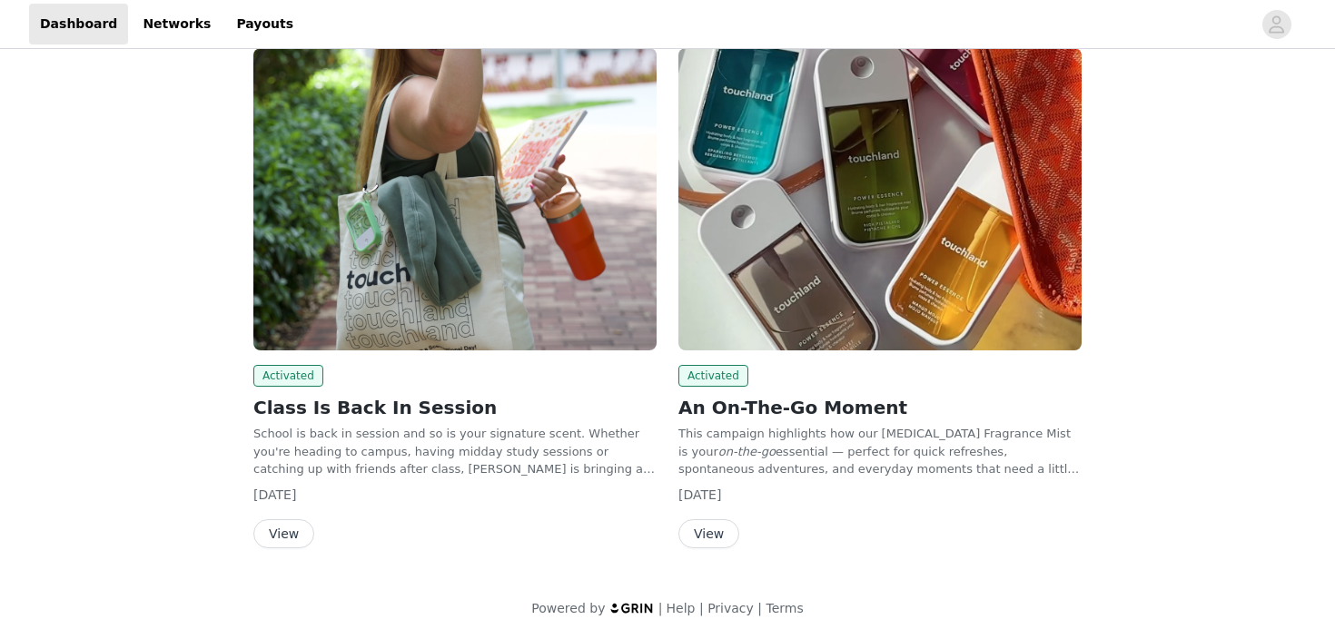
scroll to position [112, 0]
click at [713, 550] on div "Activated An On-The-Go Moment This campaign highlights how our [MEDICAL_DATA] F…" at bounding box center [879, 302] width 425 height 529
click at [710, 530] on button "View" at bounding box center [708, 534] width 61 height 29
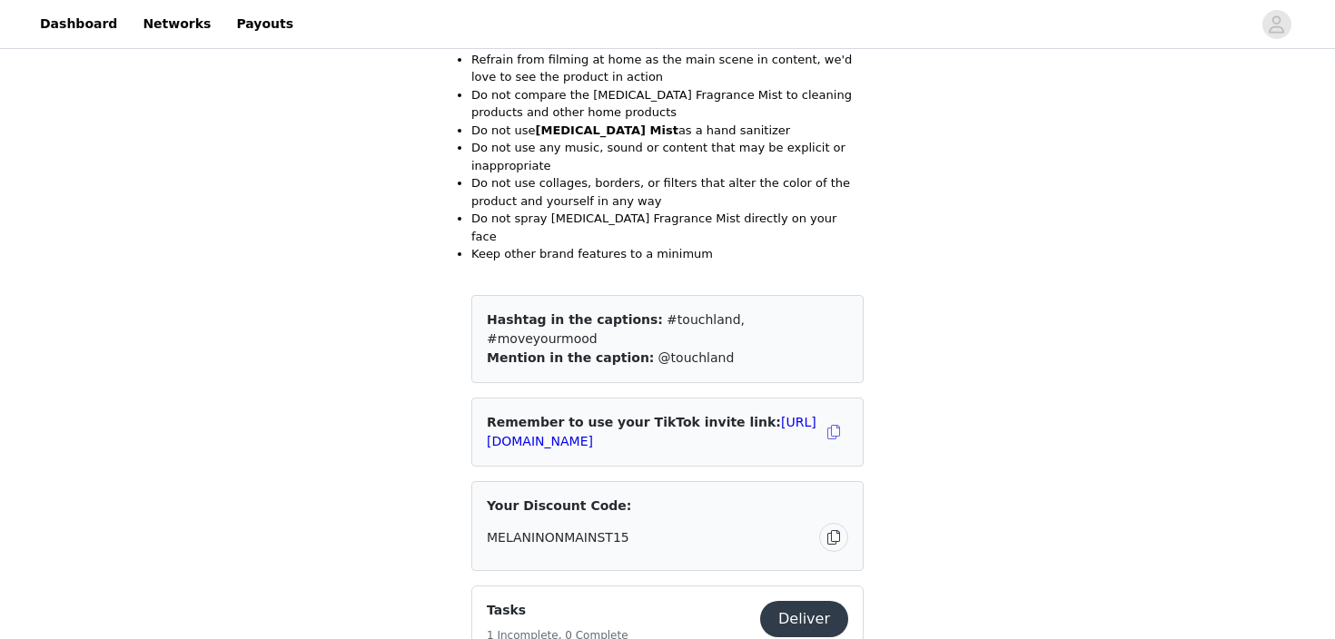
scroll to position [1440, 0]
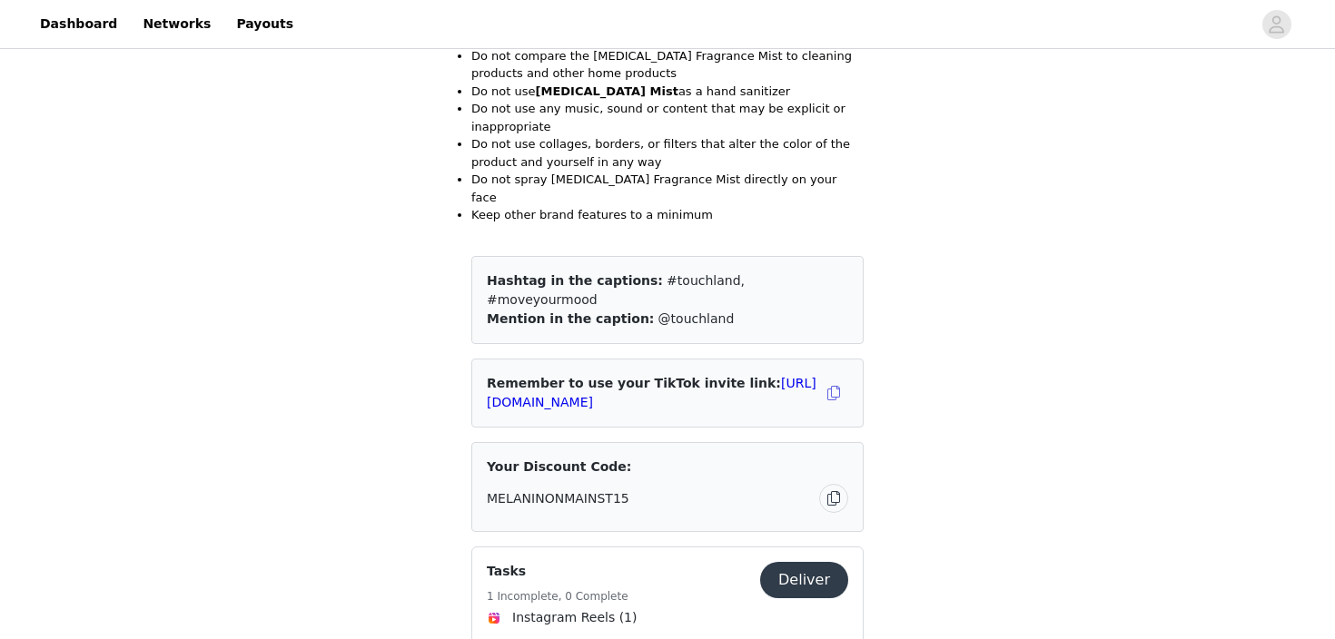
click at [820, 562] on button "Deliver" at bounding box center [804, 580] width 88 height 36
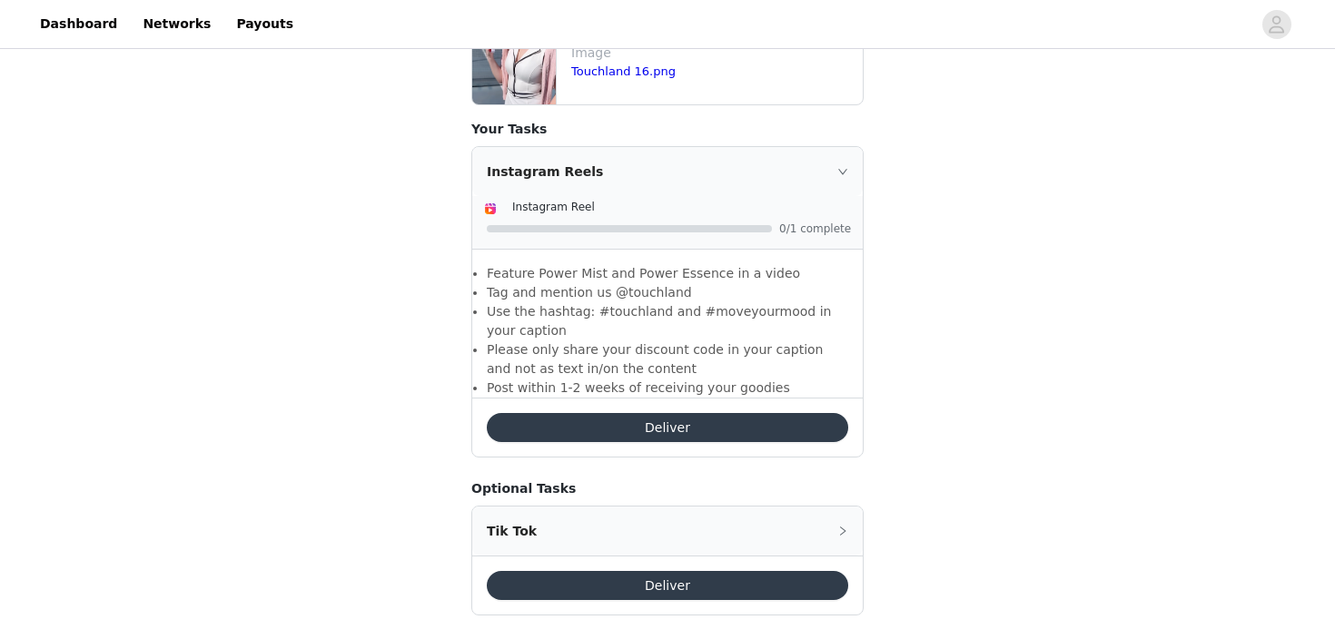
scroll to position [783, 0]
click at [685, 427] on div "Deliver" at bounding box center [667, 428] width 390 height 59
click at [690, 414] on button "Deliver" at bounding box center [667, 428] width 361 height 29
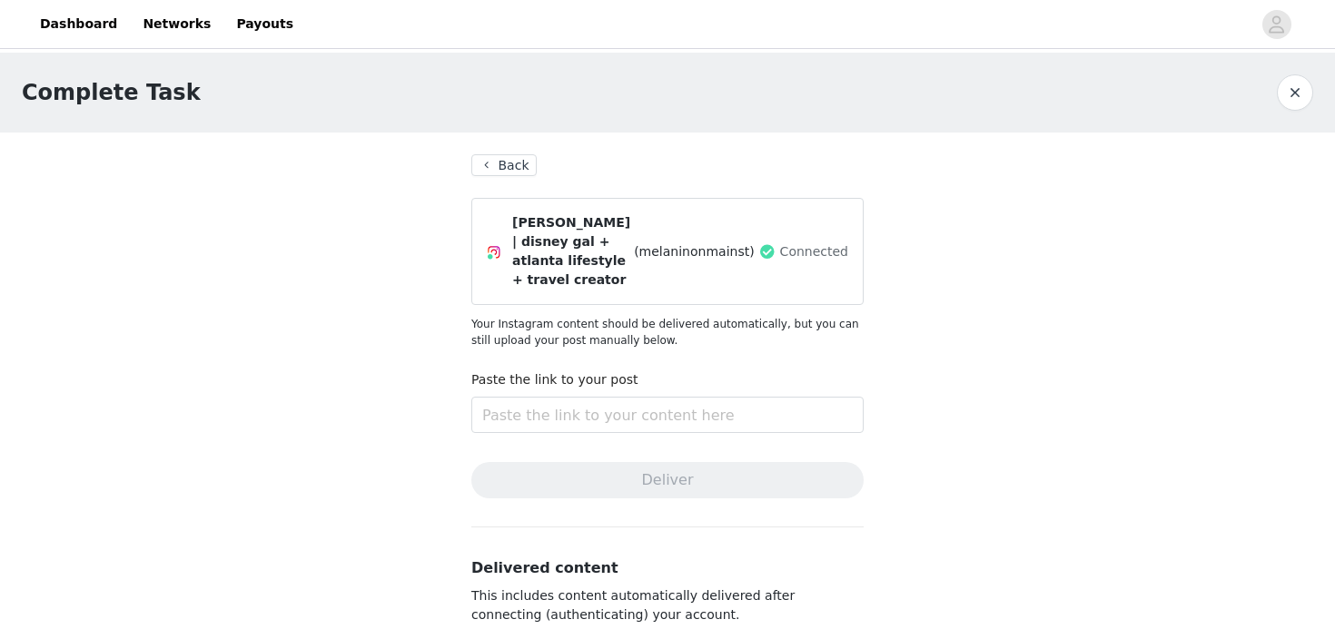
click at [496, 161] on button "Back" at bounding box center [503, 165] width 65 height 22
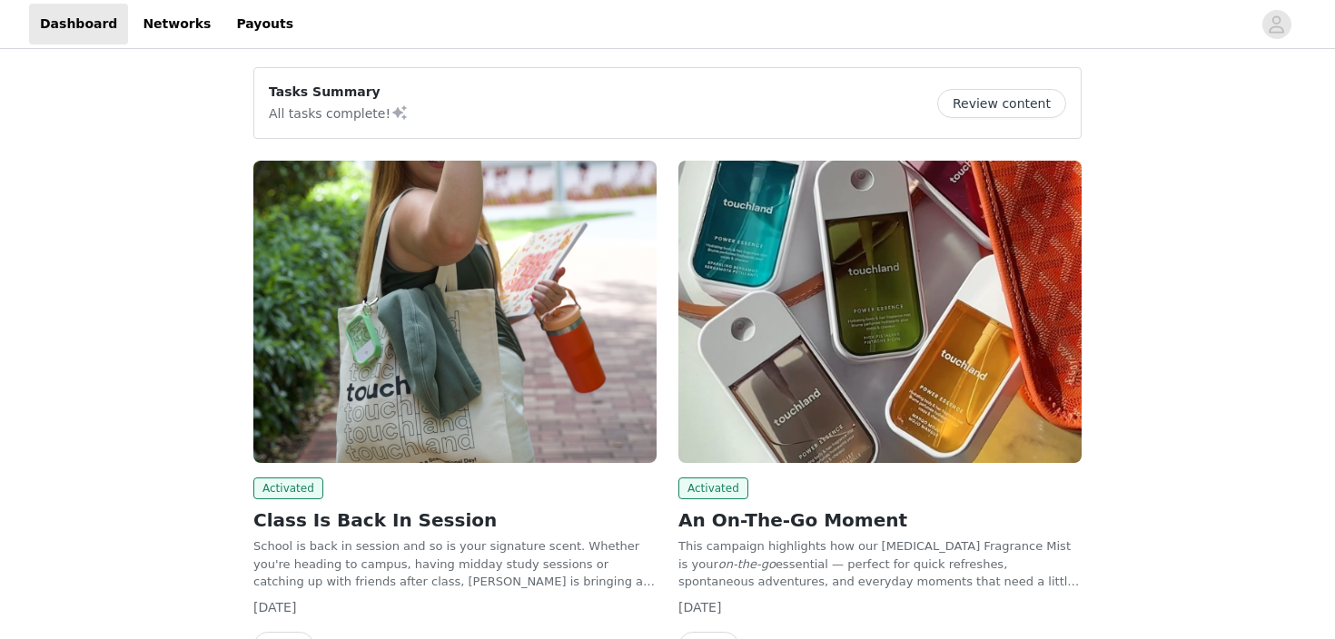
click at [909, 284] on img at bounding box center [879, 312] width 403 height 302
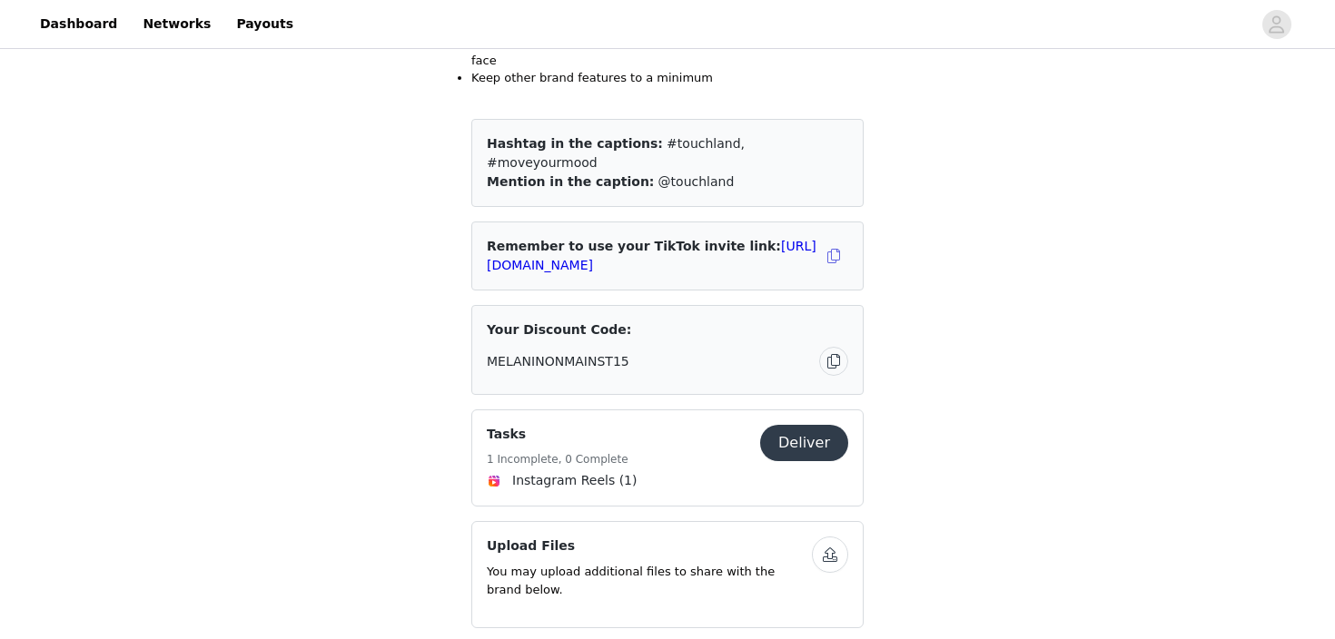
scroll to position [1539, 0]
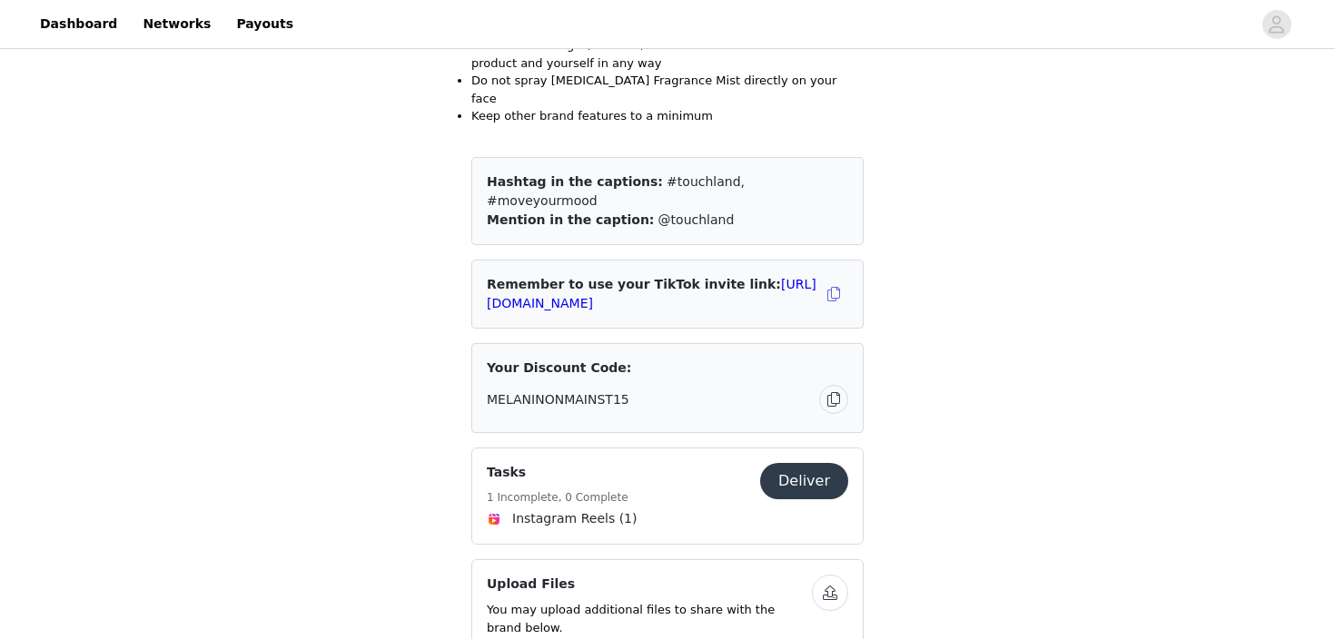
click at [793, 463] on button "Deliver" at bounding box center [804, 481] width 88 height 36
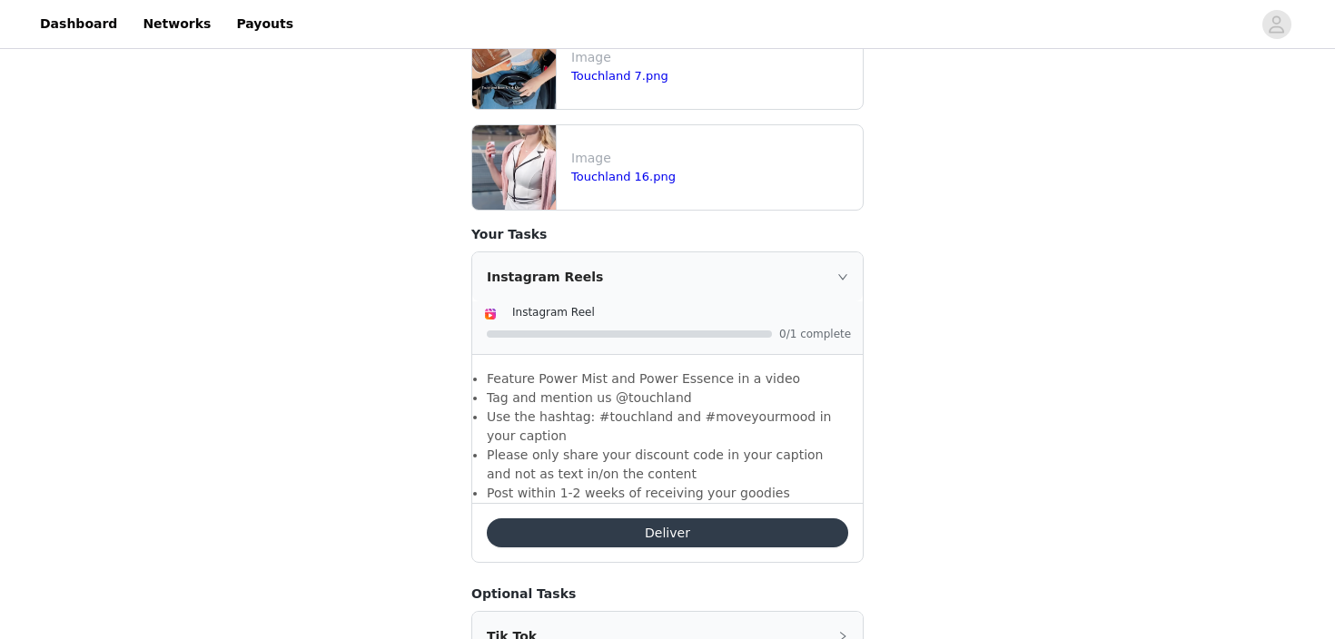
scroll to position [701, 0]
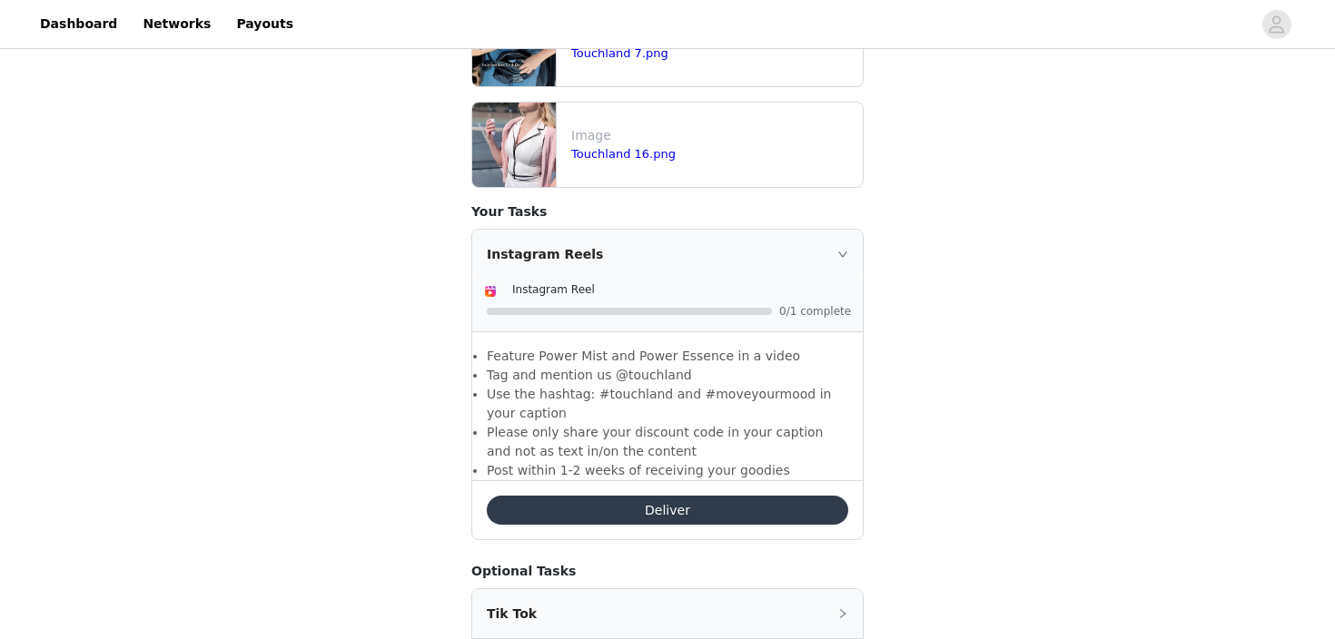
click at [704, 496] on button "Deliver" at bounding box center [667, 510] width 361 height 29
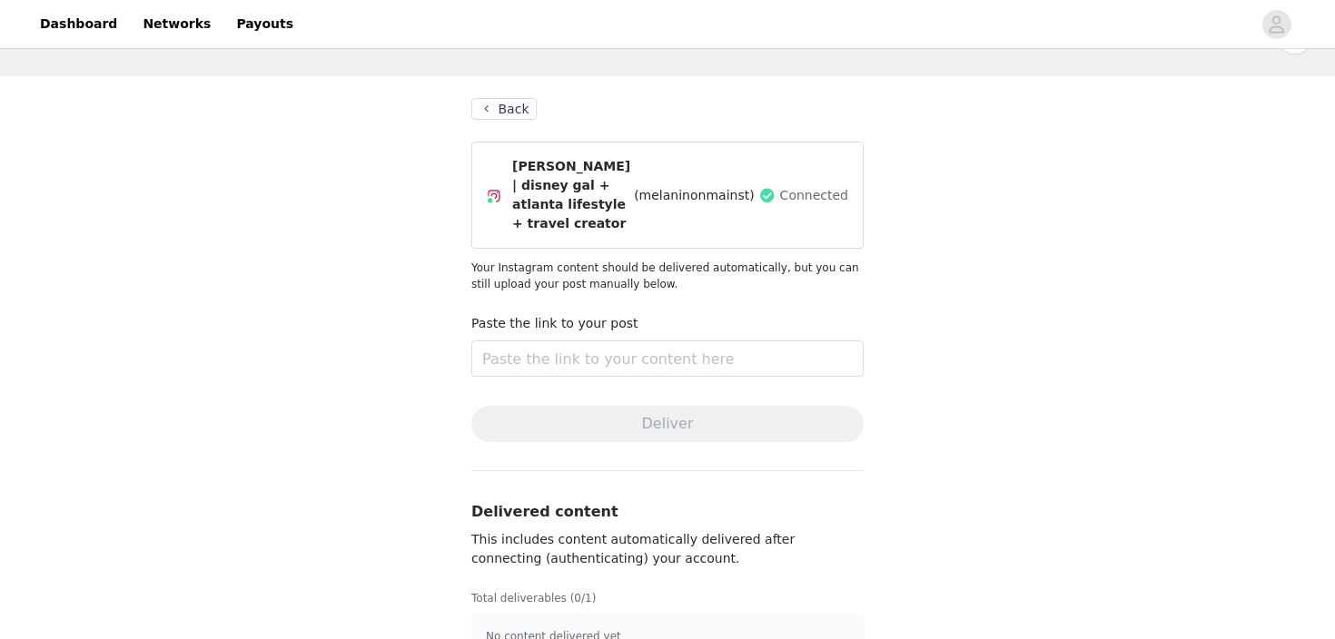
scroll to position [55, 0]
click at [1277, 42] on div "Dashboard Networks Payouts" at bounding box center [667, 24] width 1335 height 41
click at [1276, 24] on icon "avatar" at bounding box center [1276, 23] width 15 height 17
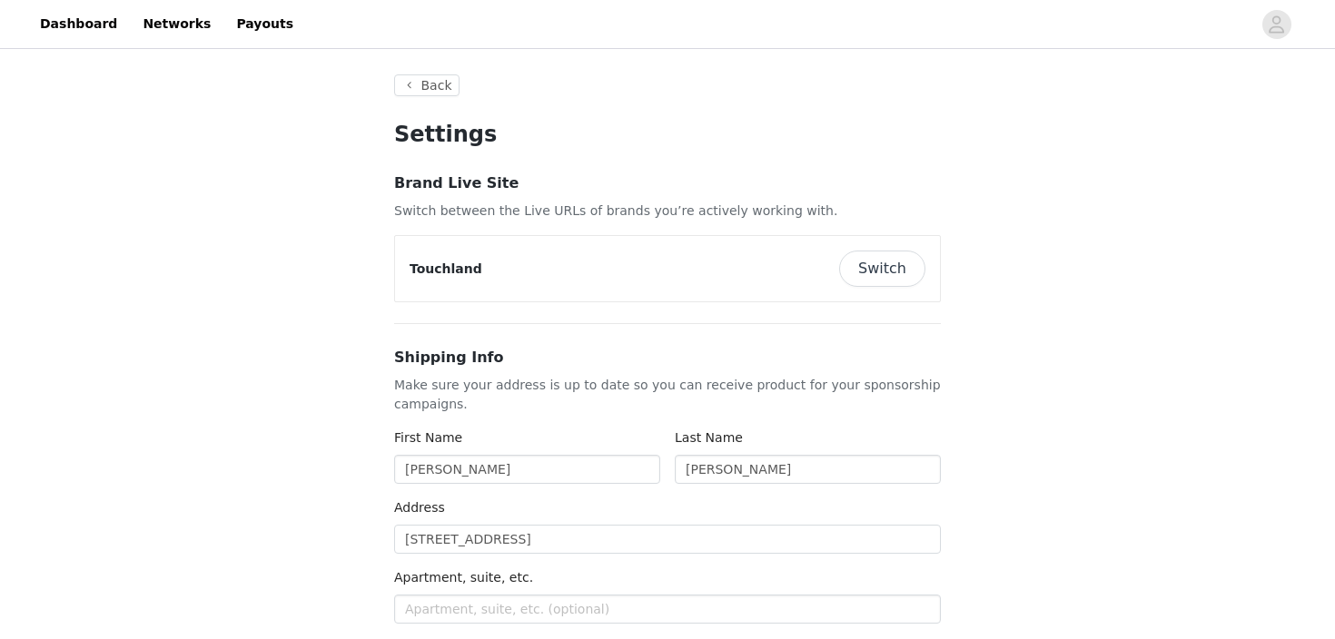
click at [899, 245] on div "Touchland Switch" at bounding box center [667, 268] width 545 height 65
click at [881, 262] on button "Switch" at bounding box center [882, 269] width 86 height 36
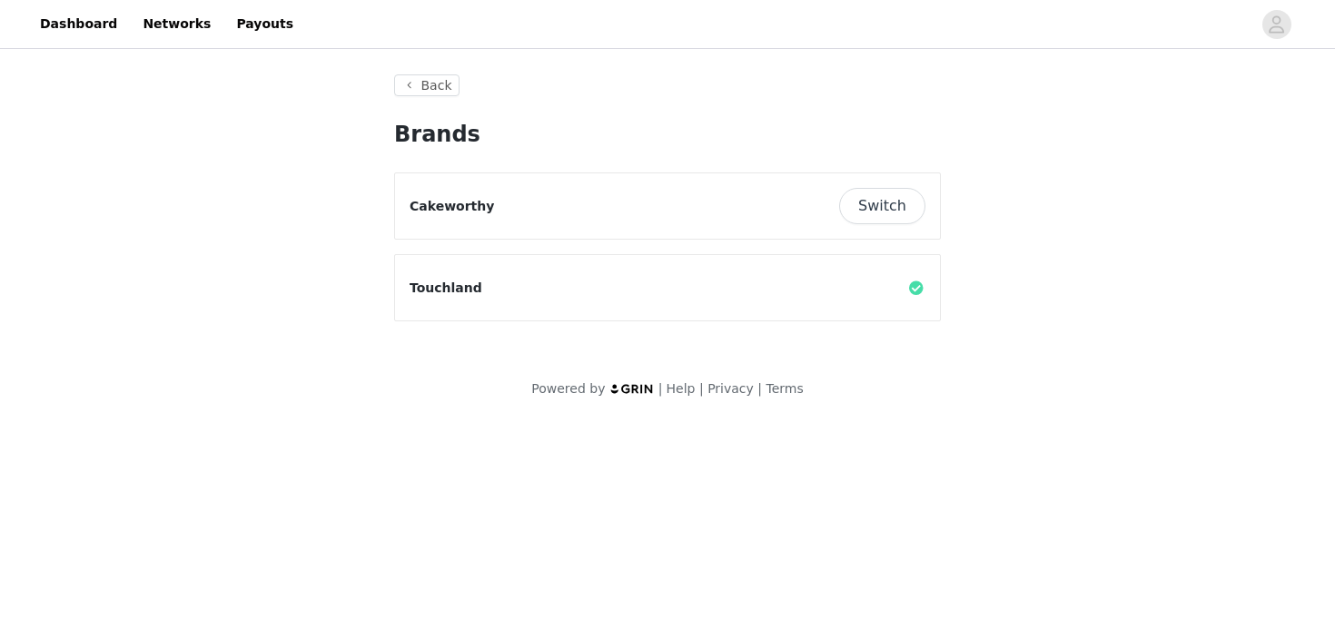
click at [874, 176] on div "Cakeworthy Switch" at bounding box center [667, 205] width 545 height 65
click at [872, 196] on button "Switch" at bounding box center [882, 206] width 86 height 36
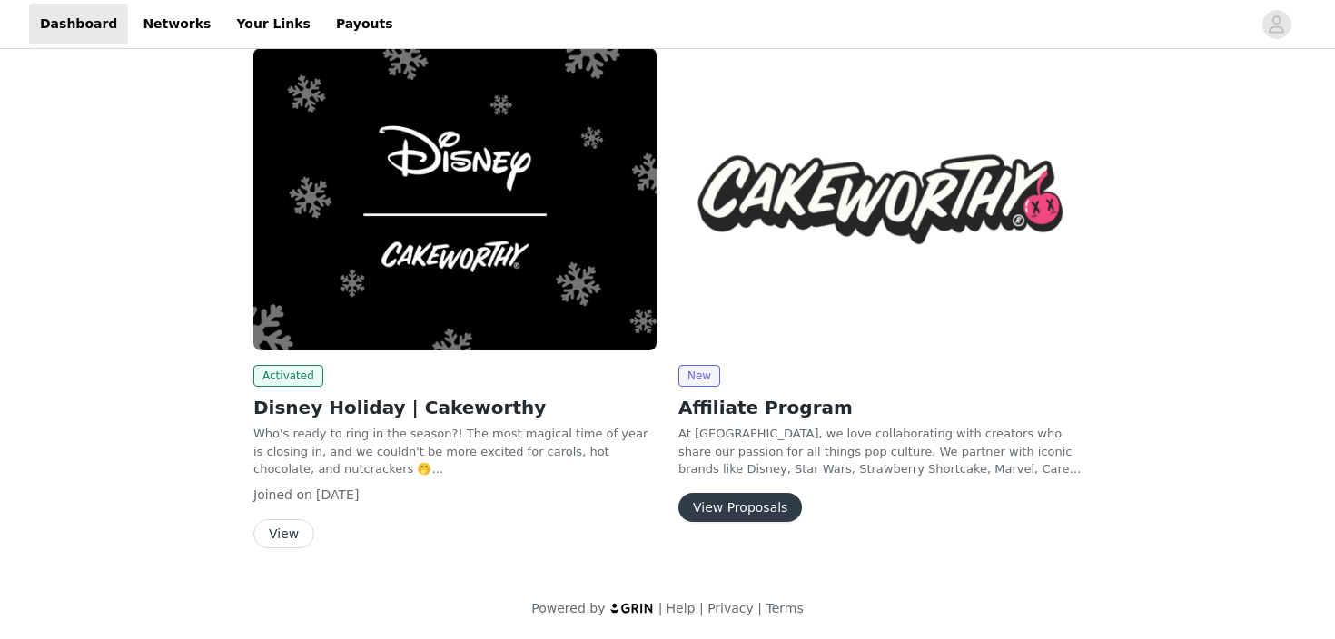
scroll to position [112, 0]
click at [764, 0] on header "Dashboard Networks Your Links Payouts" at bounding box center [667, 24] width 1335 height 49
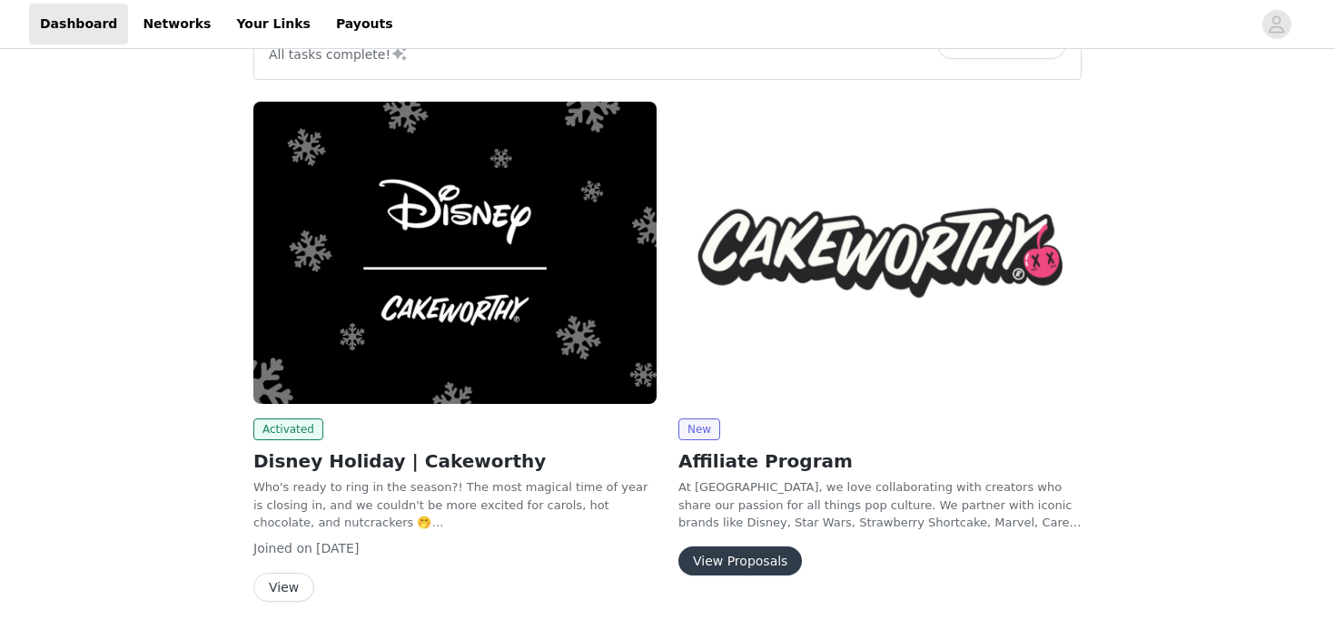
click at [523, 160] on img at bounding box center [454, 253] width 403 height 302
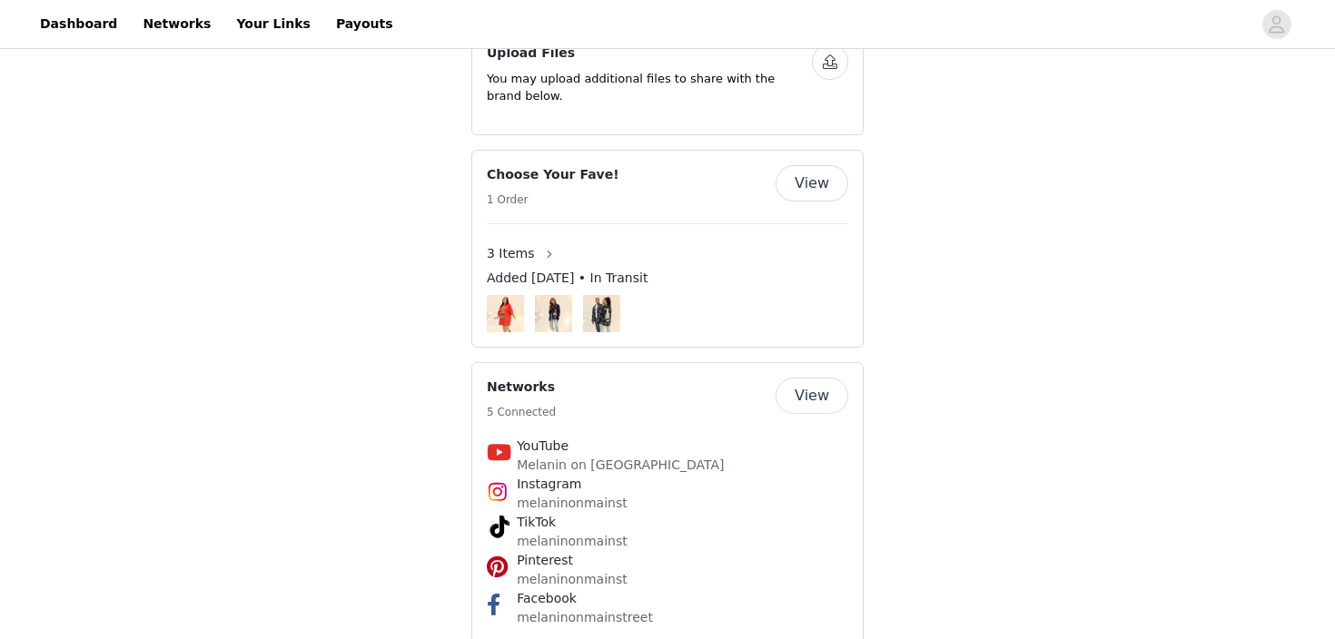
scroll to position [898, 0]
